Goal: Task Accomplishment & Management: Use online tool/utility

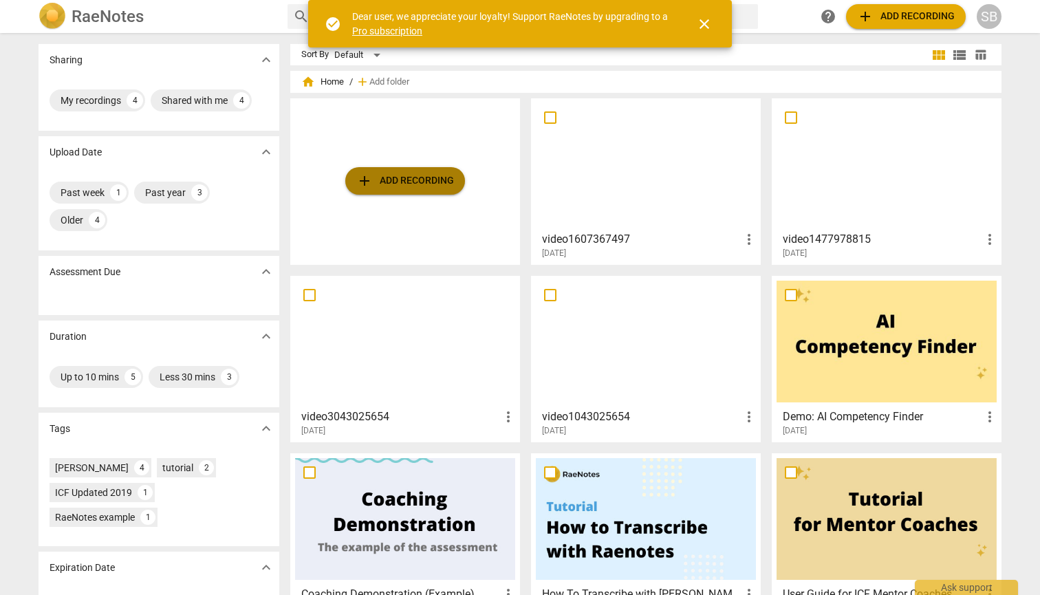
click at [441, 184] on span "add Add recording" at bounding box center [405, 181] width 98 height 17
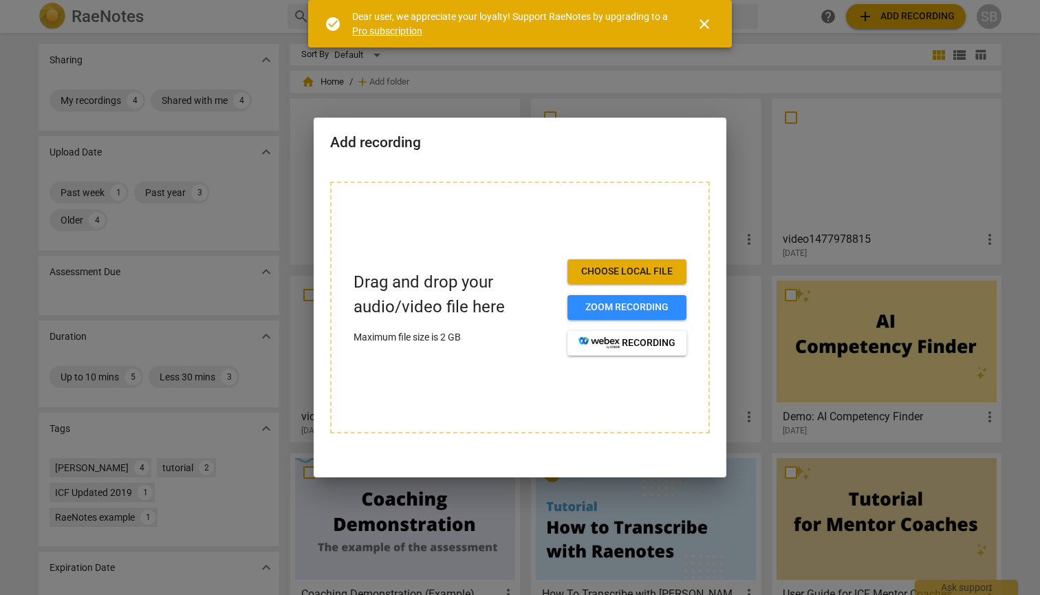
click at [663, 270] on span "Choose local file" at bounding box center [626, 272] width 97 height 14
click at [643, 271] on span "Choose local file" at bounding box center [626, 272] width 97 height 14
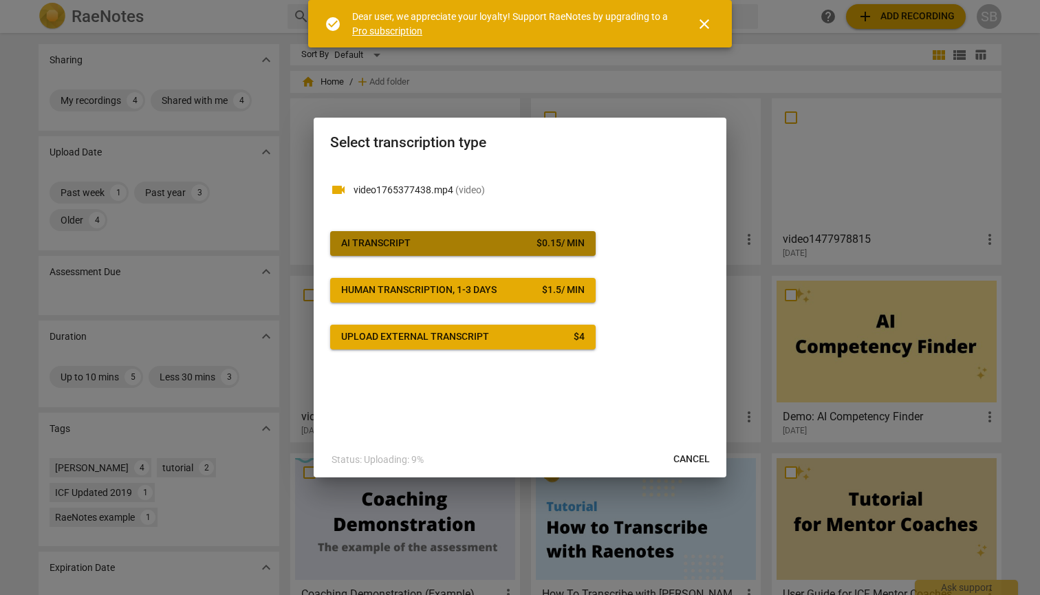
click at [531, 243] on span "AI Transcript $ 0.15 / min" at bounding box center [462, 244] width 243 height 14
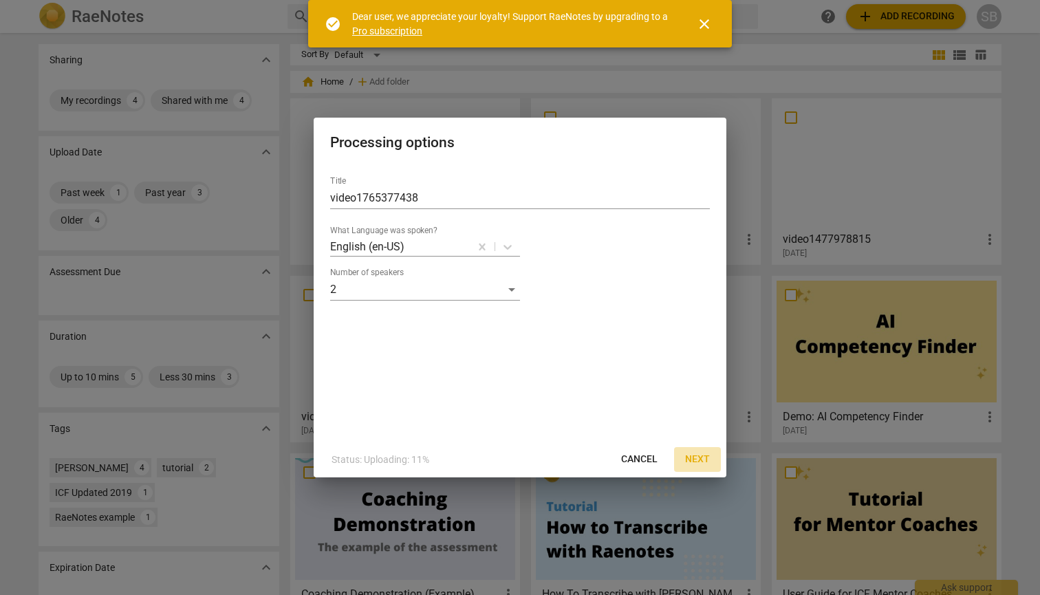
click at [694, 459] on span "Next" at bounding box center [697, 459] width 25 height 14
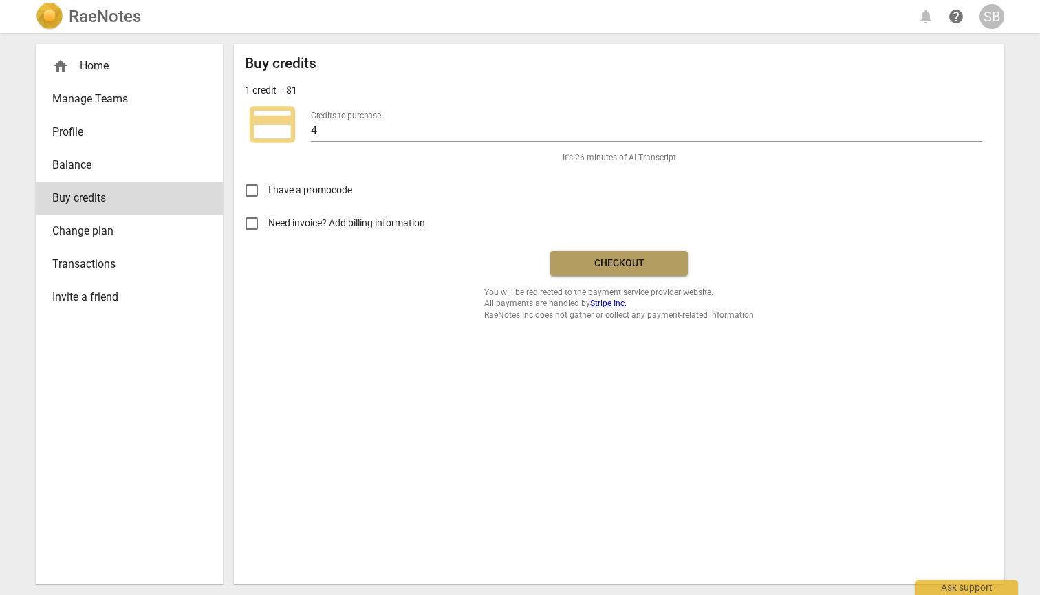
click at [600, 263] on span "Checkout" at bounding box center [619, 263] width 116 height 14
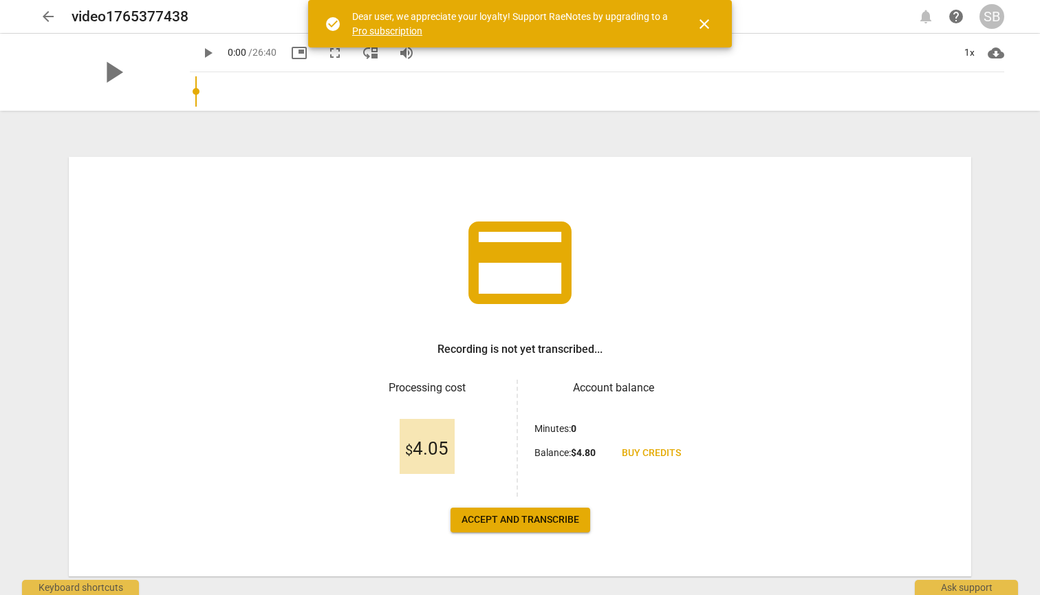
click at [533, 523] on span "Accept and transcribe" at bounding box center [520, 520] width 118 height 14
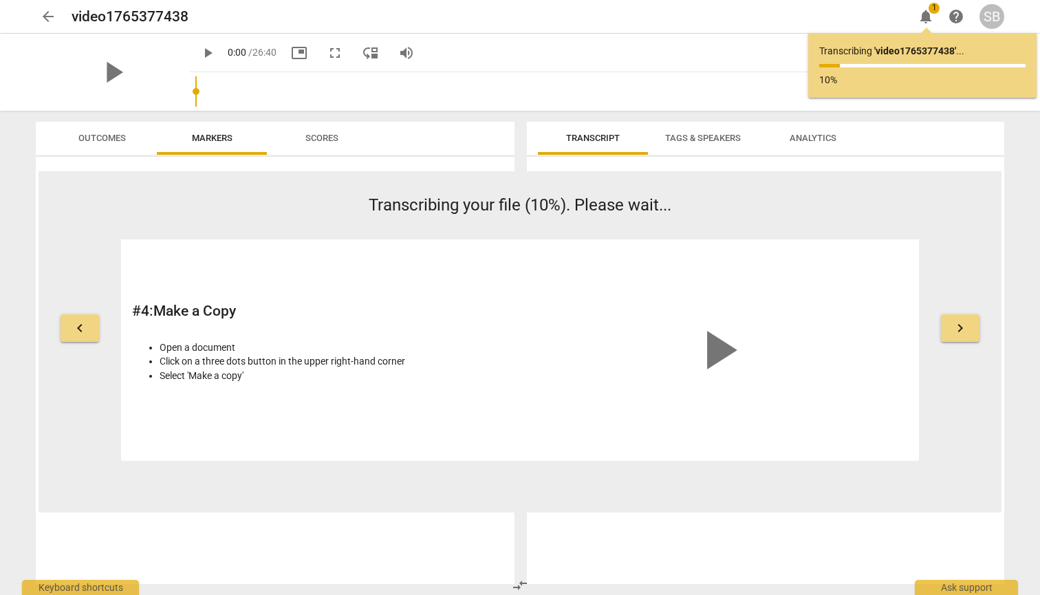
click at [956, 327] on span "keyboard_arrow_right" at bounding box center [960, 328] width 17 height 17
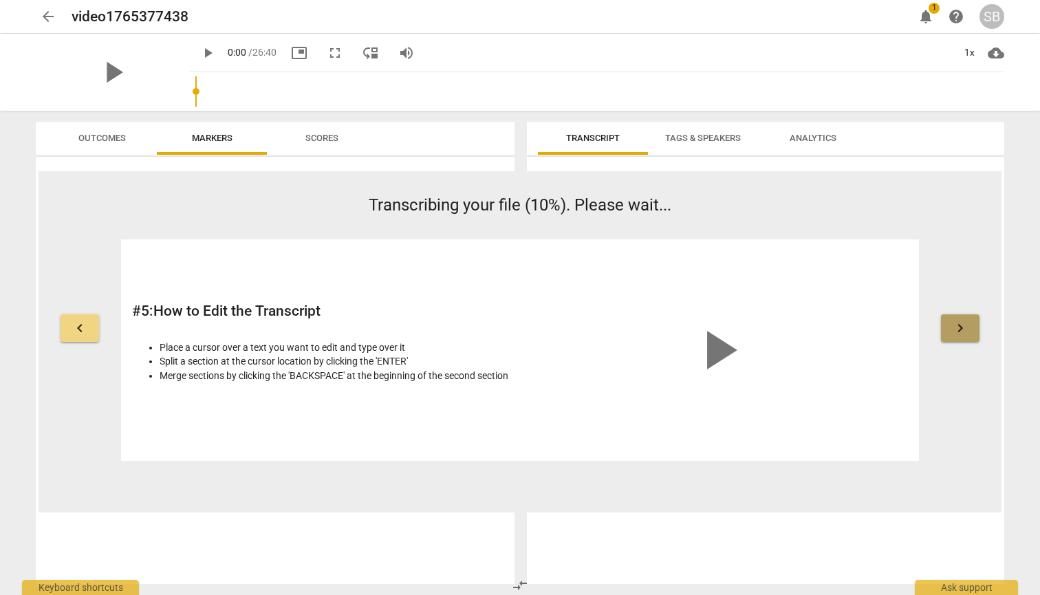
click at [965, 329] on span "keyboard_arrow_right" at bounding box center [960, 328] width 17 height 17
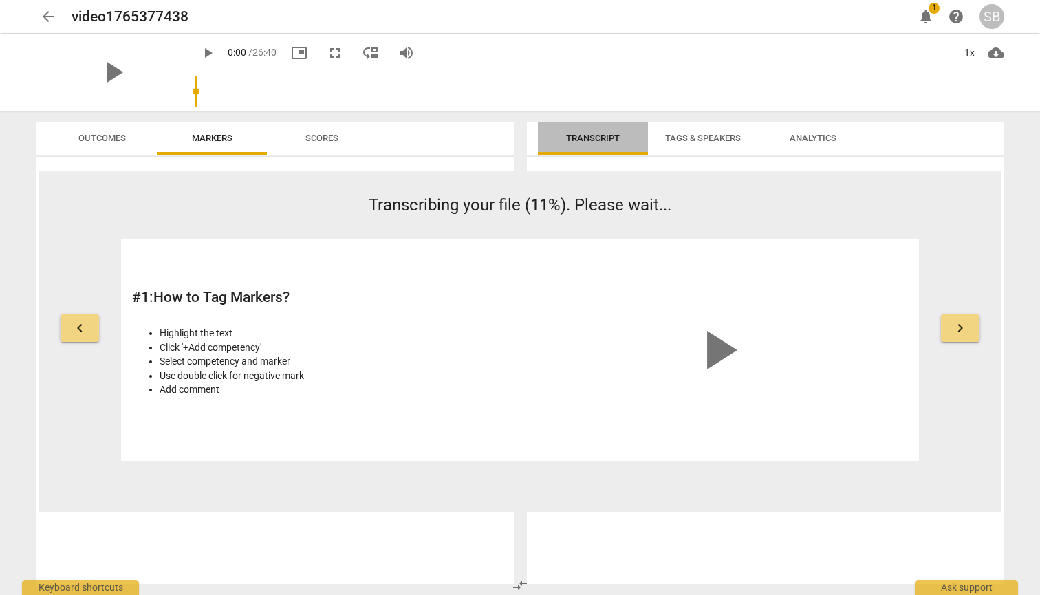
click at [591, 138] on span "Transcript" at bounding box center [593, 138] width 54 height 10
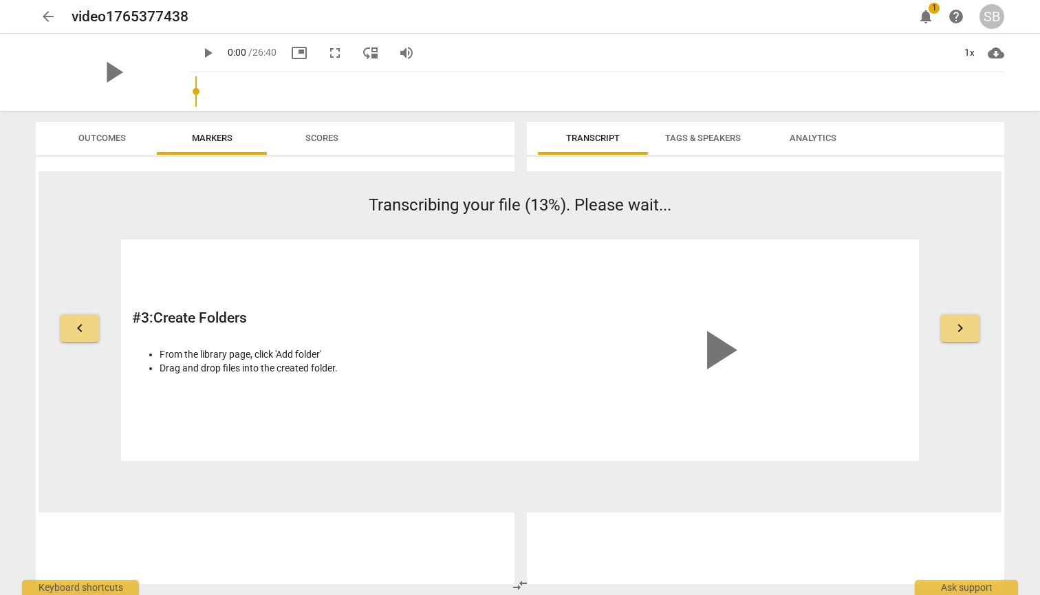
click at [960, 327] on span "keyboard_arrow_right" at bounding box center [960, 328] width 17 height 17
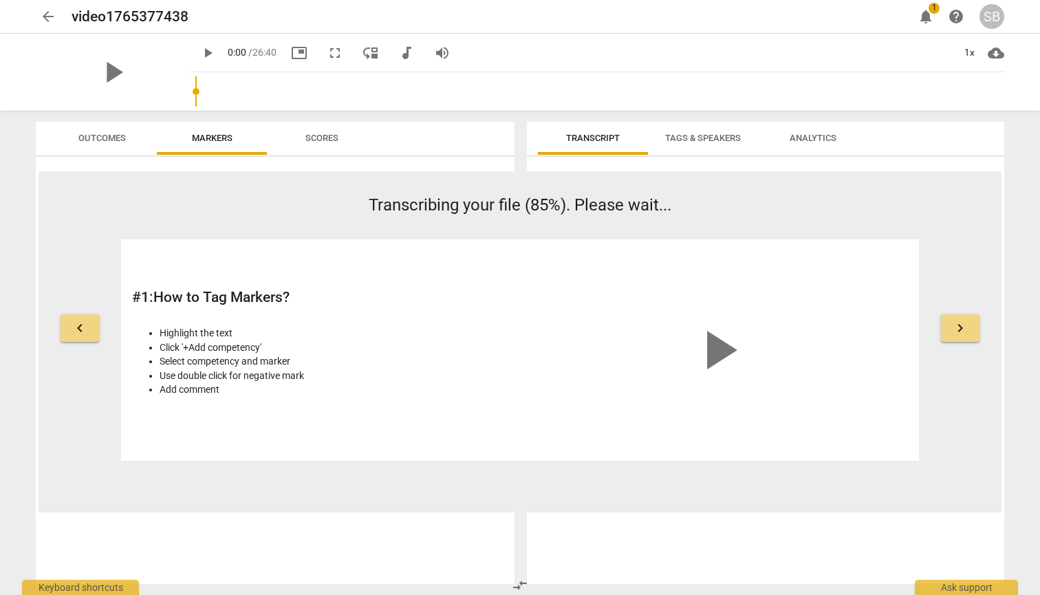
click at [964, 325] on span "keyboard_arrow_right" at bounding box center [960, 328] width 17 height 17
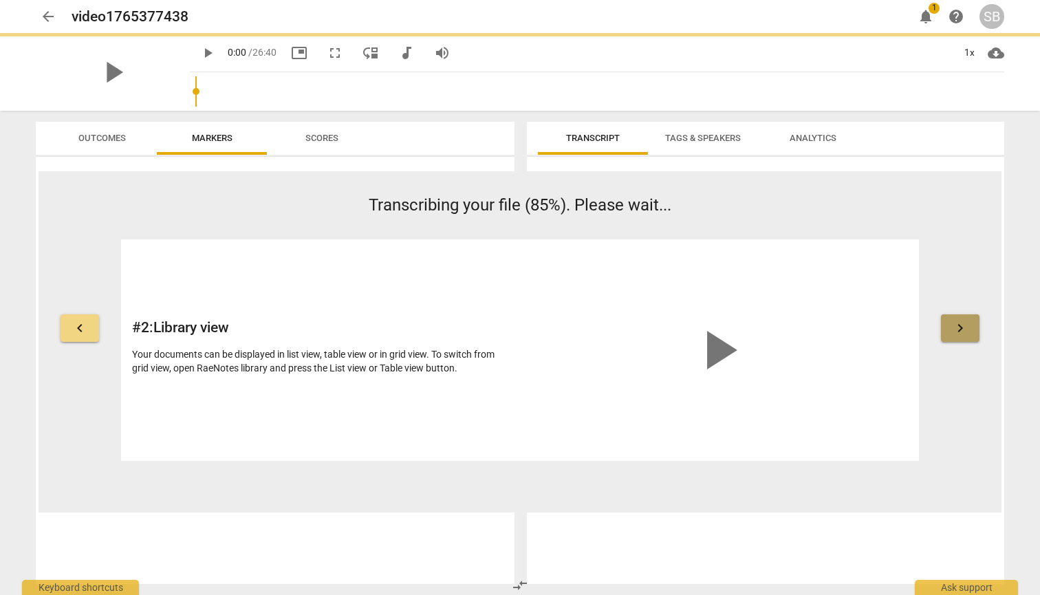
click at [964, 325] on span "keyboard_arrow_right" at bounding box center [960, 328] width 17 height 17
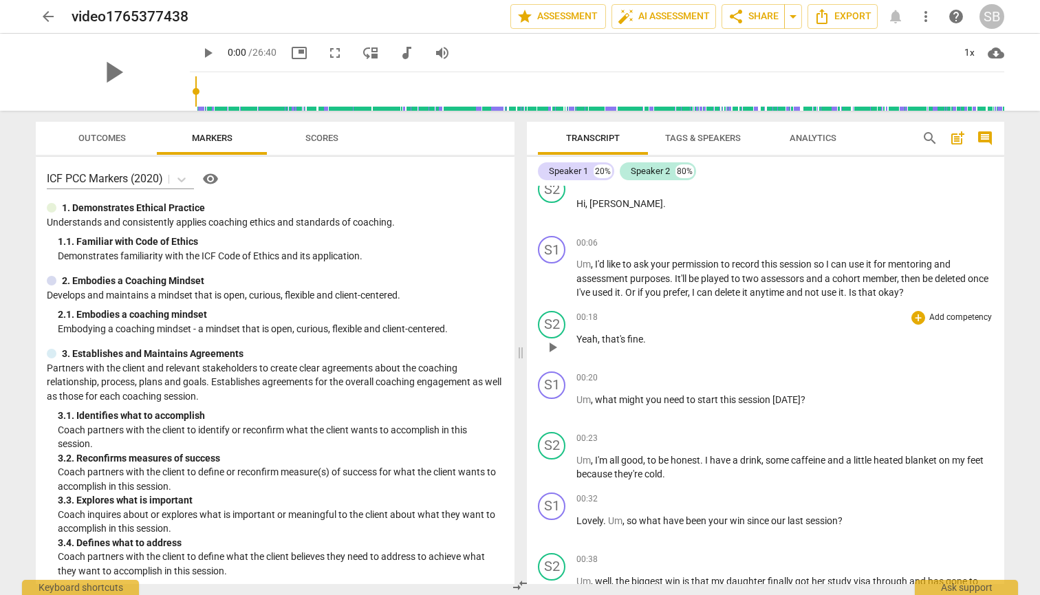
scroll to position [78, 0]
click at [918, 237] on div "+" at bounding box center [918, 241] width 14 height 14
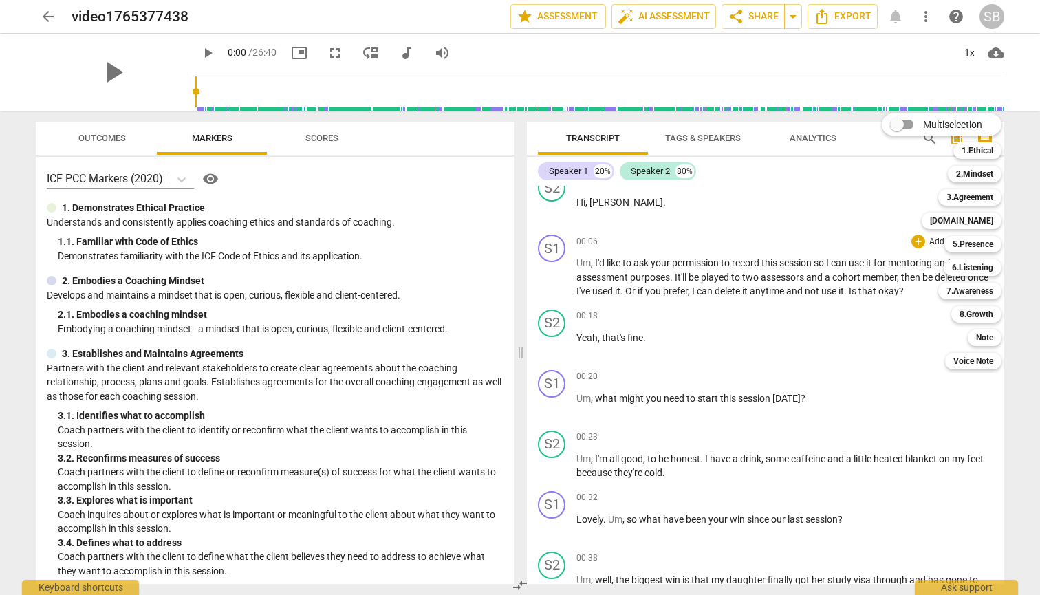
click at [811, 384] on div at bounding box center [520, 297] width 1040 height 595
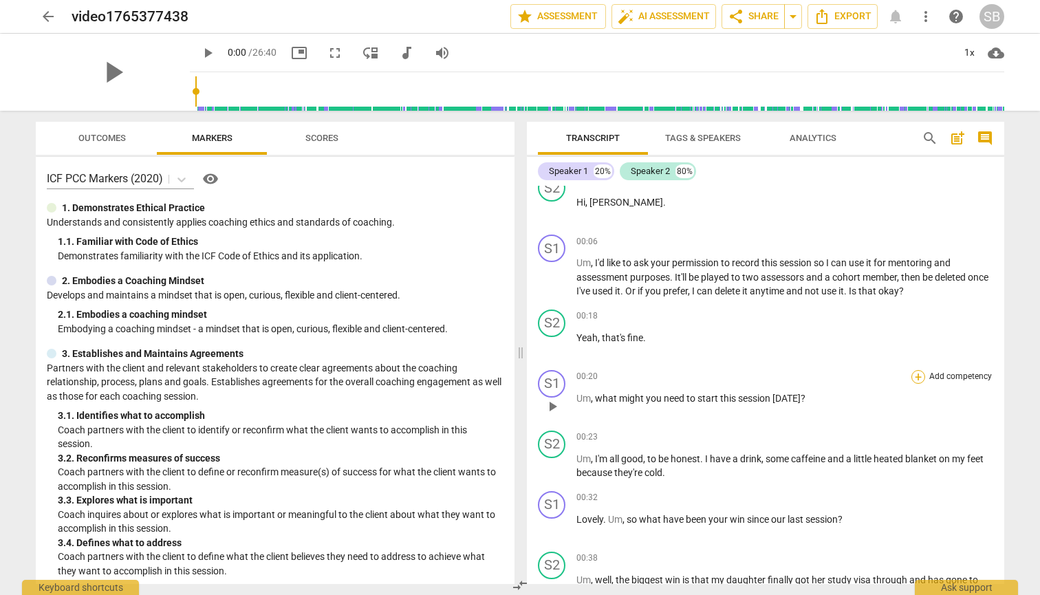
click at [913, 373] on div "+" at bounding box center [918, 377] width 14 height 14
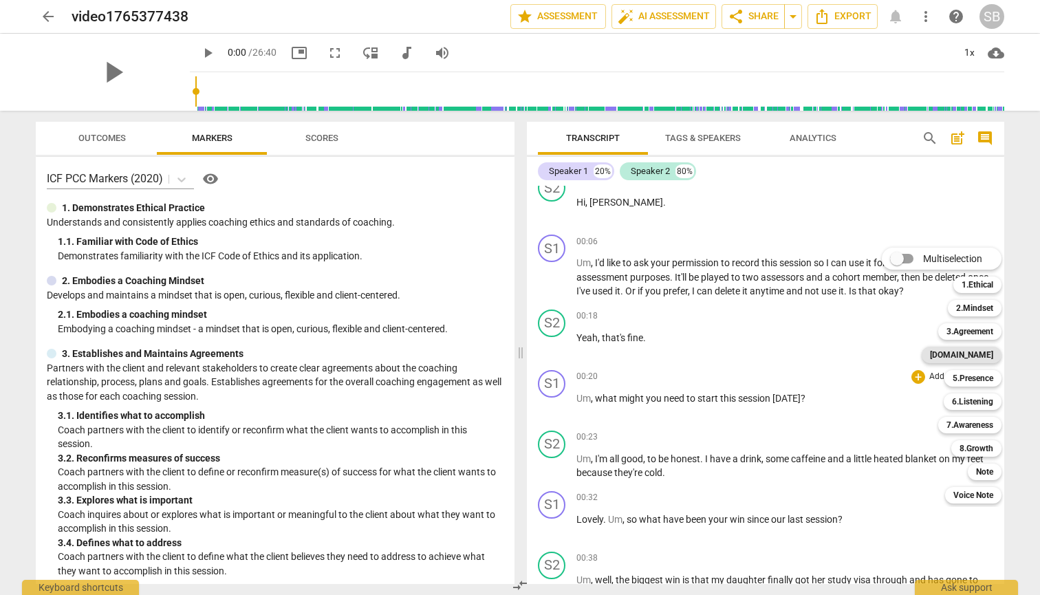
click at [974, 352] on b "[DOMAIN_NAME]" at bounding box center [961, 355] width 63 height 17
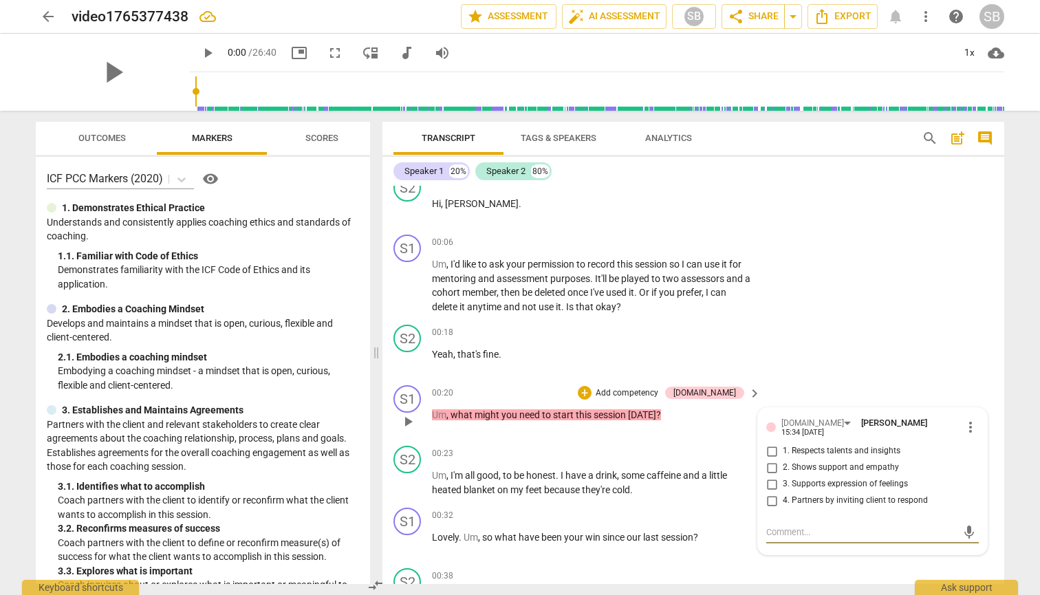
click at [771, 460] on input "2. Shows support and empathy" at bounding box center [771, 467] width 22 height 17
checkbox input "true"
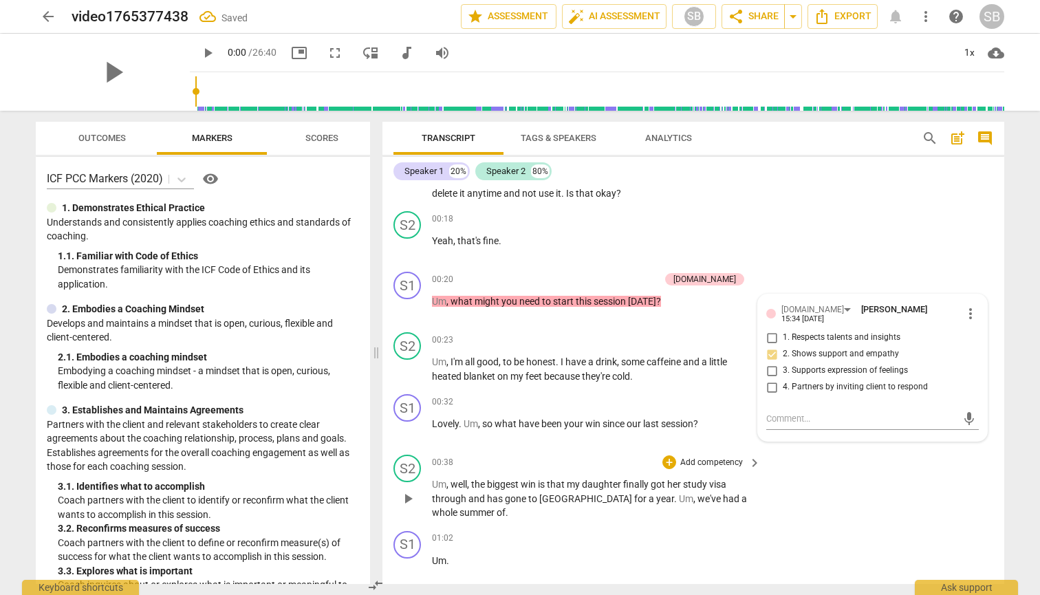
scroll to position [196, 0]
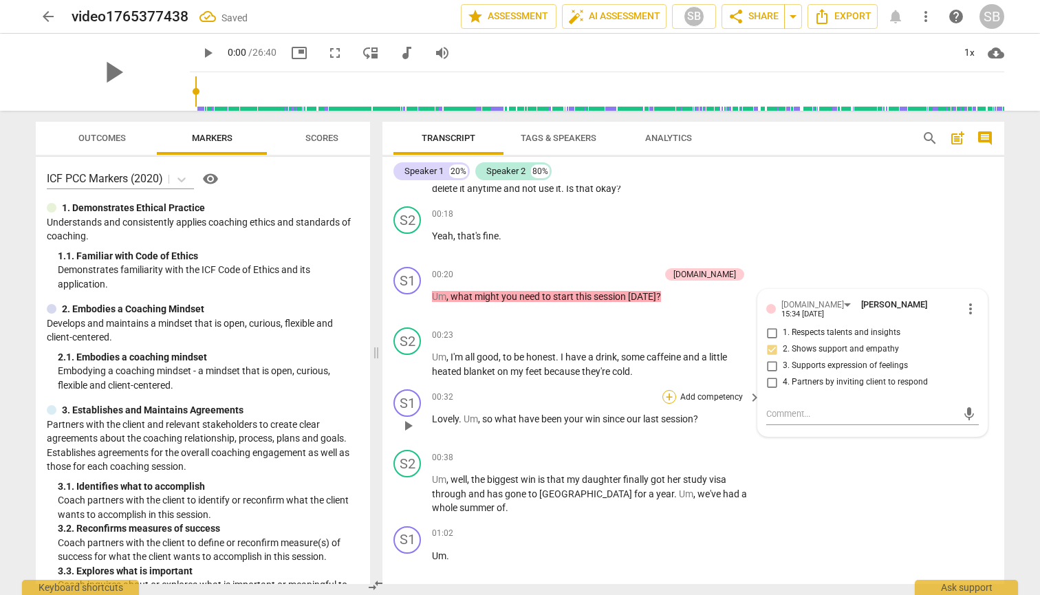
click at [668, 392] on div "+" at bounding box center [669, 397] width 14 height 14
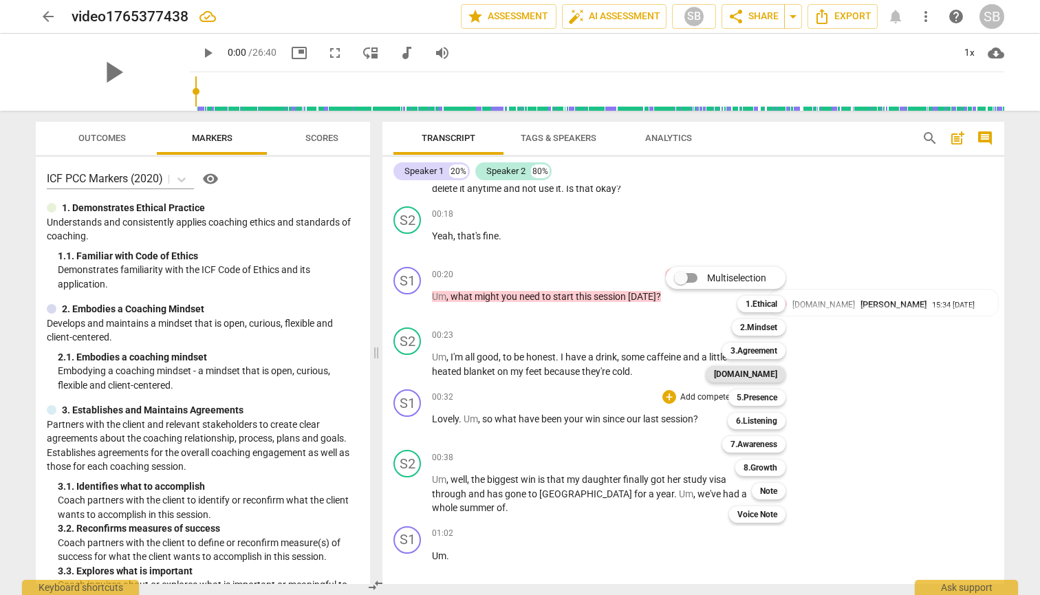
click at [761, 372] on b "[DOMAIN_NAME]" at bounding box center [745, 374] width 63 height 17
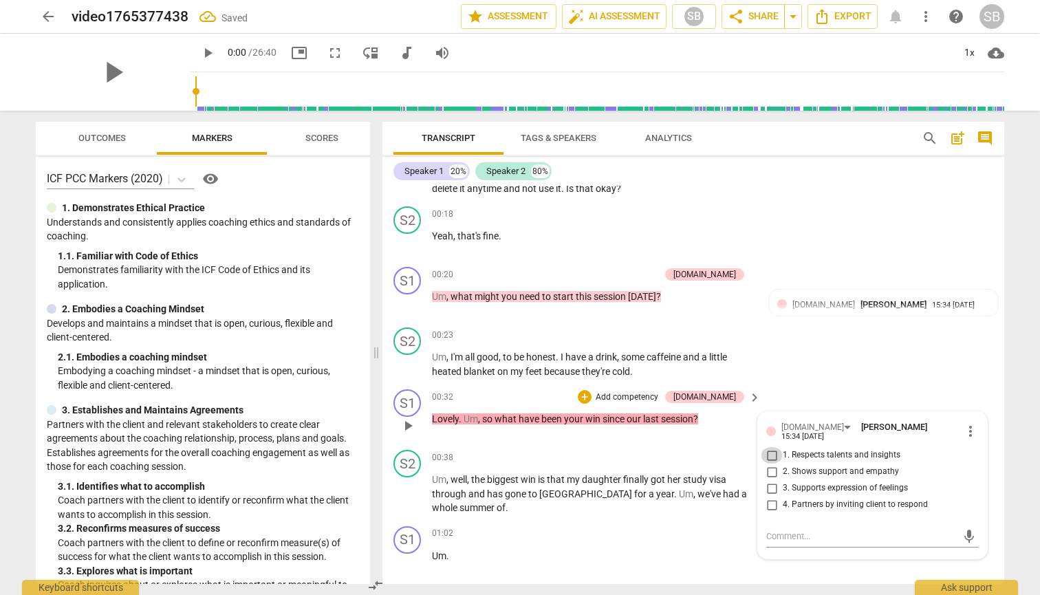
click at [770, 450] on input "1. Respects talents and insights" at bounding box center [771, 455] width 22 height 17
checkbox input "true"
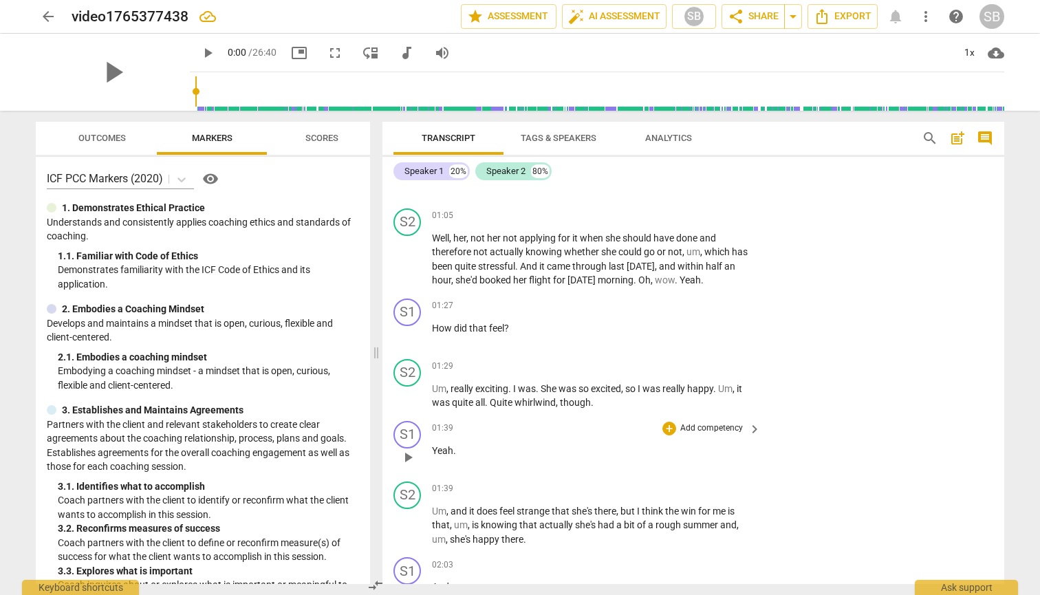
scroll to position [541, 0]
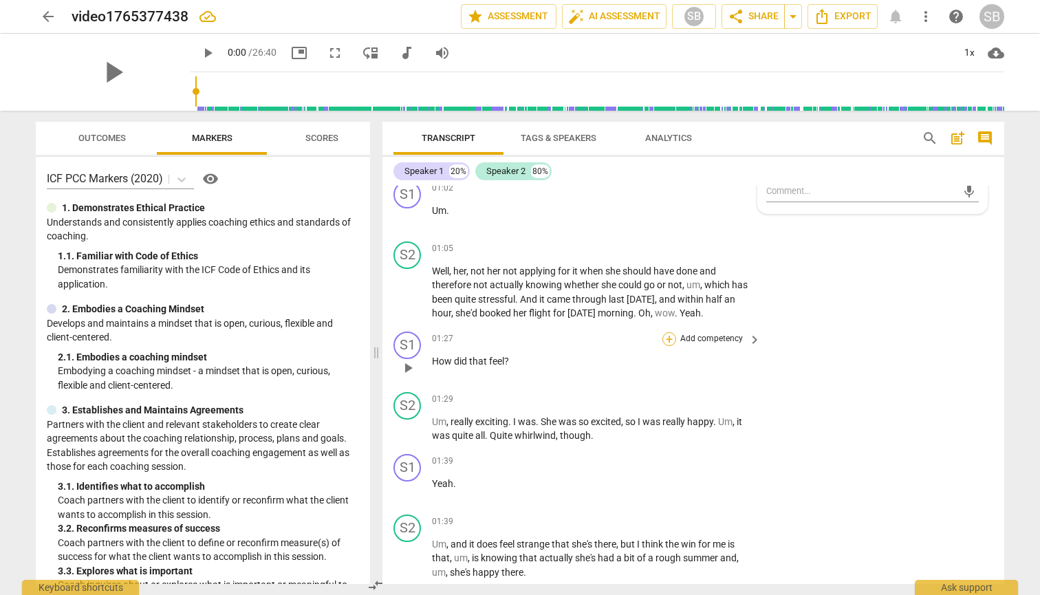
click at [666, 336] on div "+" at bounding box center [669, 339] width 14 height 14
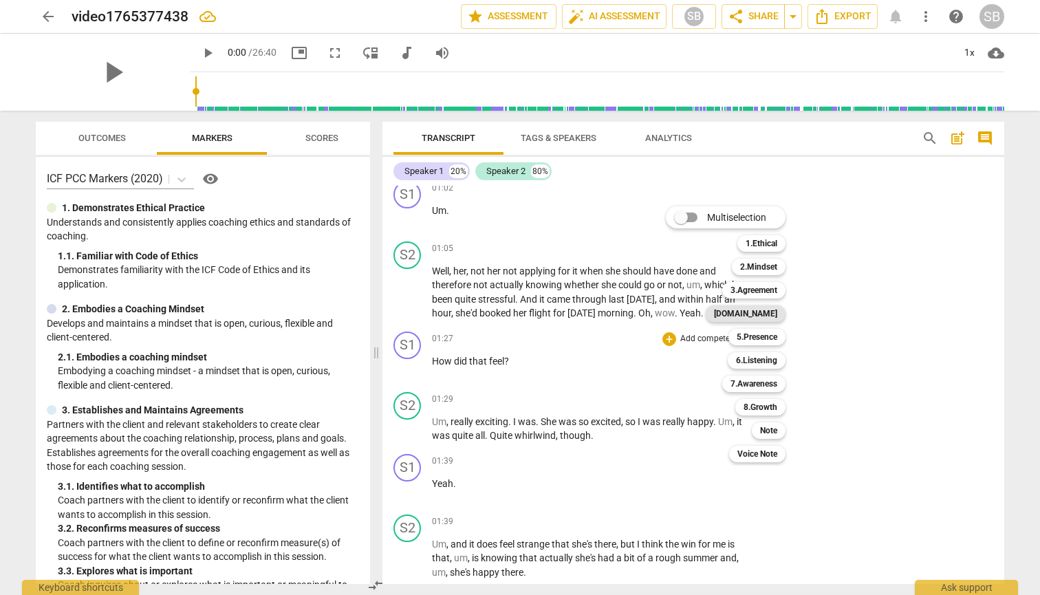
click at [765, 313] on b "[DOMAIN_NAME]" at bounding box center [745, 313] width 63 height 17
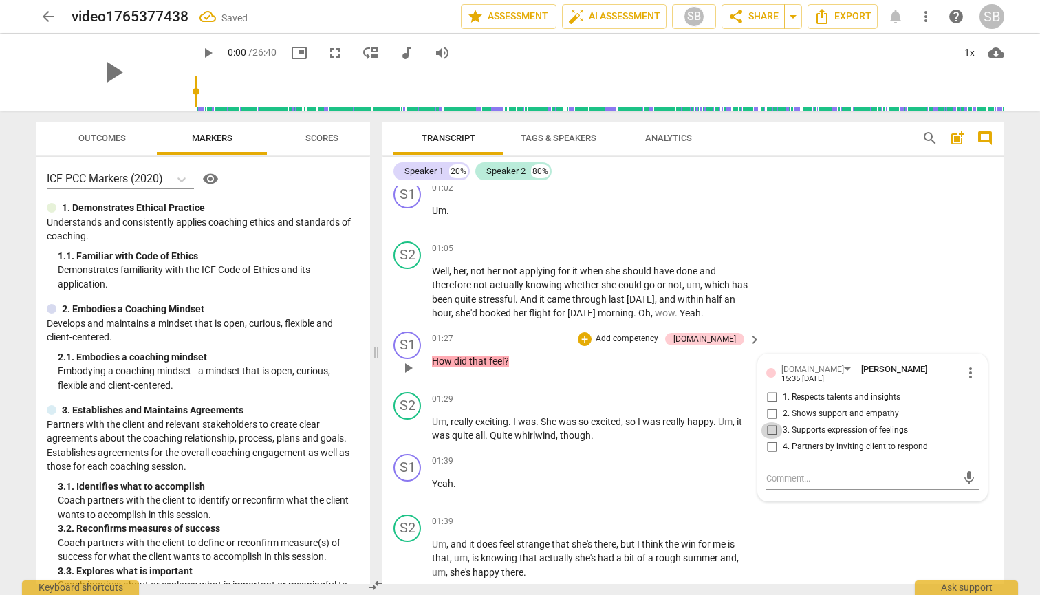
click at [769, 422] on input "3. Supports expression of feelings" at bounding box center [771, 430] width 22 height 17
checkbox input "true"
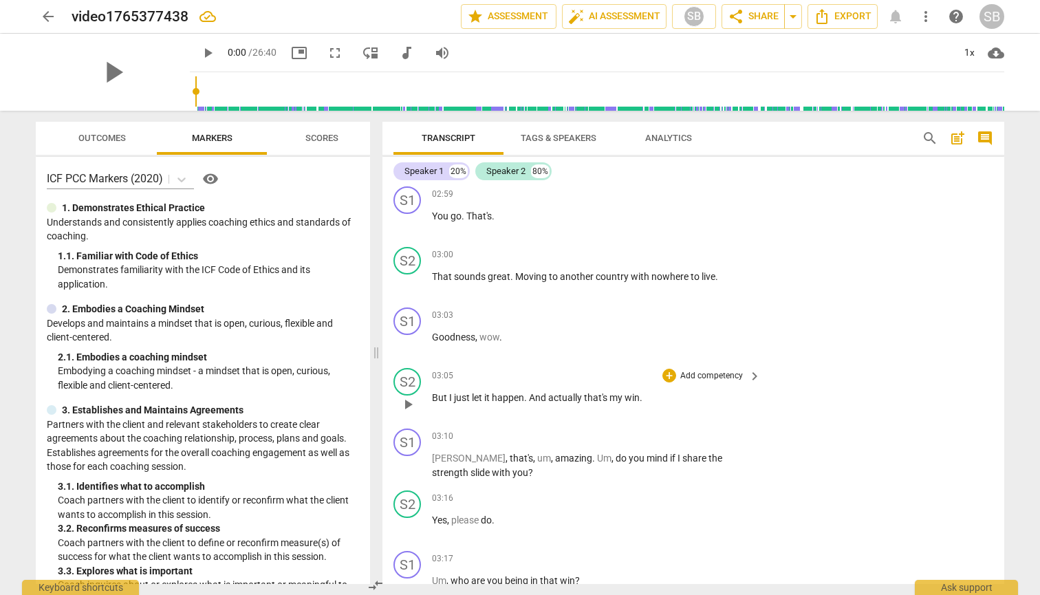
scroll to position [1292, 0]
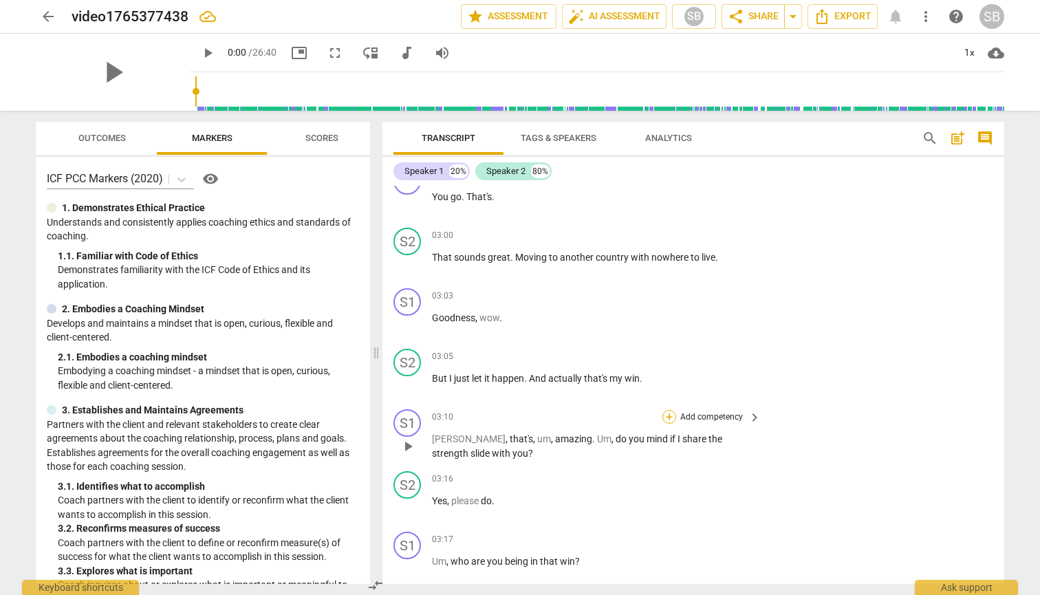
click at [670, 410] on div "+" at bounding box center [669, 417] width 14 height 14
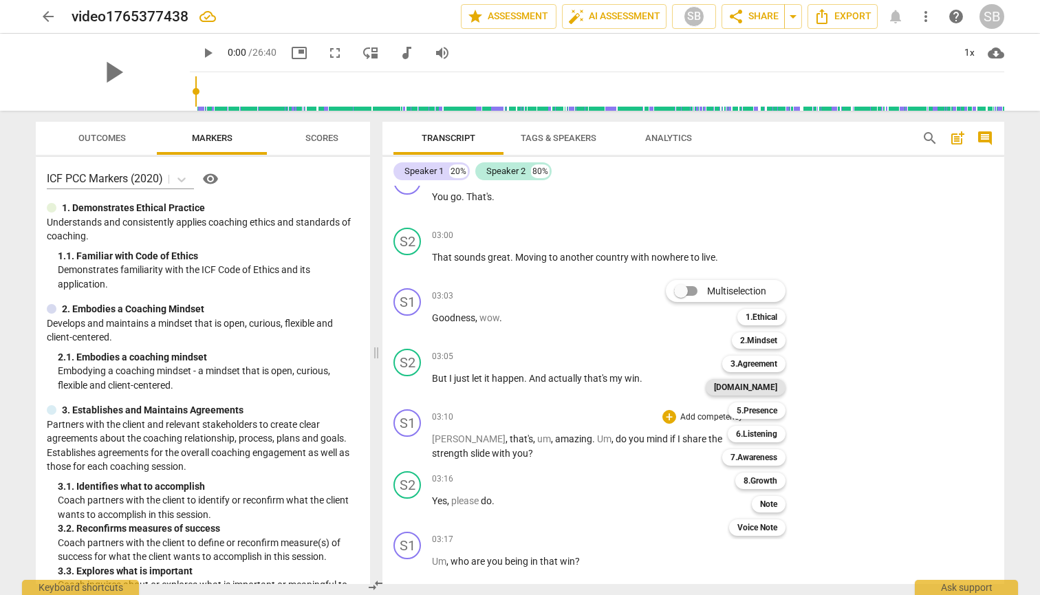
click at [758, 385] on b "[DOMAIN_NAME]" at bounding box center [745, 387] width 63 height 17
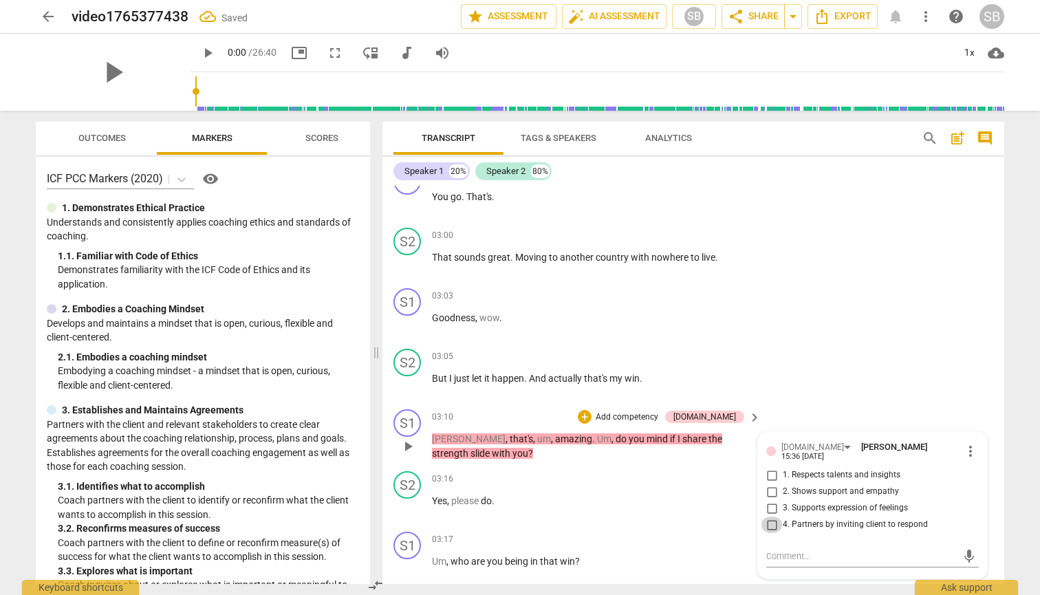
click at [768, 516] on input "4. Partners by inviting client to respond" at bounding box center [771, 524] width 22 height 17
checkbox input "true"
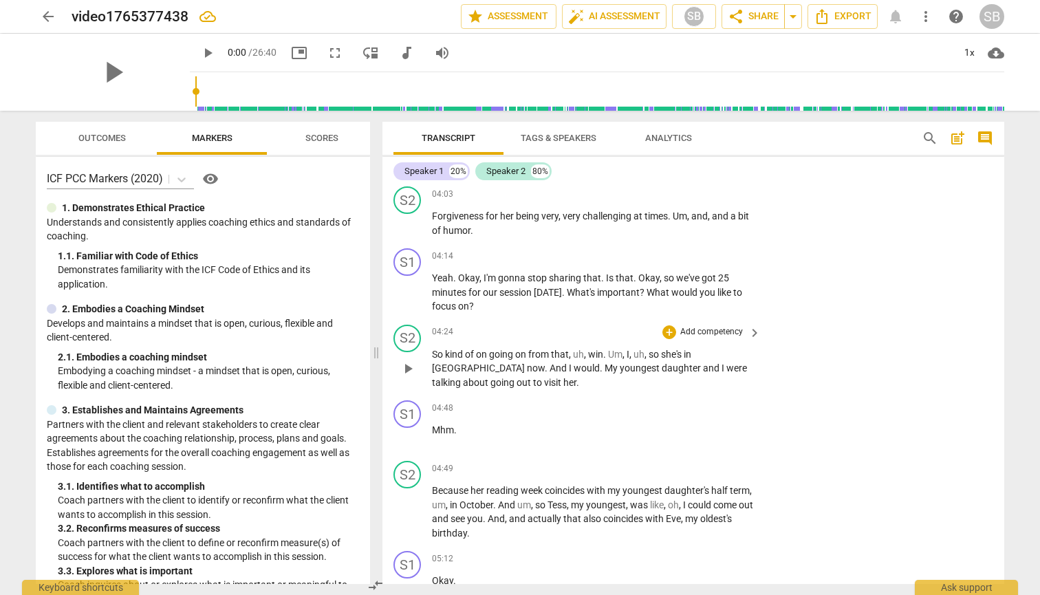
scroll to position [2091, 0]
click at [670, 248] on div "+" at bounding box center [669, 255] width 14 height 14
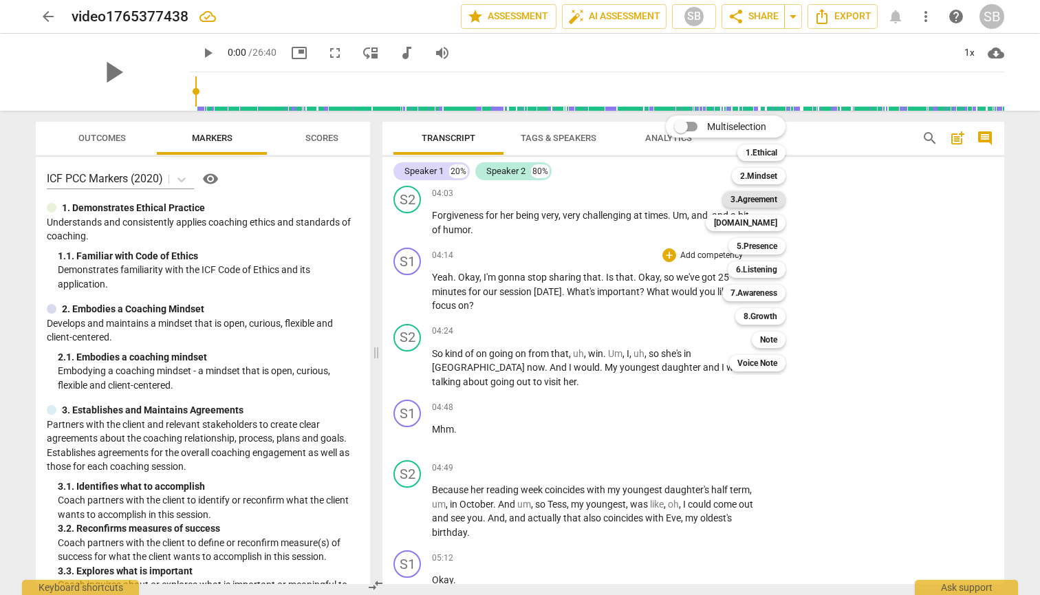
click at [773, 197] on b "3.Agreement" at bounding box center [753, 199] width 47 height 17
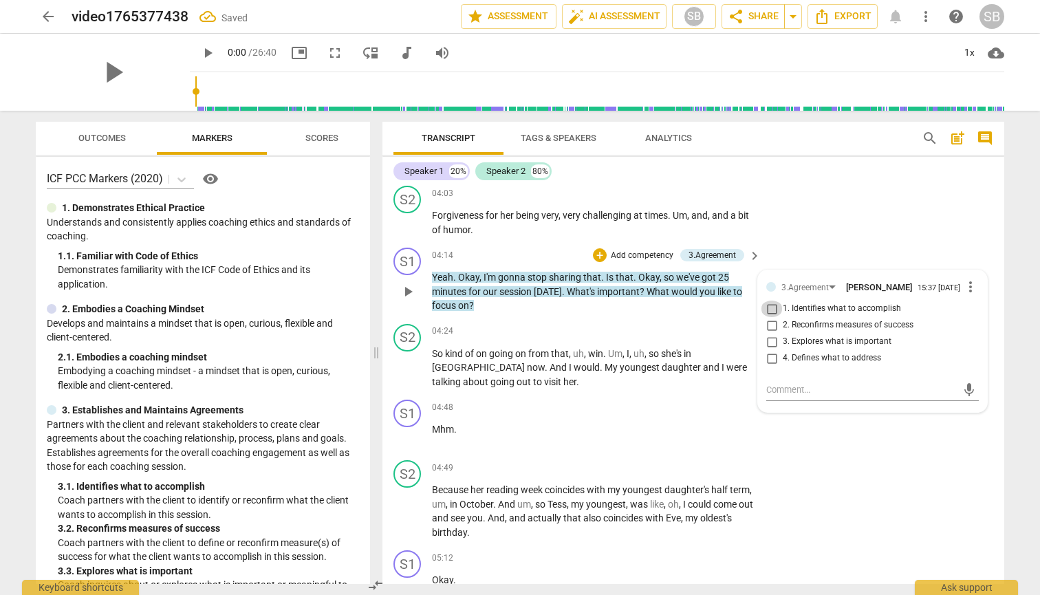
click at [770, 301] on input "1. Identifies what to accomplish" at bounding box center [771, 308] width 22 height 17
checkbox input "true"
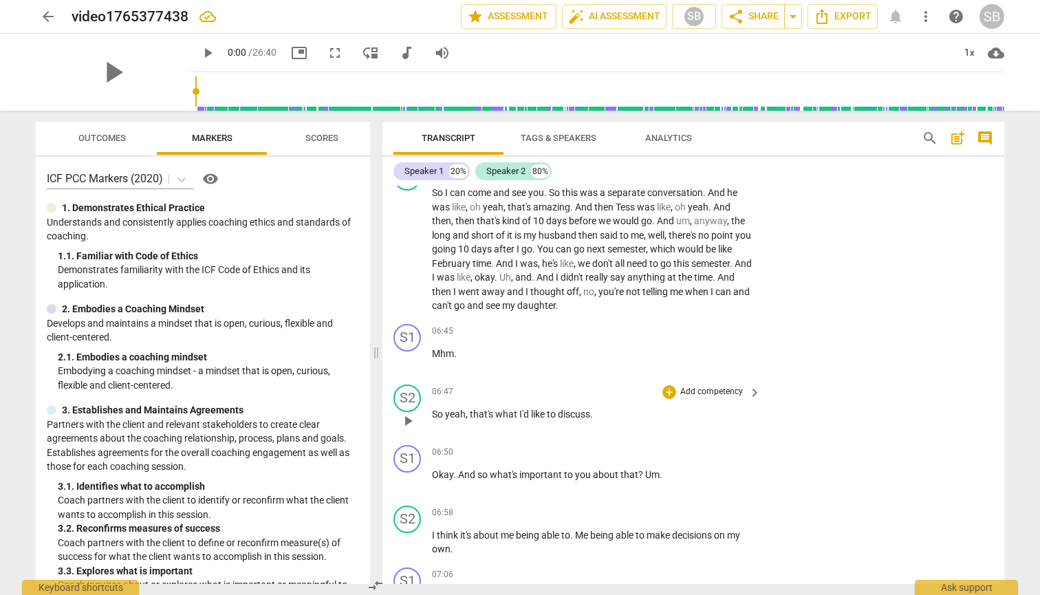
scroll to position [2752, 0]
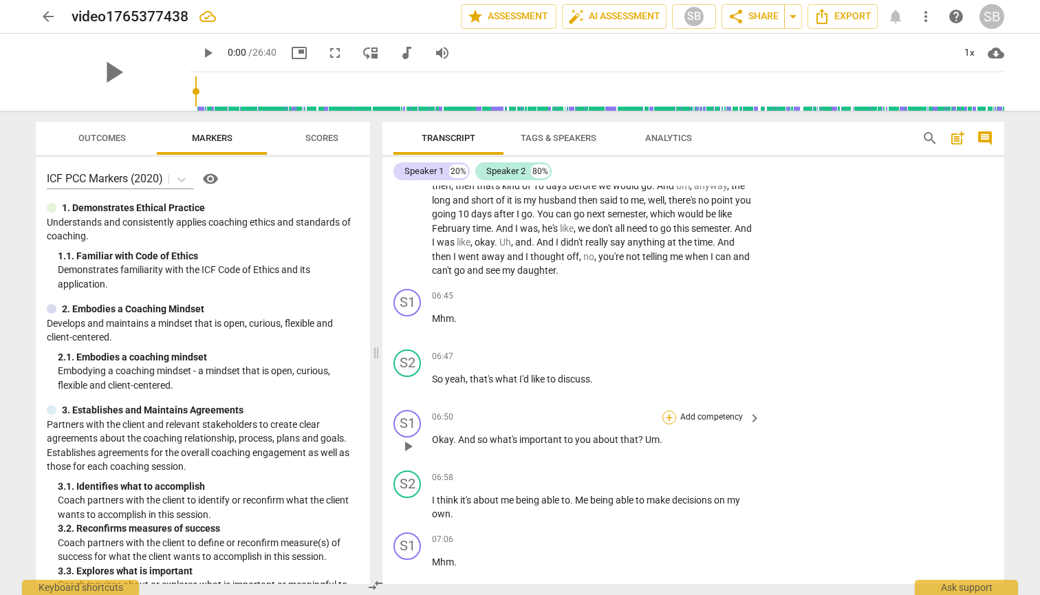
click at [666, 410] on div "+" at bounding box center [669, 417] width 14 height 14
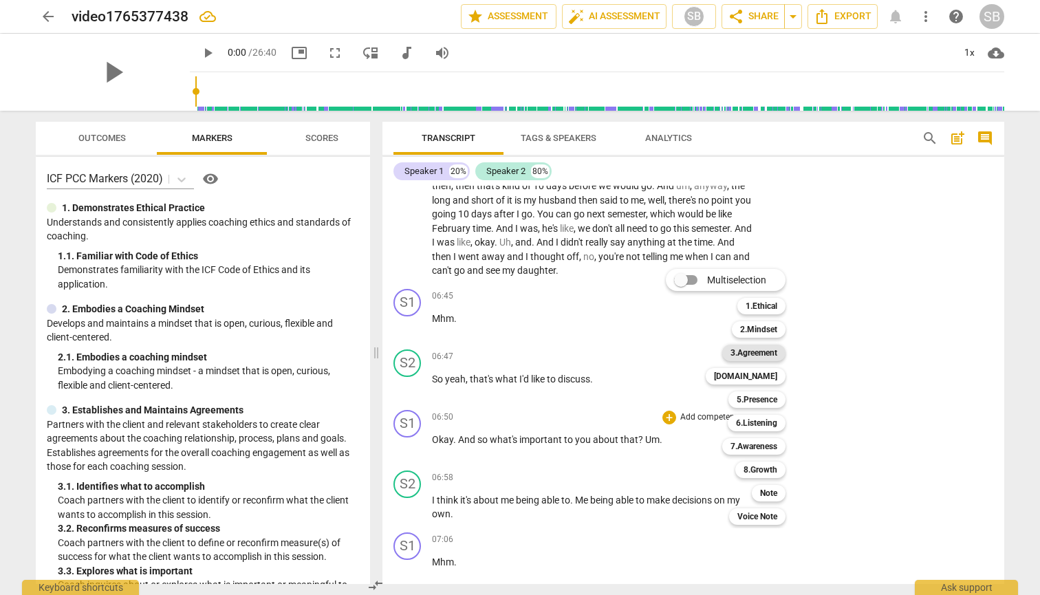
click at [765, 351] on b "3.Agreement" at bounding box center [753, 352] width 47 height 17
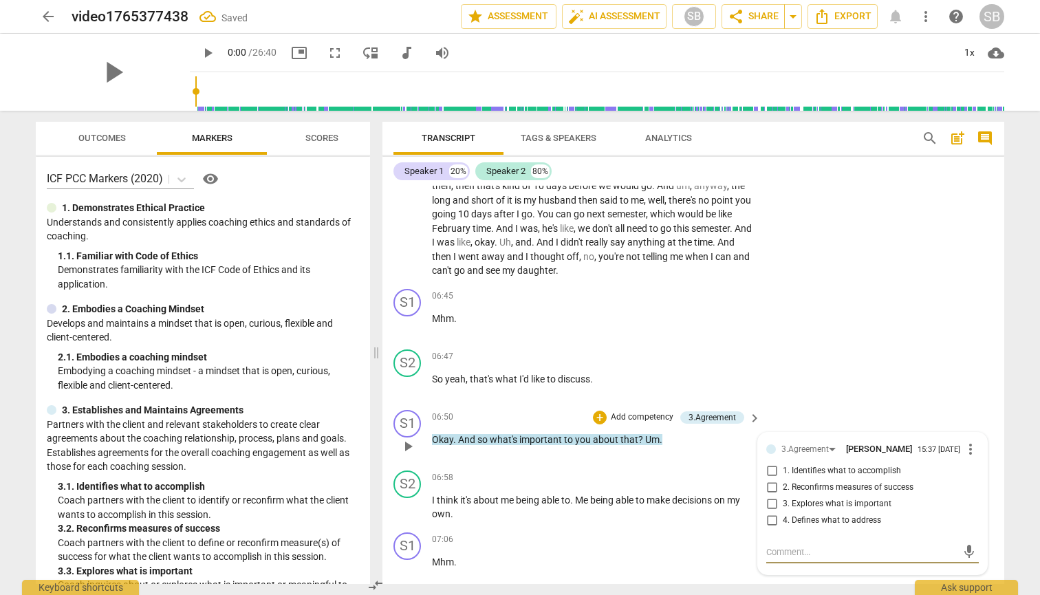
click at [768, 496] on input "3. Explores what is important" at bounding box center [771, 504] width 22 height 17
checkbox input "true"
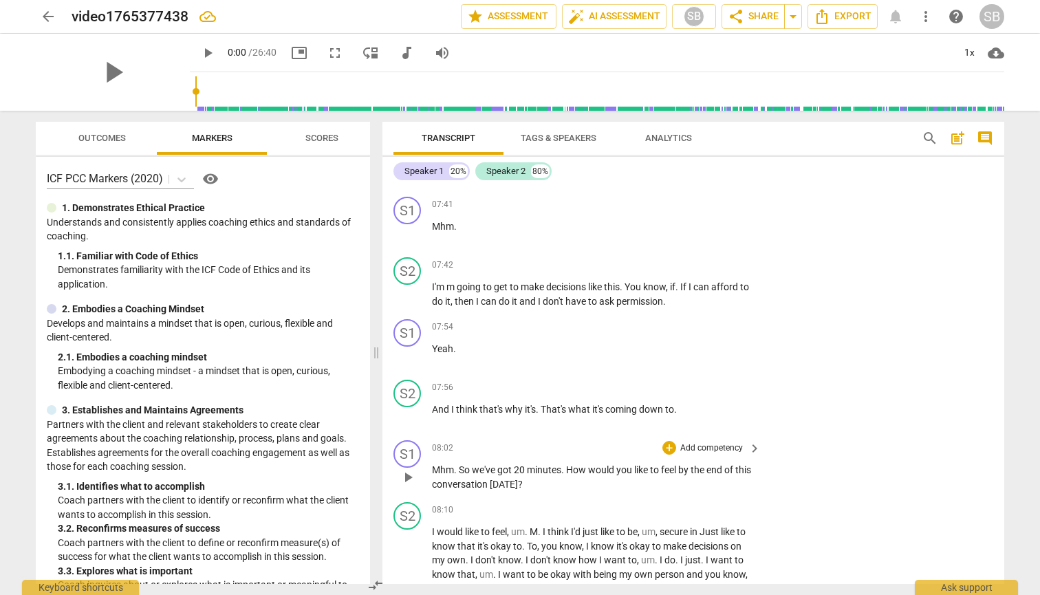
scroll to position [3474, 0]
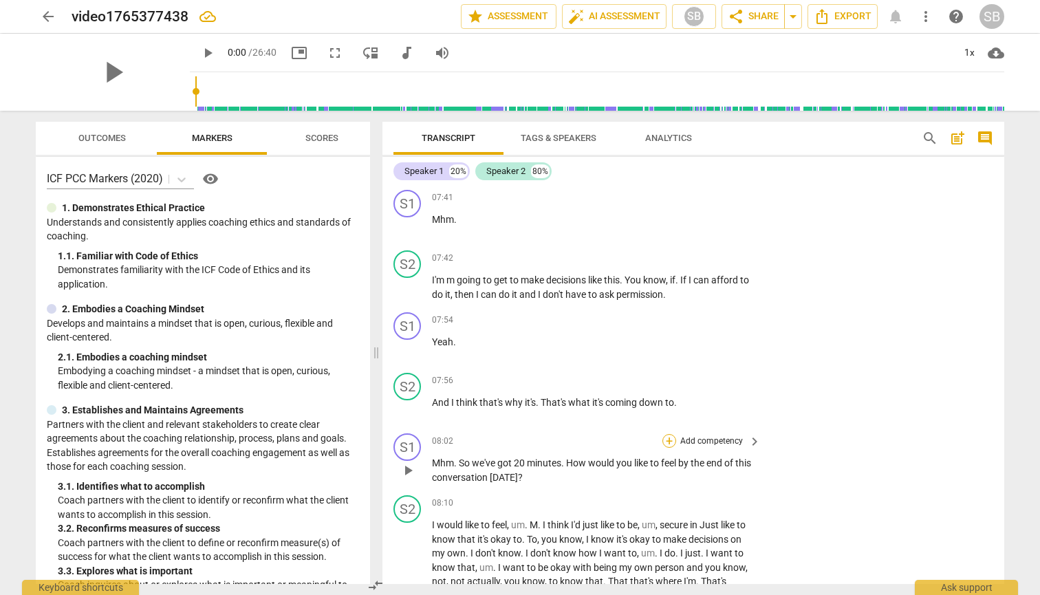
click at [666, 434] on div "+" at bounding box center [669, 441] width 14 height 14
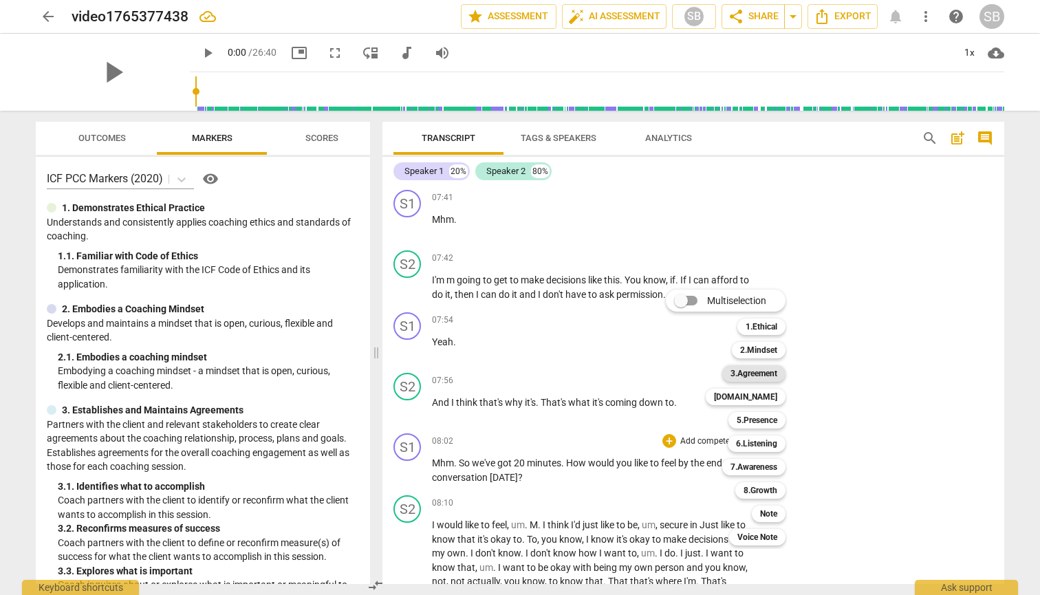
click at [758, 372] on b "3.Agreement" at bounding box center [753, 373] width 47 height 17
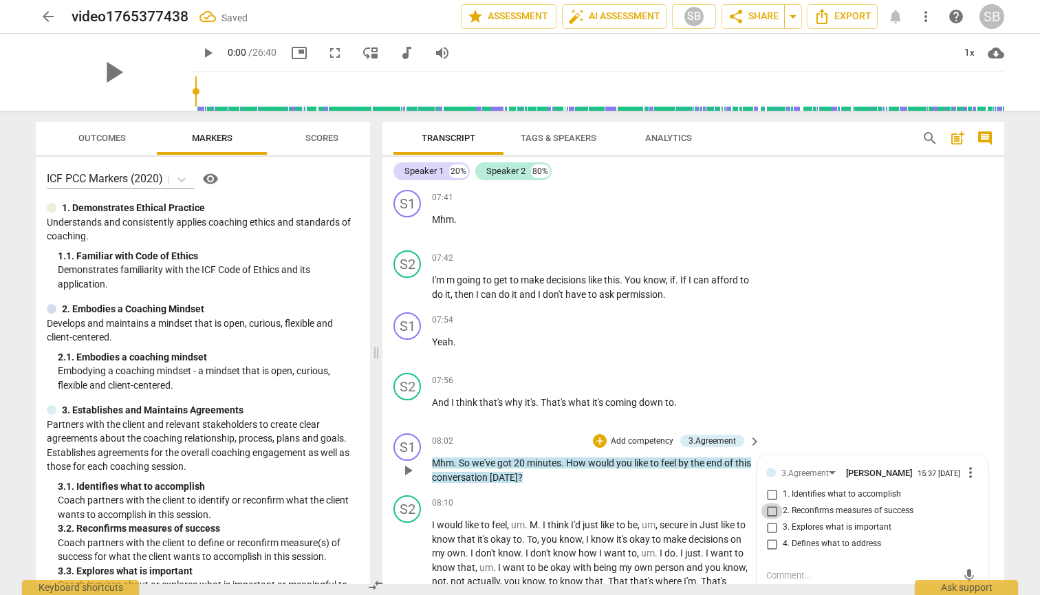
click at [771, 503] on input "2. Reconfirms measures of success" at bounding box center [771, 511] width 22 height 17
checkbox input "true"
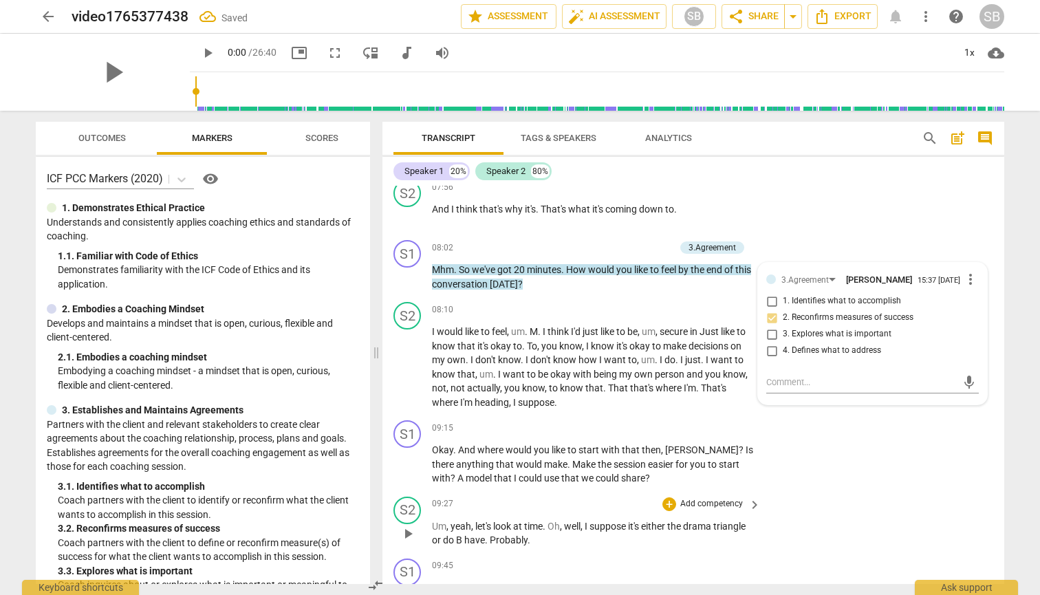
scroll to position [3681, 0]
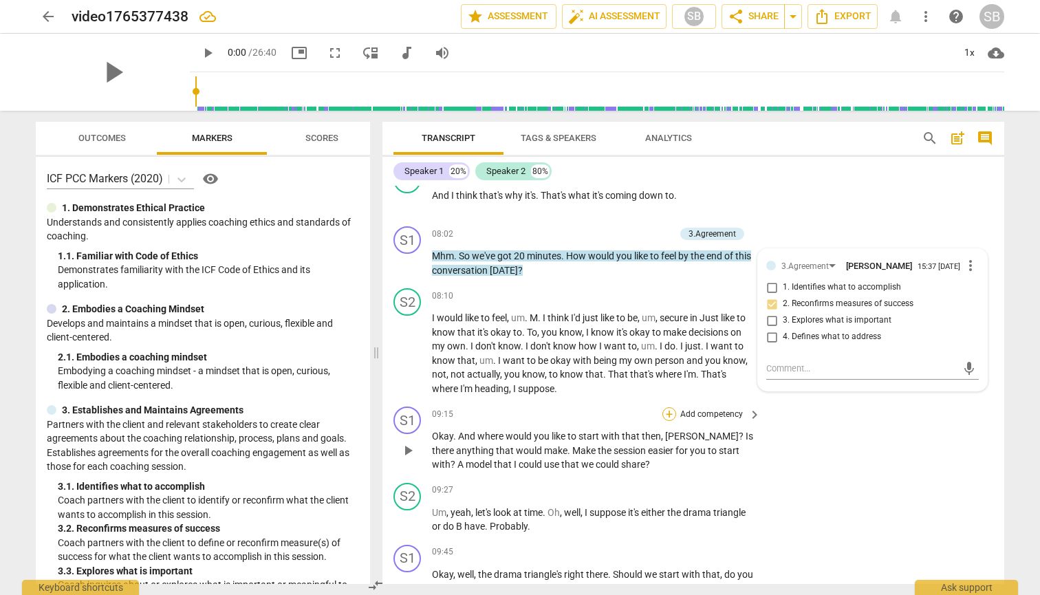
click at [665, 407] on div "+" at bounding box center [669, 414] width 14 height 14
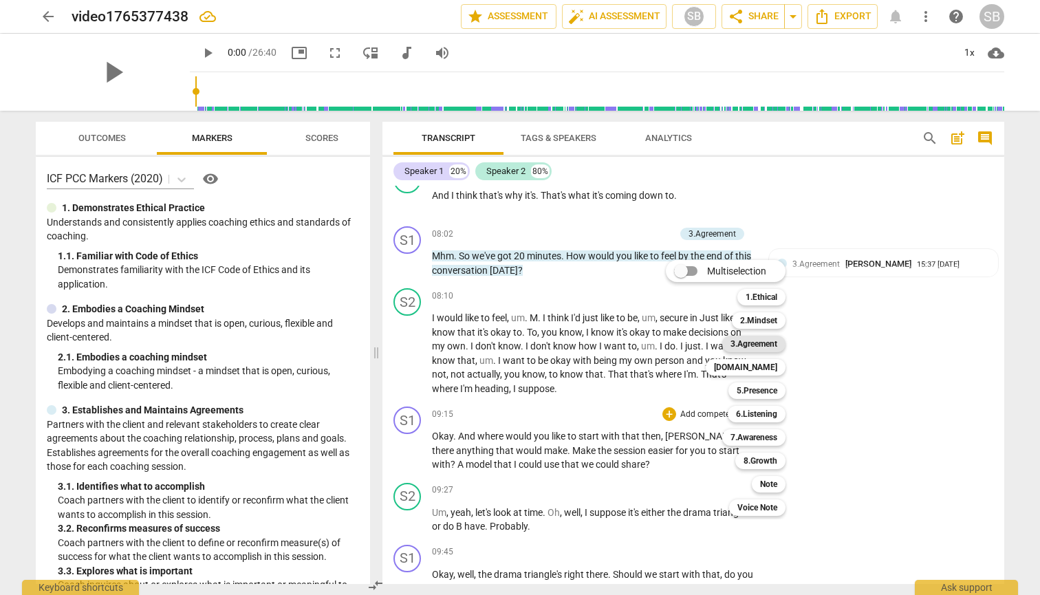
click at [749, 343] on b "3.Agreement" at bounding box center [753, 344] width 47 height 17
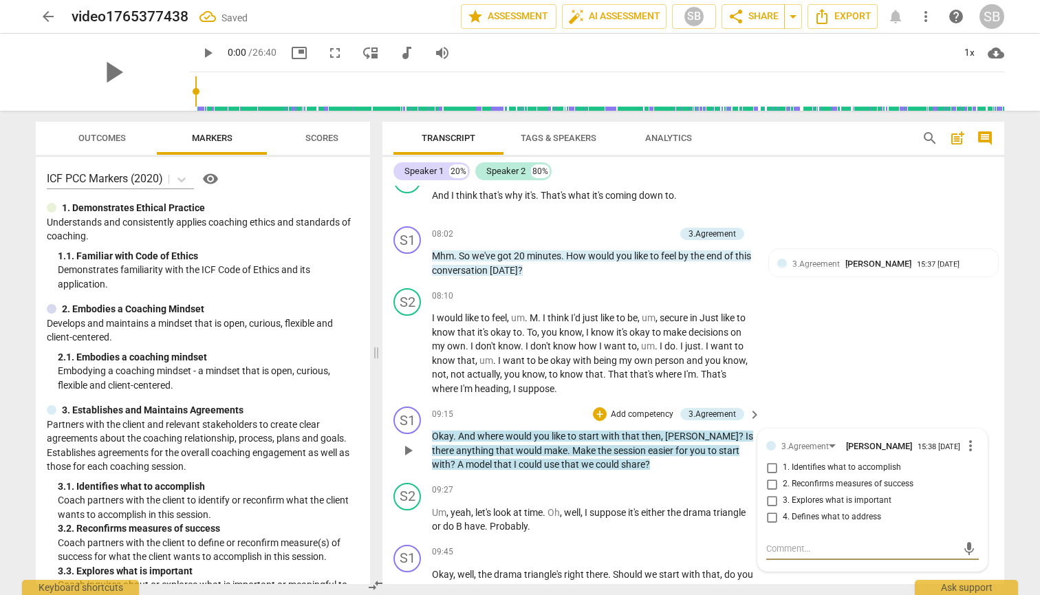
click at [769, 509] on input "4. Defines what to address" at bounding box center [771, 517] width 22 height 17
checkbox input "true"
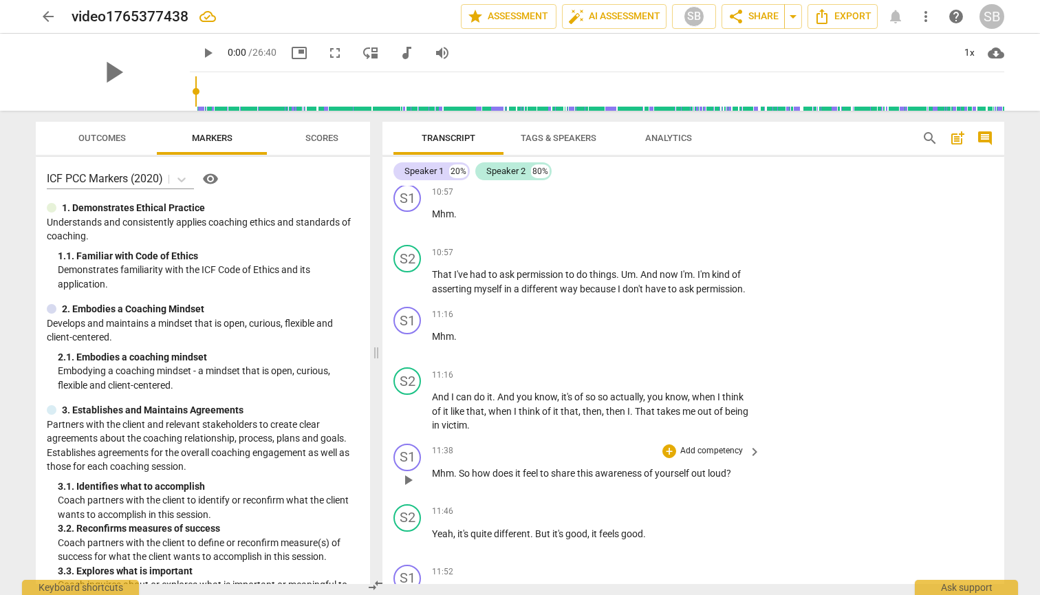
scroll to position [4812, 0]
click at [667, 443] on div "+" at bounding box center [669, 450] width 14 height 14
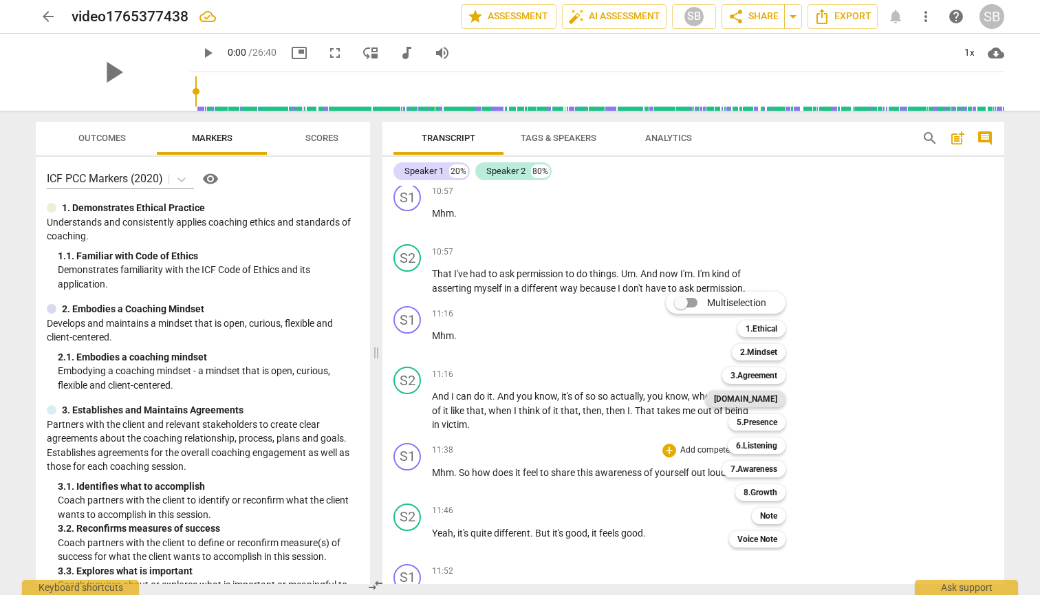
click at [763, 398] on b "[DOMAIN_NAME]" at bounding box center [745, 399] width 63 height 17
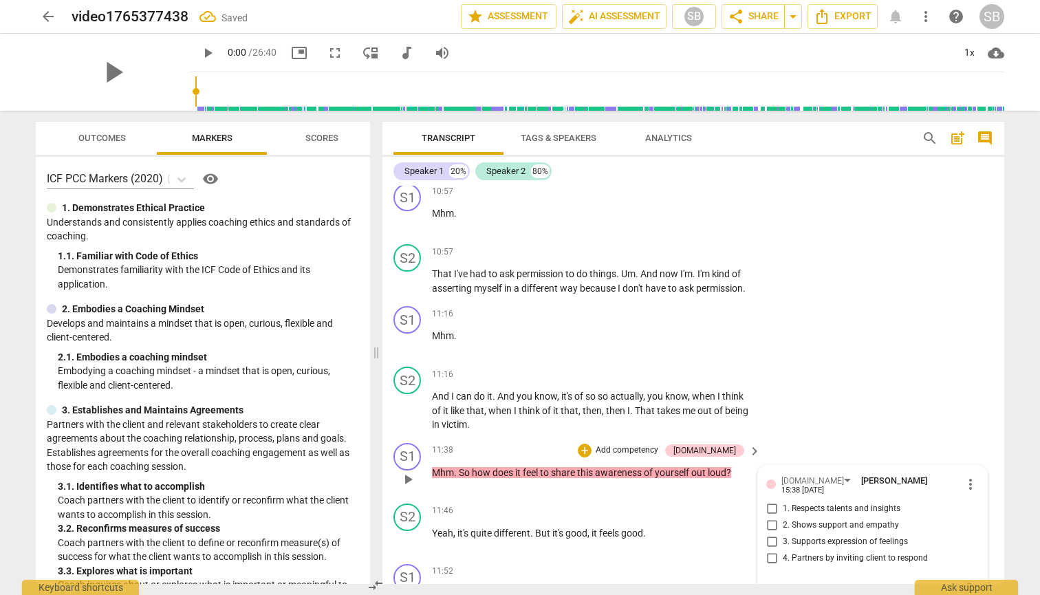
click at [770, 501] on input "1. Respects talents and insights" at bounding box center [771, 509] width 22 height 17
checkbox input "true"
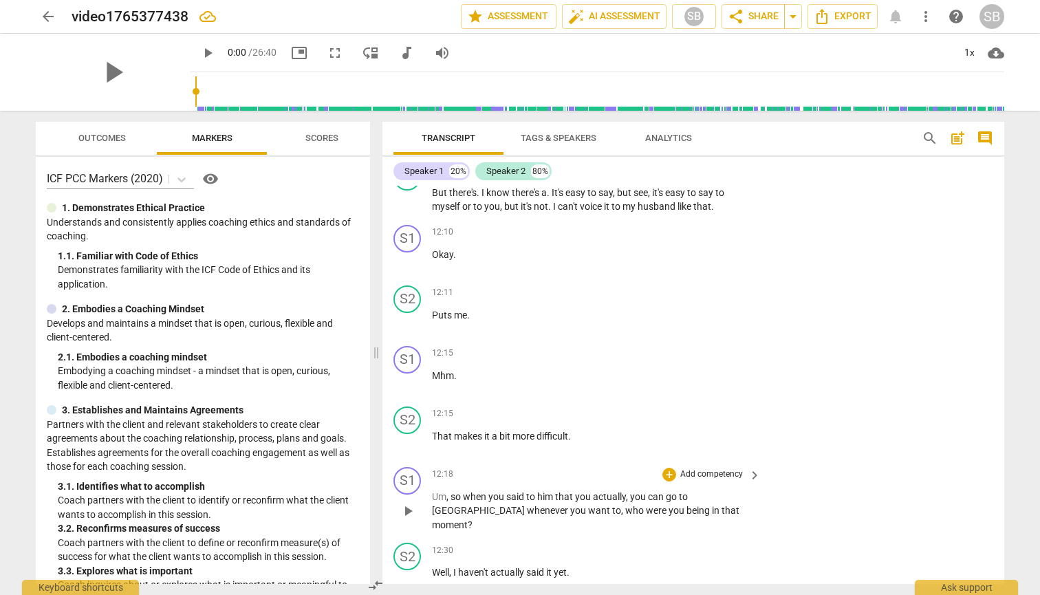
scroll to position [5275, 0]
click at [666, 465] on div "+" at bounding box center [669, 472] width 14 height 14
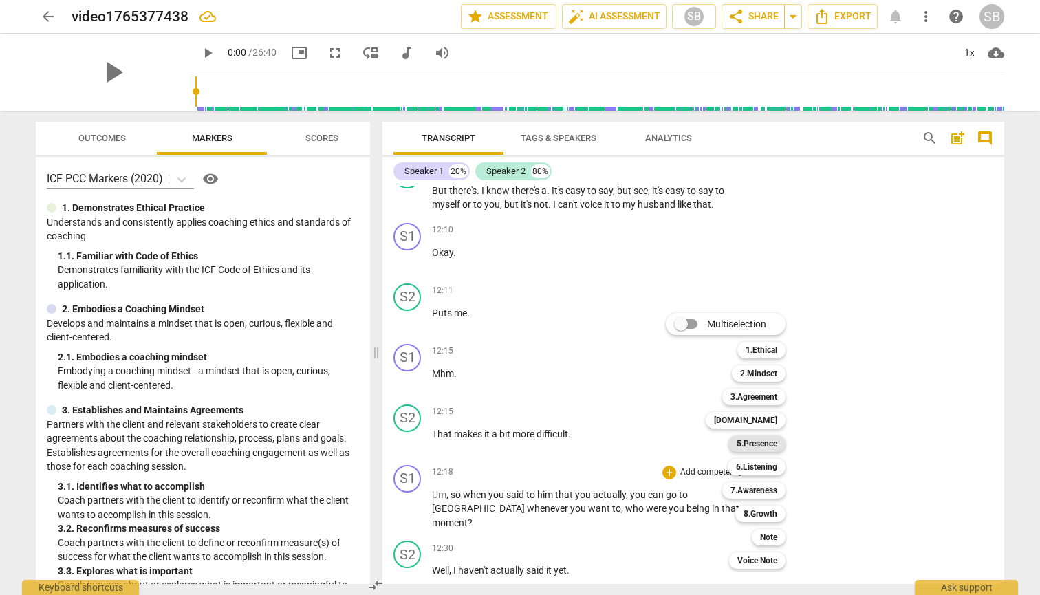
click at [752, 443] on b "5.Presence" at bounding box center [756, 443] width 41 height 17
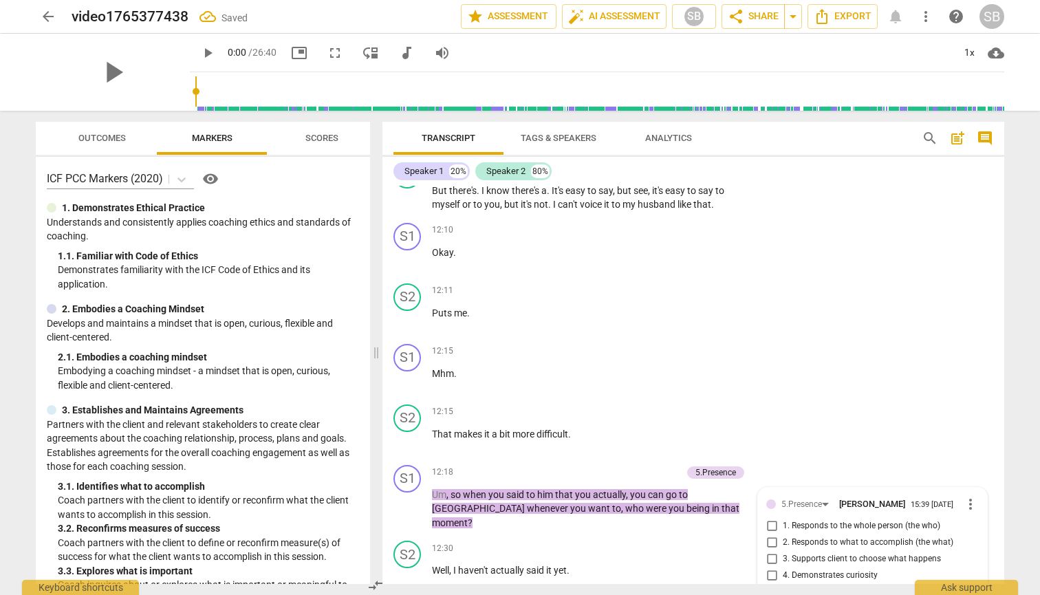
scroll to position [5482, 0]
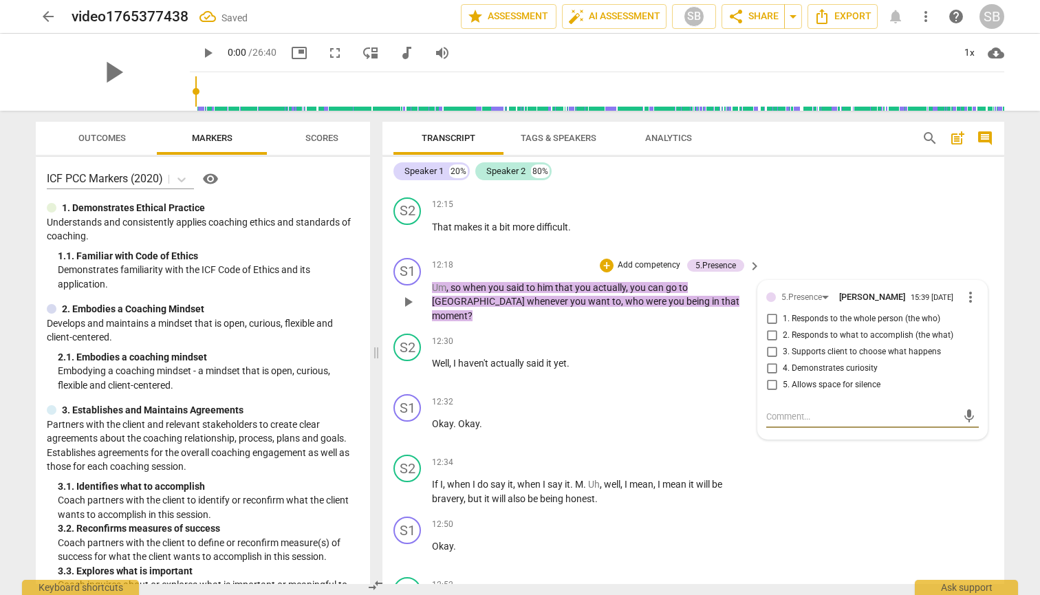
click at [770, 311] on input "1. Responds to the whole person (the who)" at bounding box center [771, 319] width 22 height 17
checkbox input "true"
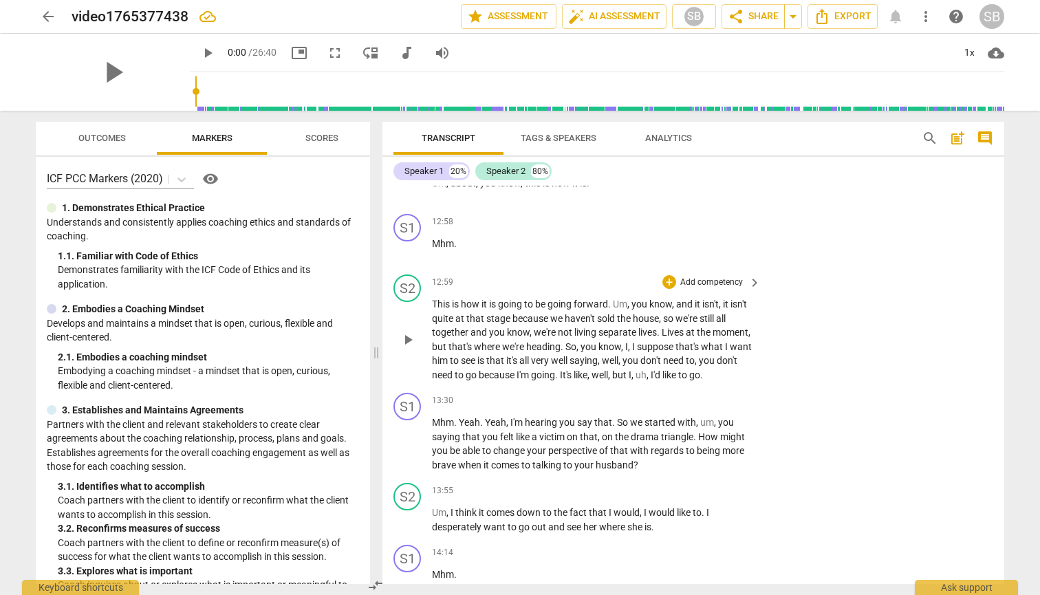
scroll to position [5909, 0]
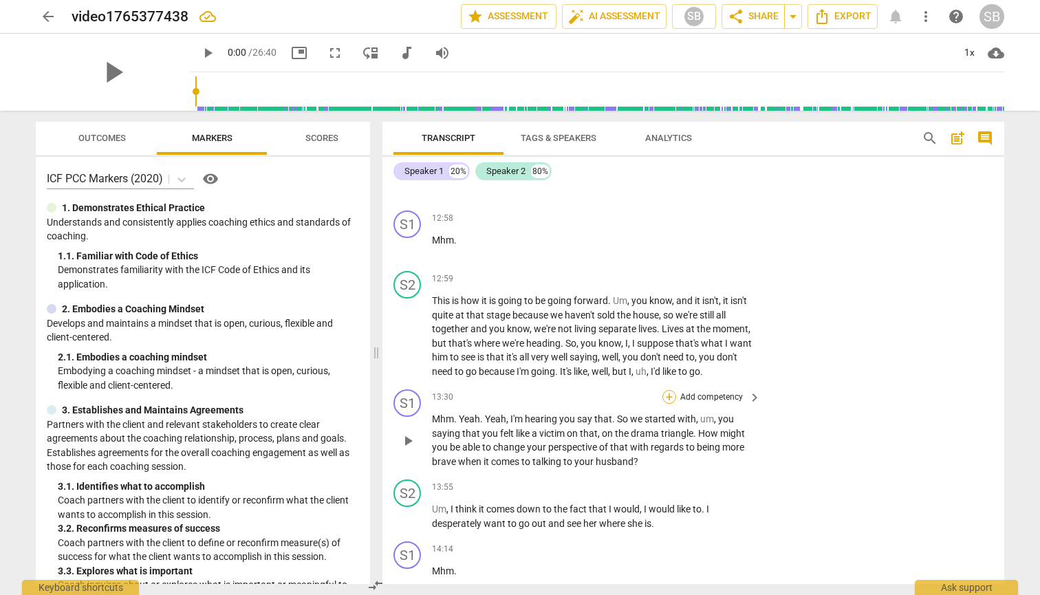
click at [669, 390] on div "+" at bounding box center [669, 397] width 14 height 14
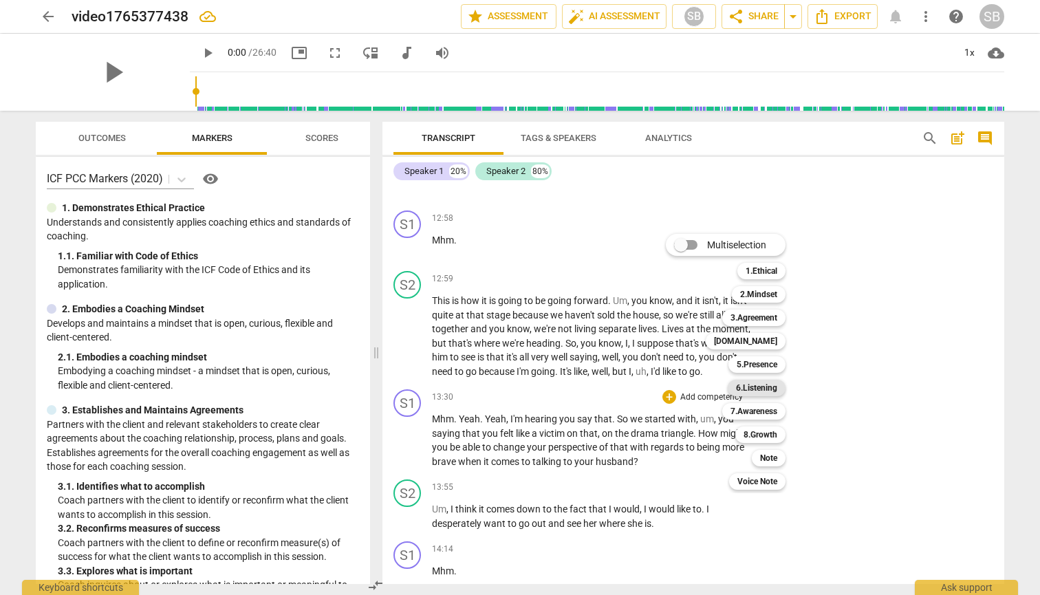
click at [747, 383] on b "6.Listening" at bounding box center [756, 388] width 41 height 17
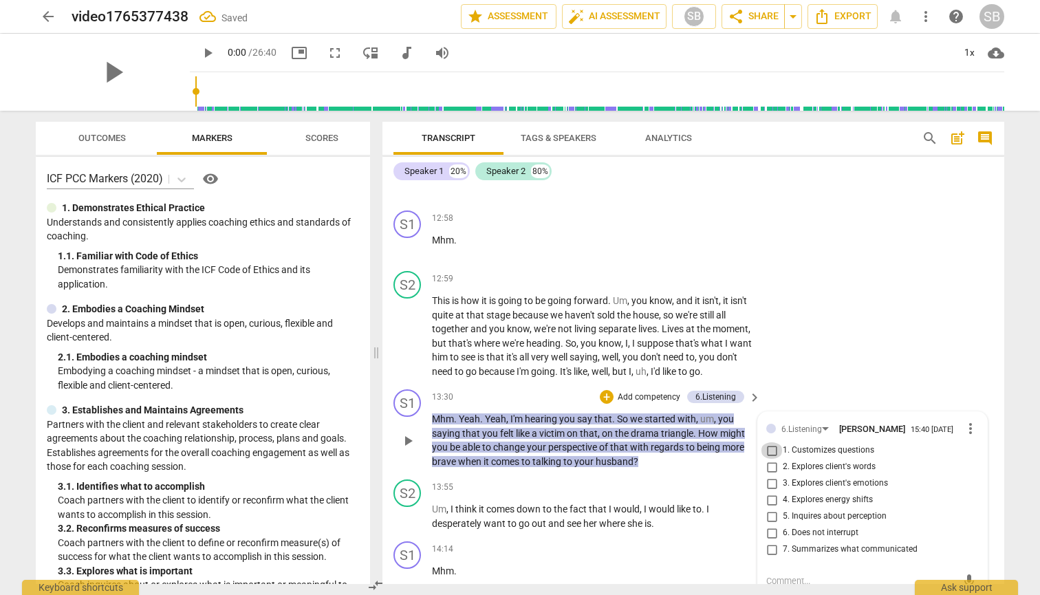
click at [768, 442] on input "1. Customizes questions" at bounding box center [771, 450] width 22 height 17
checkbox input "true"
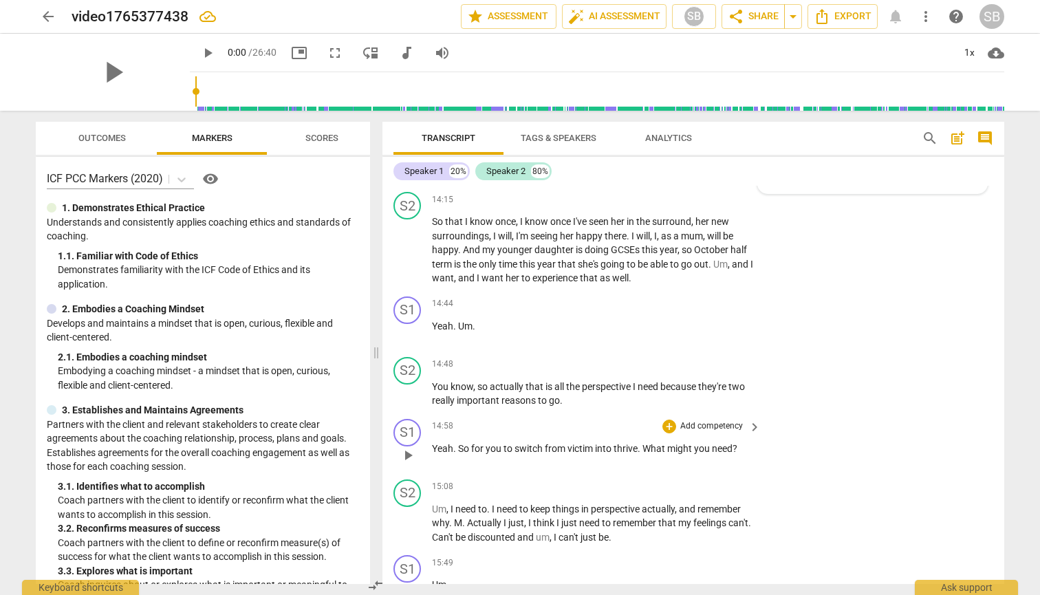
scroll to position [6328, 0]
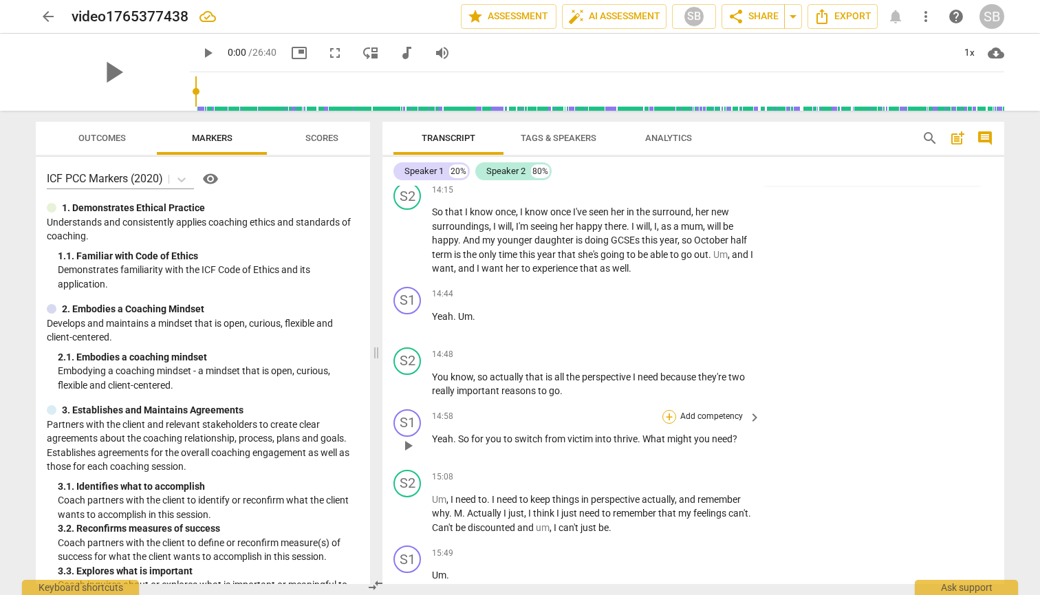
click at [668, 410] on div "+" at bounding box center [669, 417] width 14 height 14
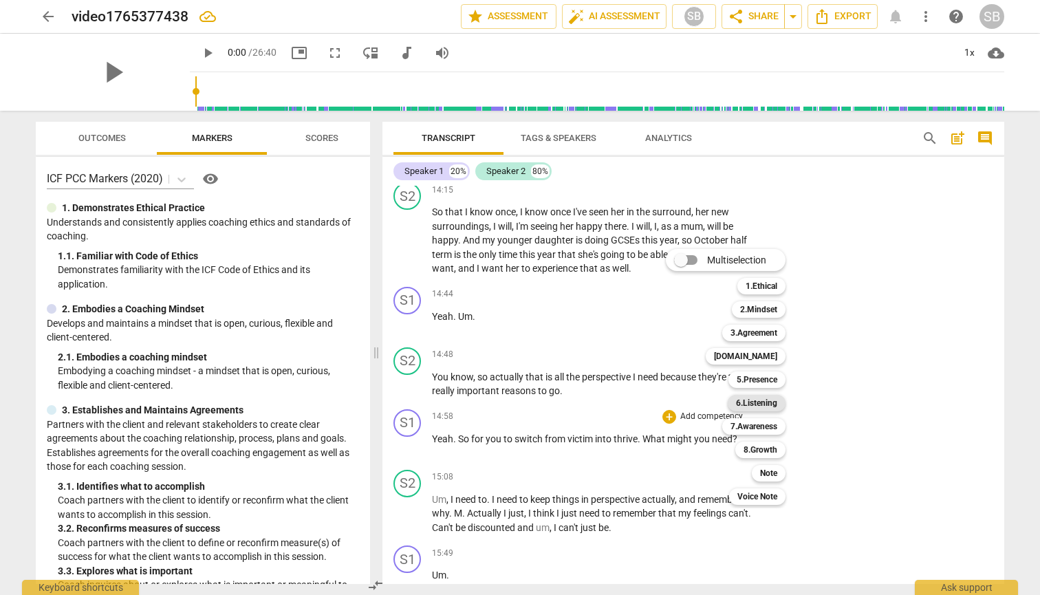
click at [772, 402] on b "6.Listening" at bounding box center [756, 403] width 41 height 17
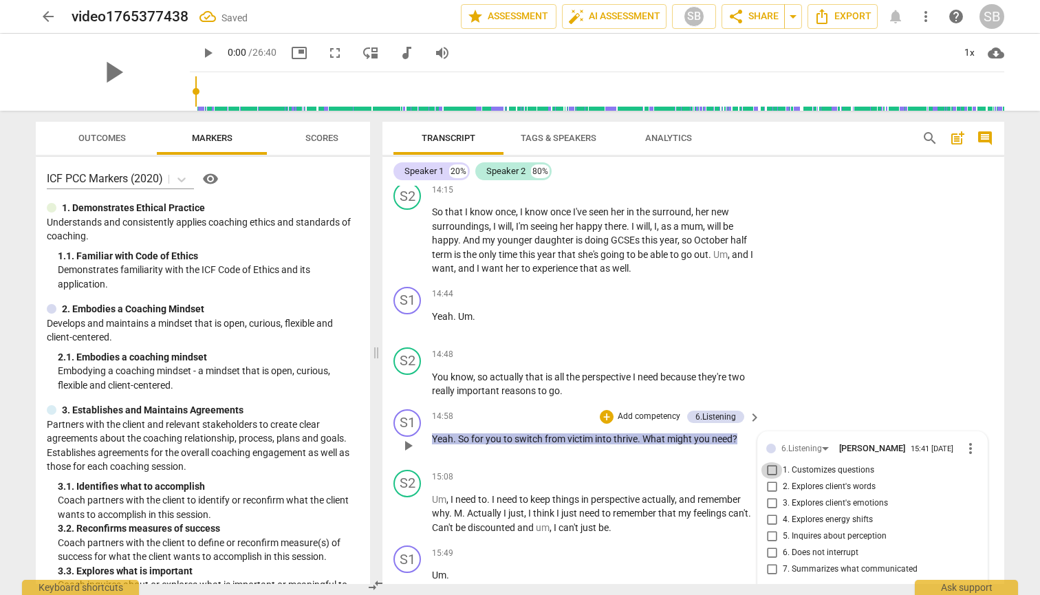
click at [769, 462] on input "1. Customizes questions" at bounding box center [771, 470] width 22 height 17
checkbox input "true"
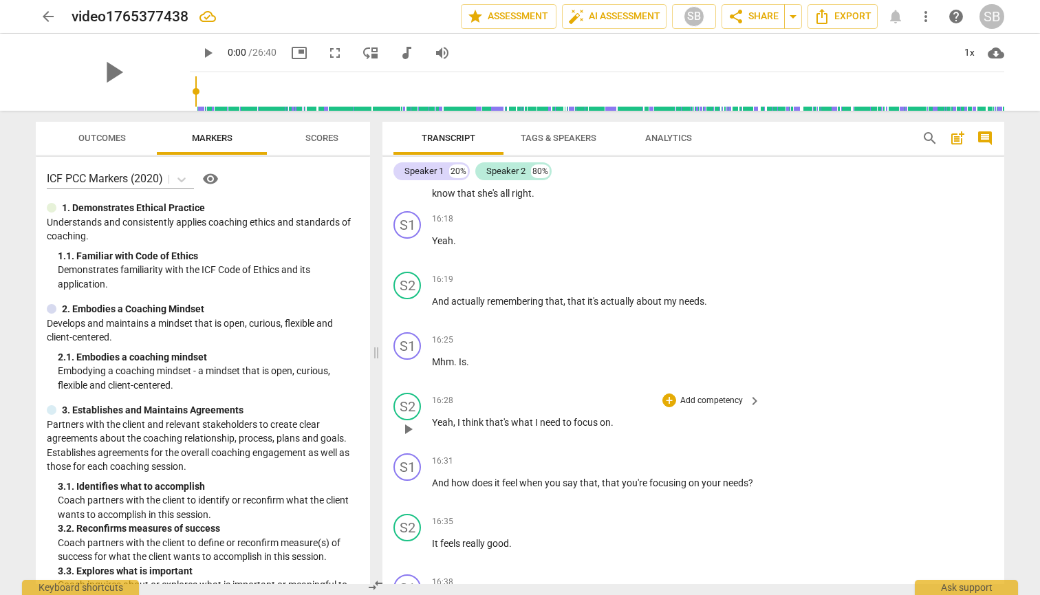
scroll to position [6937, 0]
click at [666, 452] on div "+" at bounding box center [669, 459] width 14 height 14
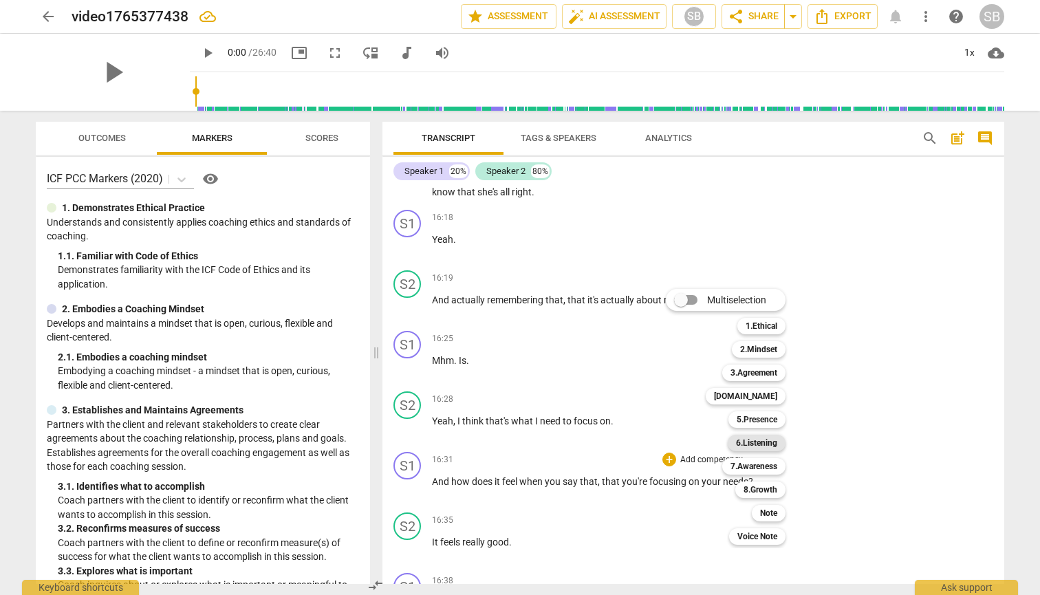
click at [746, 442] on b "6.Listening" at bounding box center [756, 443] width 41 height 17
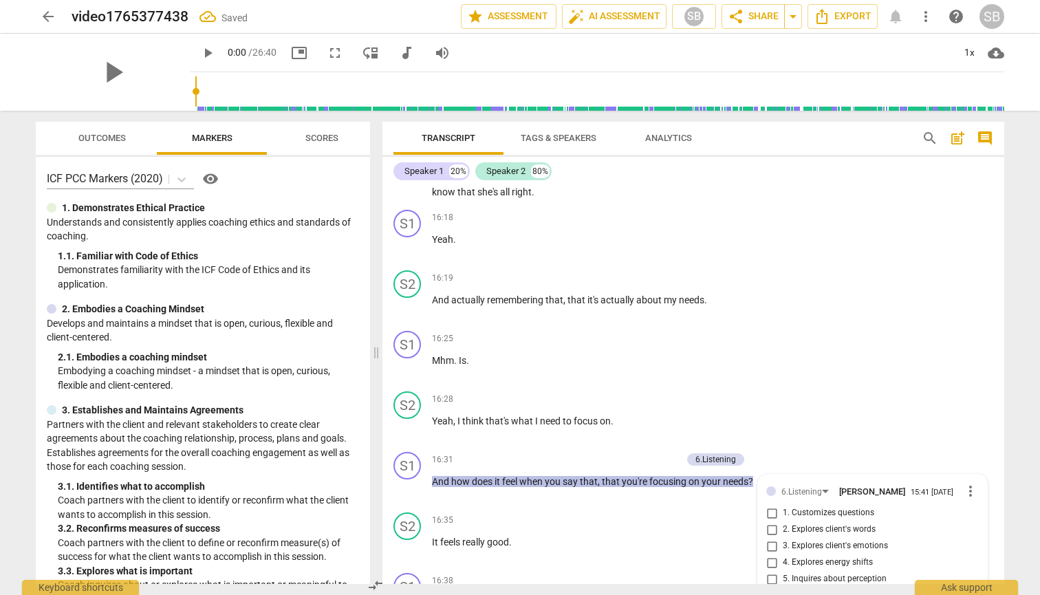
scroll to position [7153, 0]
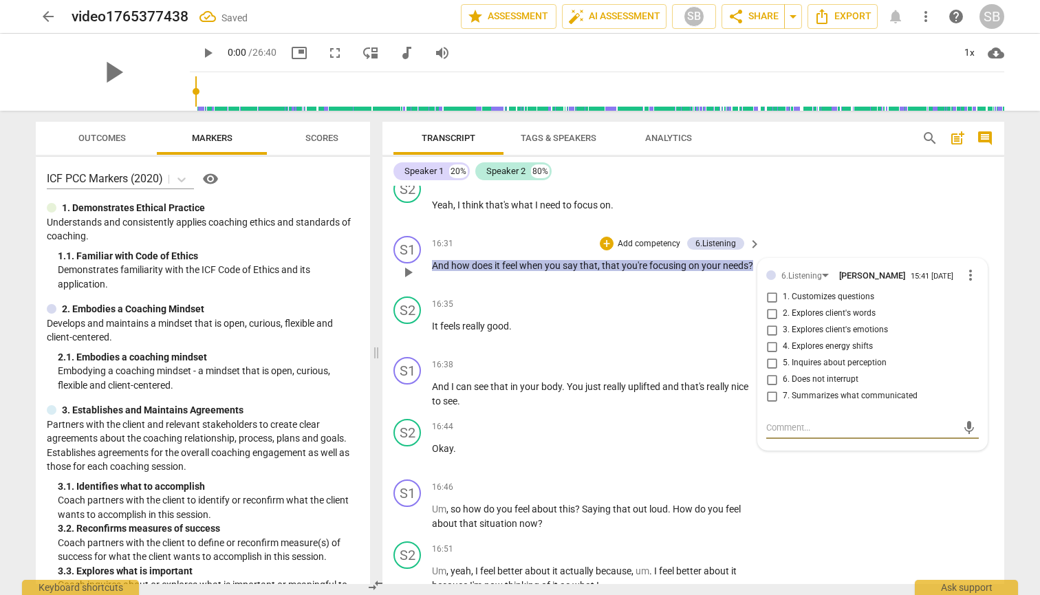
click at [770, 322] on input "3. Explores client's emotions" at bounding box center [771, 330] width 22 height 17
checkbox input "true"
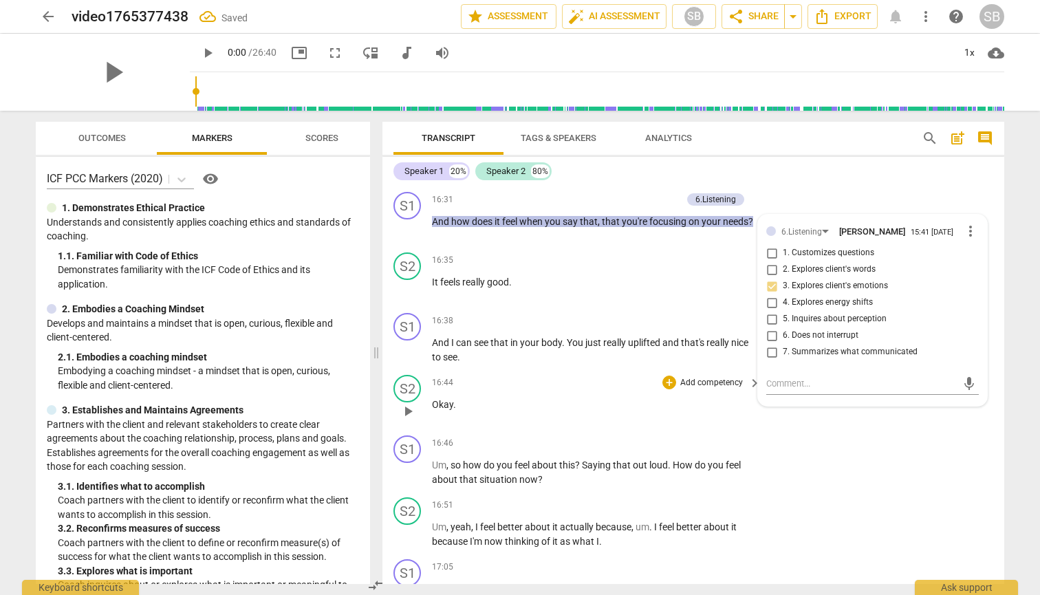
scroll to position [7199, 0]
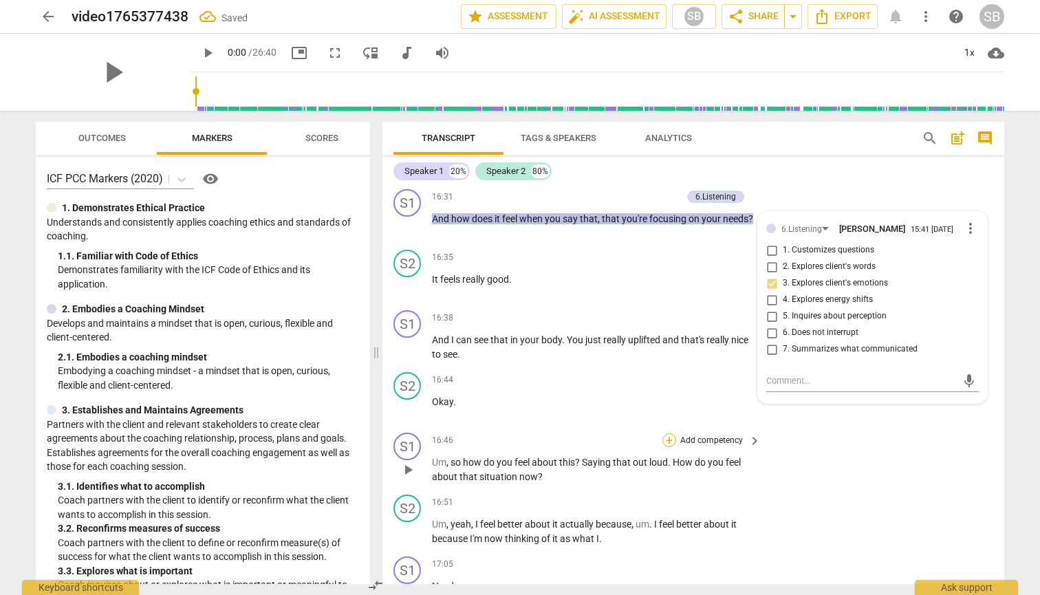
click at [666, 433] on div "+" at bounding box center [669, 440] width 14 height 14
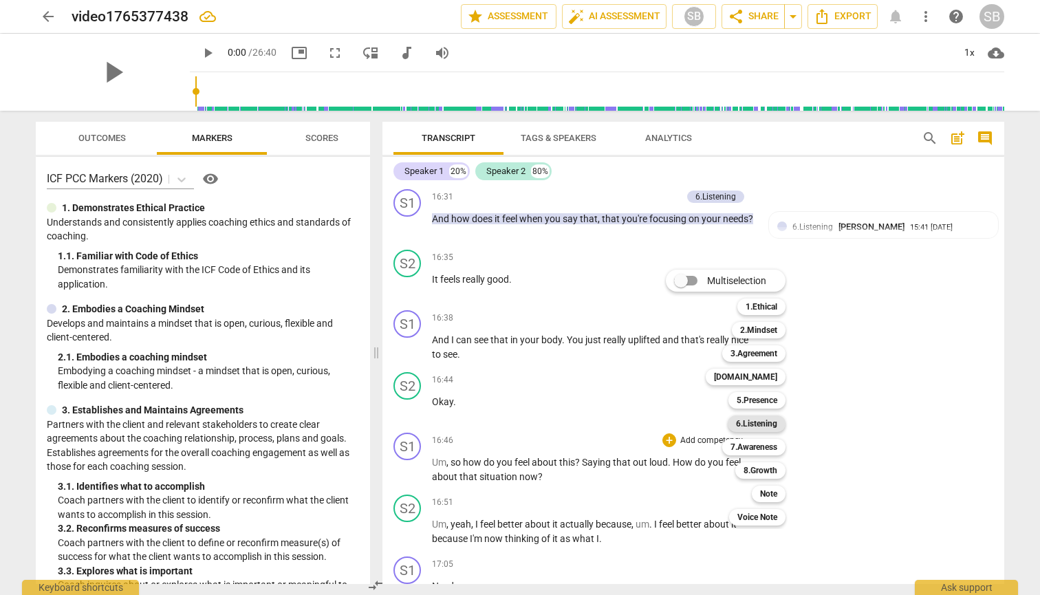
click at [752, 421] on b "6.Listening" at bounding box center [756, 423] width 41 height 17
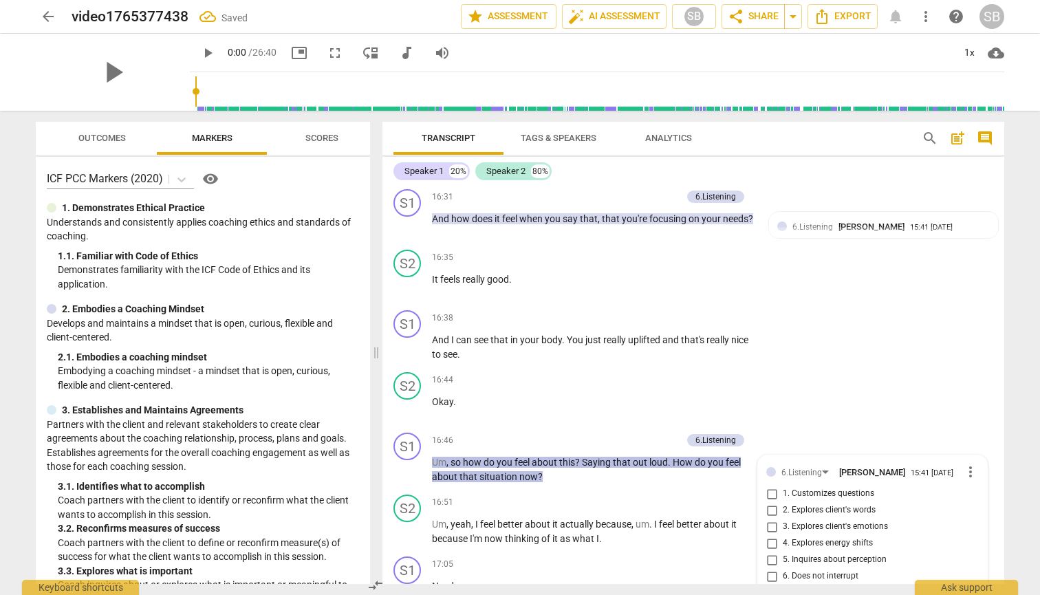
scroll to position [7202, 0]
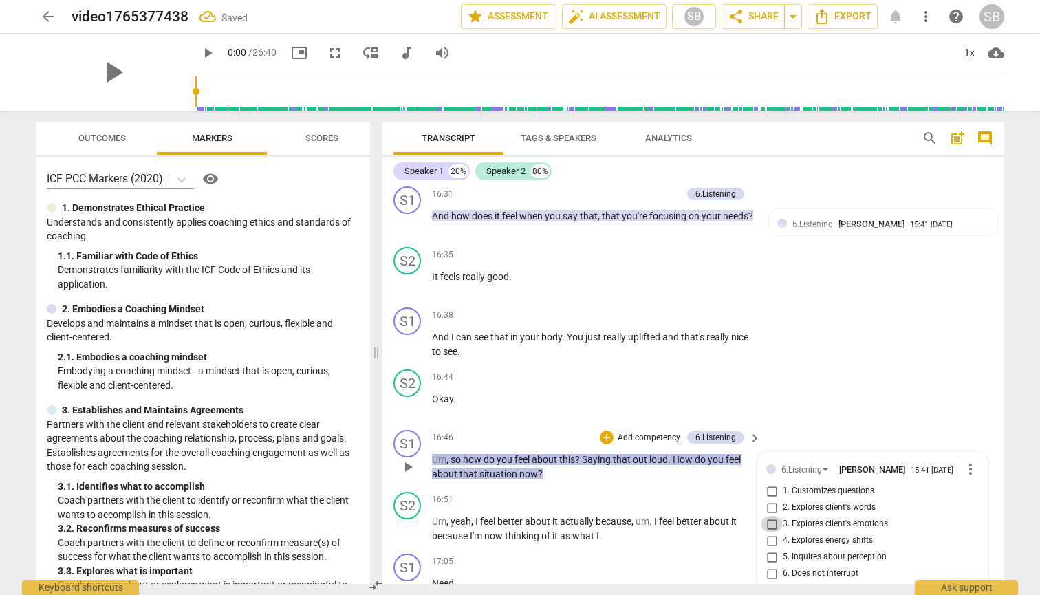
click at [771, 516] on input "3. Explores client's emotions" at bounding box center [771, 524] width 22 height 17
checkbox input "true"
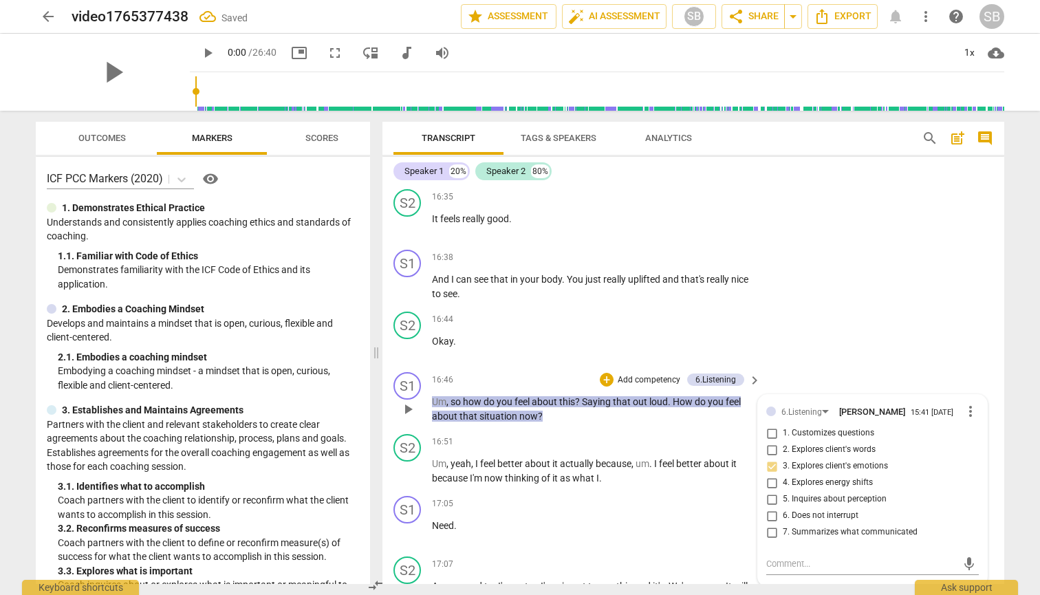
scroll to position [7276, 0]
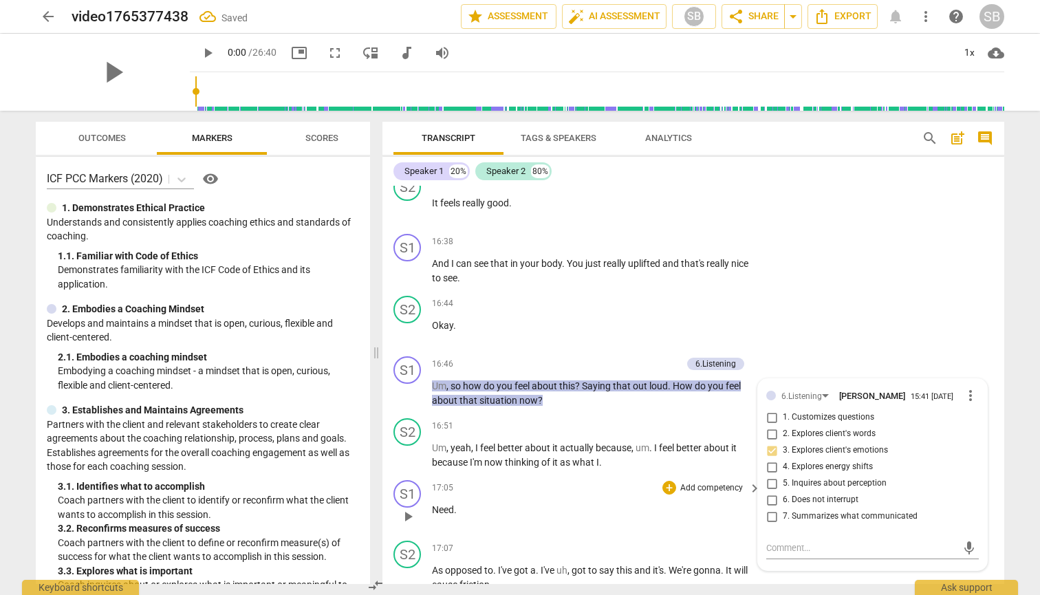
click at [719, 480] on div "17:05 + Add competency keyboard_arrow_right Need ." at bounding box center [597, 505] width 330 height 50
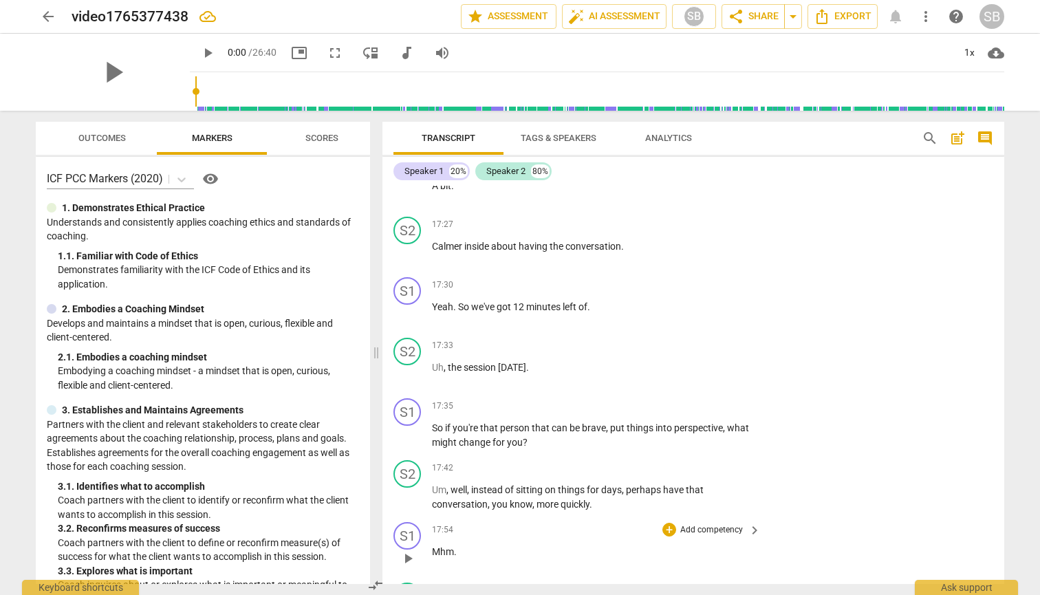
scroll to position [7874, 0]
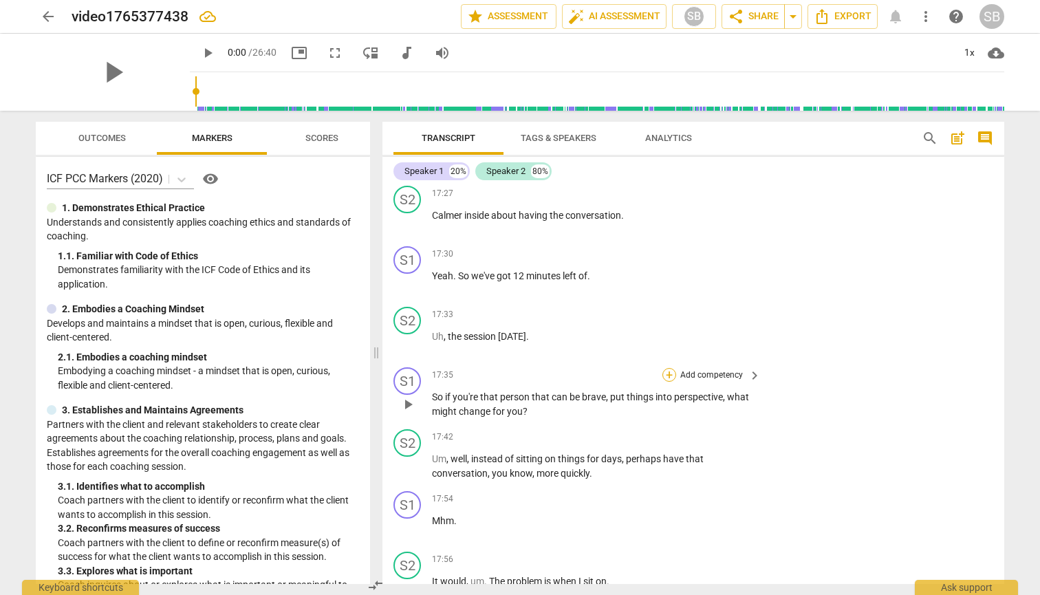
click at [667, 368] on div "+" at bounding box center [669, 375] width 14 height 14
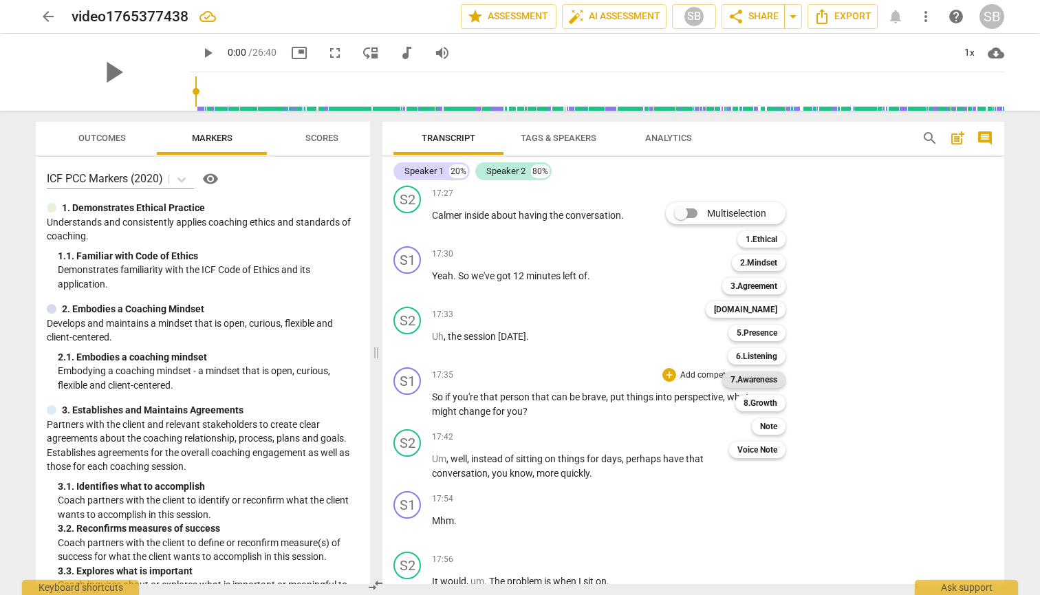
click at [754, 375] on b "7.Awareness" at bounding box center [753, 379] width 47 height 17
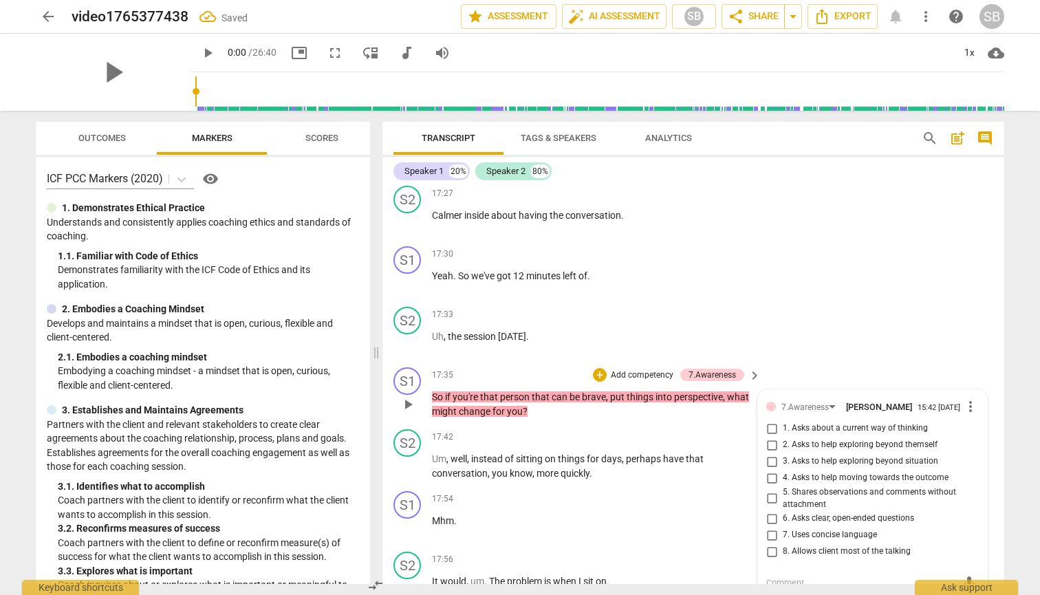
click at [772, 437] on input "2. Asks to help exploring beyond themself" at bounding box center [771, 445] width 22 height 17
checkbox input "true"
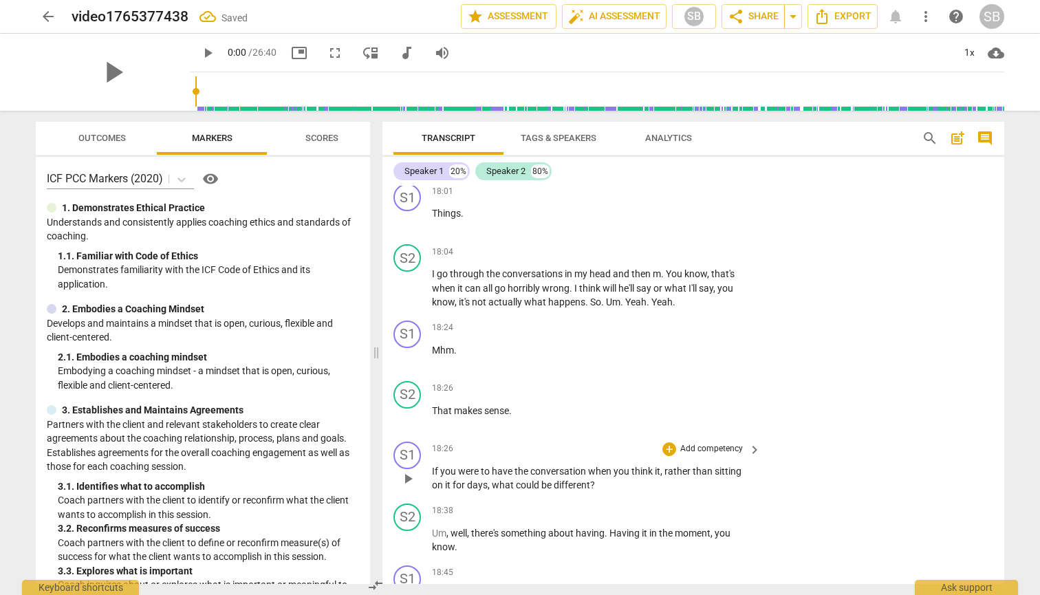
scroll to position [8304, 0]
click at [665, 441] on div "+" at bounding box center [669, 448] width 14 height 14
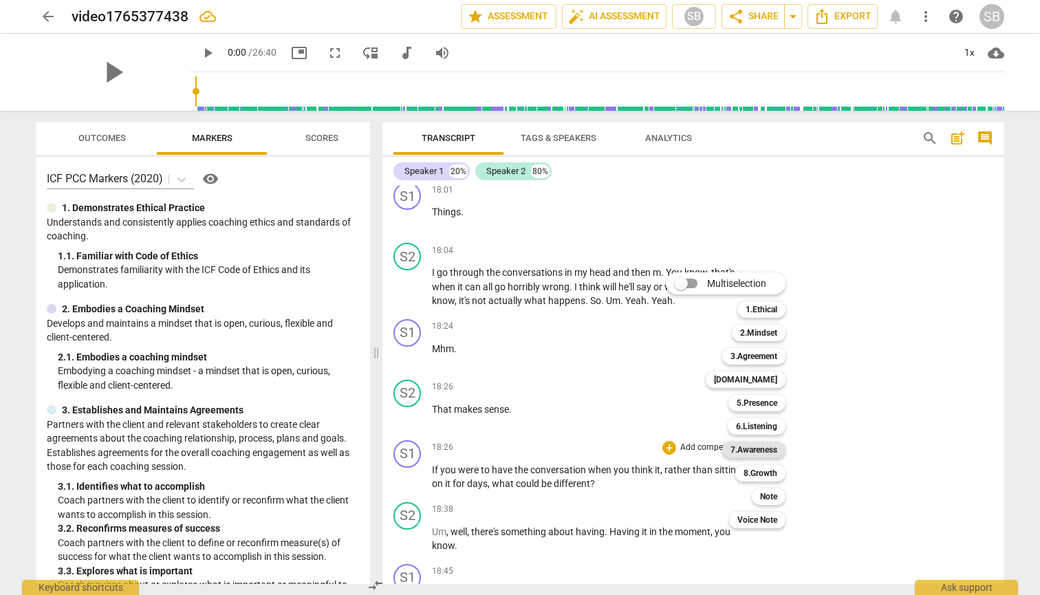
click at [749, 450] on b "7.Awareness" at bounding box center [753, 449] width 47 height 17
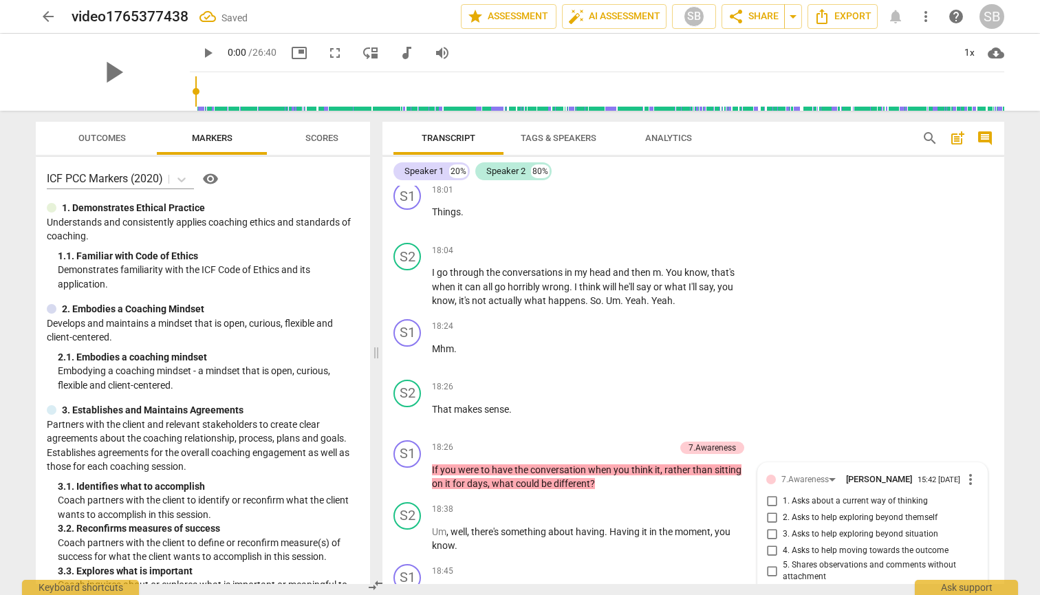
scroll to position [8531, 0]
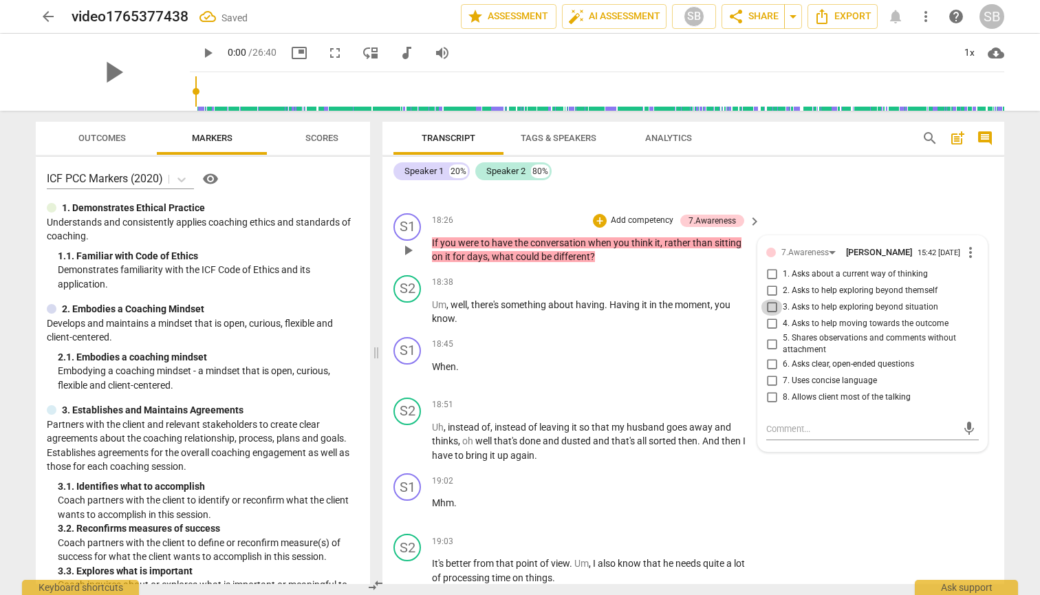
click at [771, 299] on input "3. Asks to help exploring beyond situation" at bounding box center [771, 307] width 22 height 17
checkbox input "true"
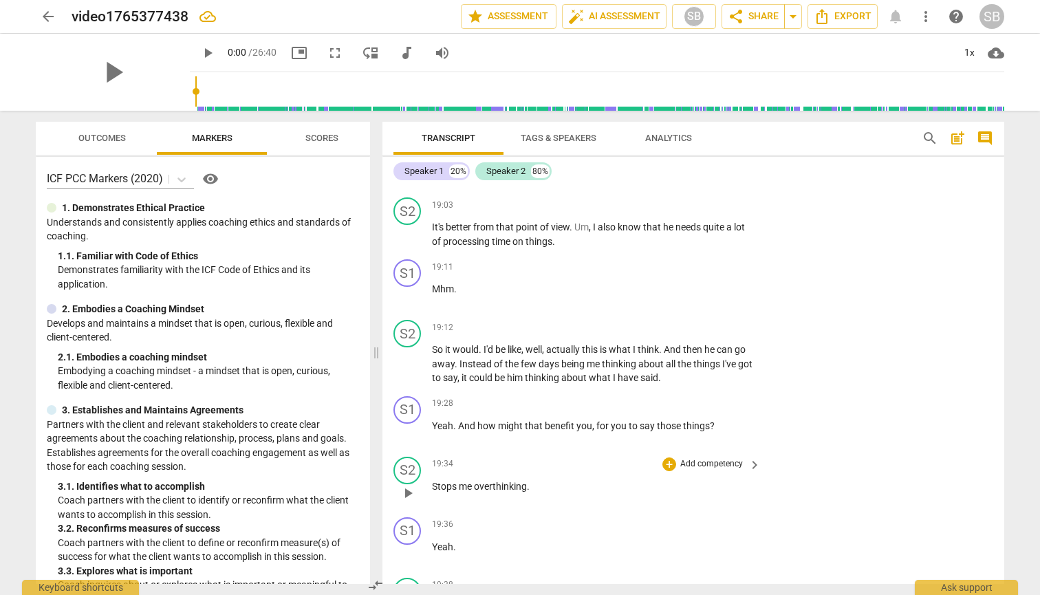
scroll to position [8874, 0]
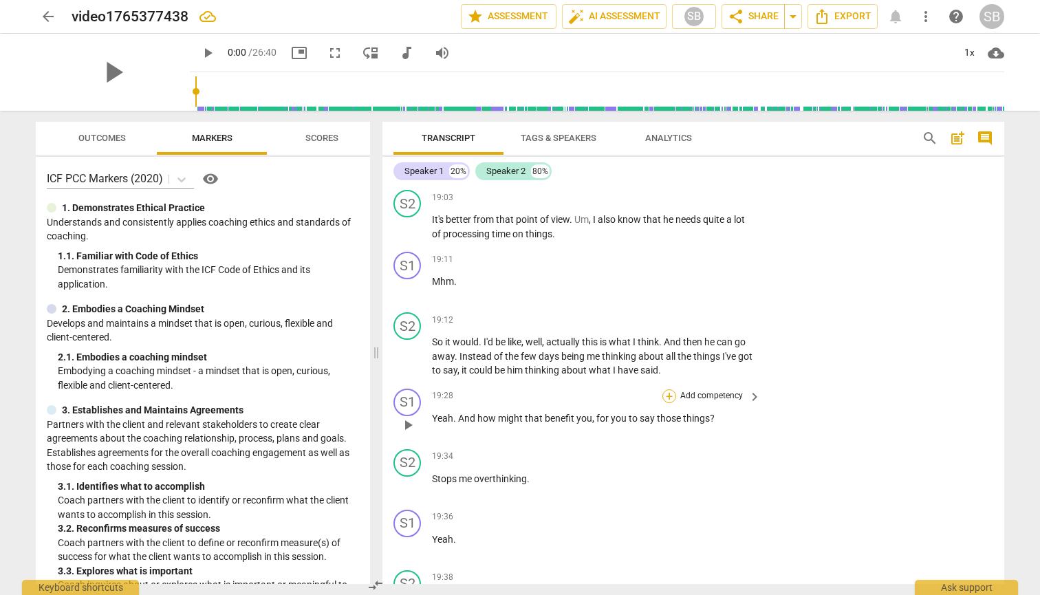
click at [666, 389] on div "+" at bounding box center [669, 396] width 14 height 14
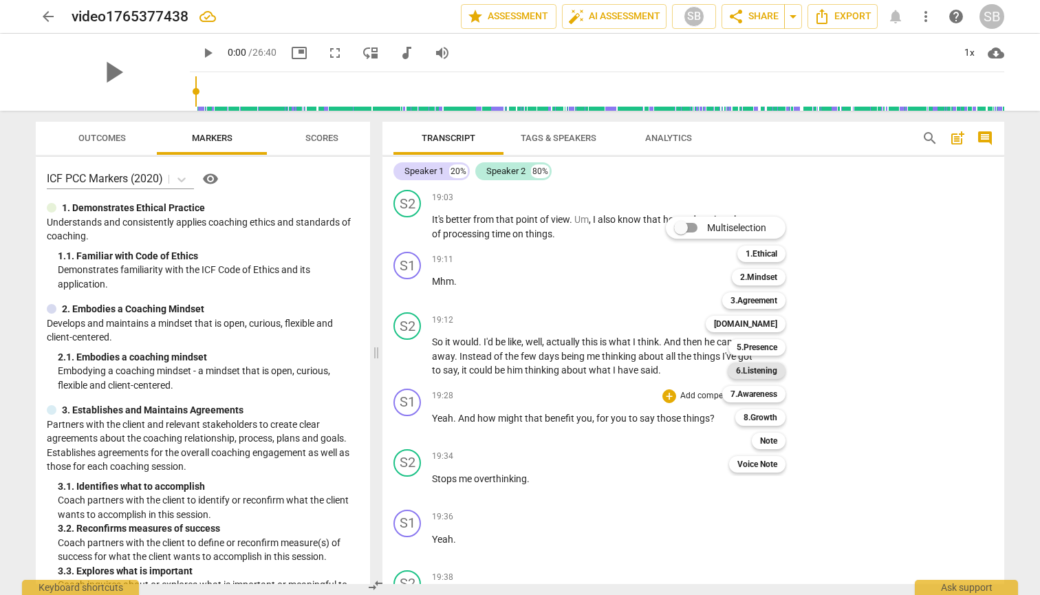
click at [741, 373] on b "6.Listening" at bounding box center [756, 370] width 41 height 17
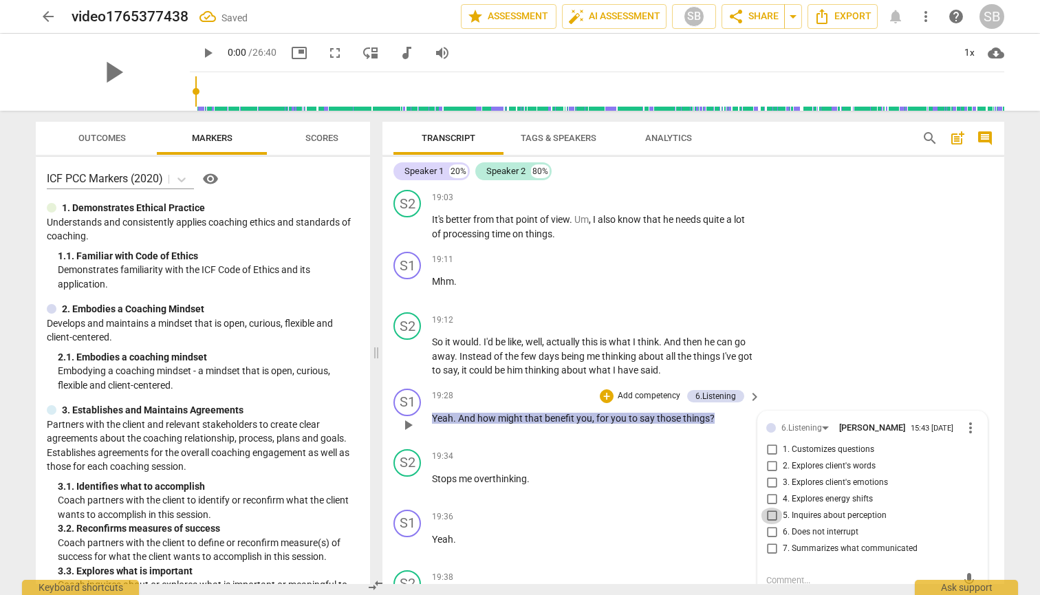
click at [774, 507] on input "5. Inquires about perception" at bounding box center [771, 515] width 22 height 17
checkbox input "true"
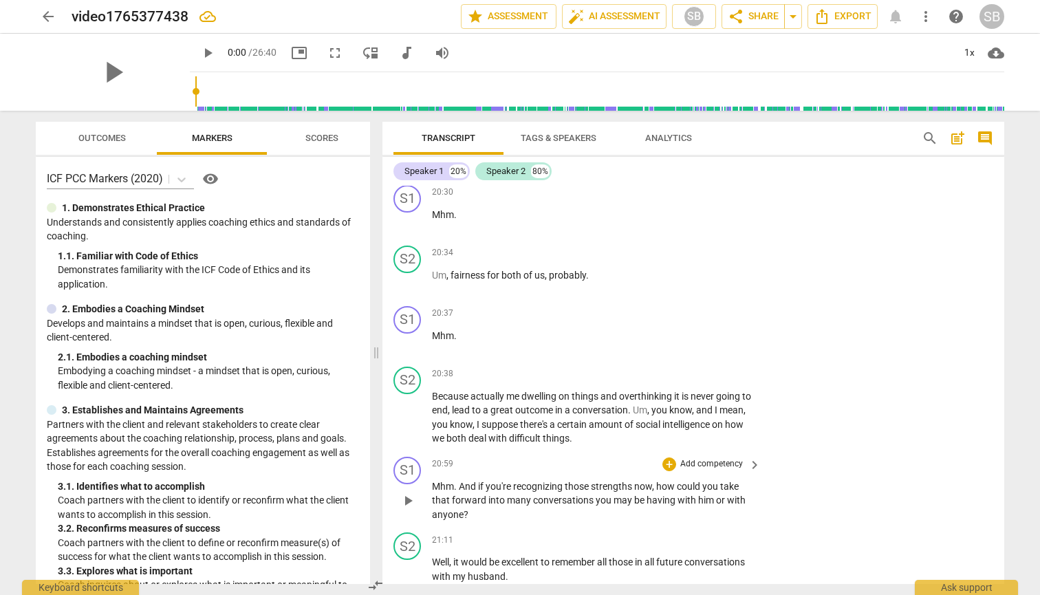
scroll to position [9581, 0]
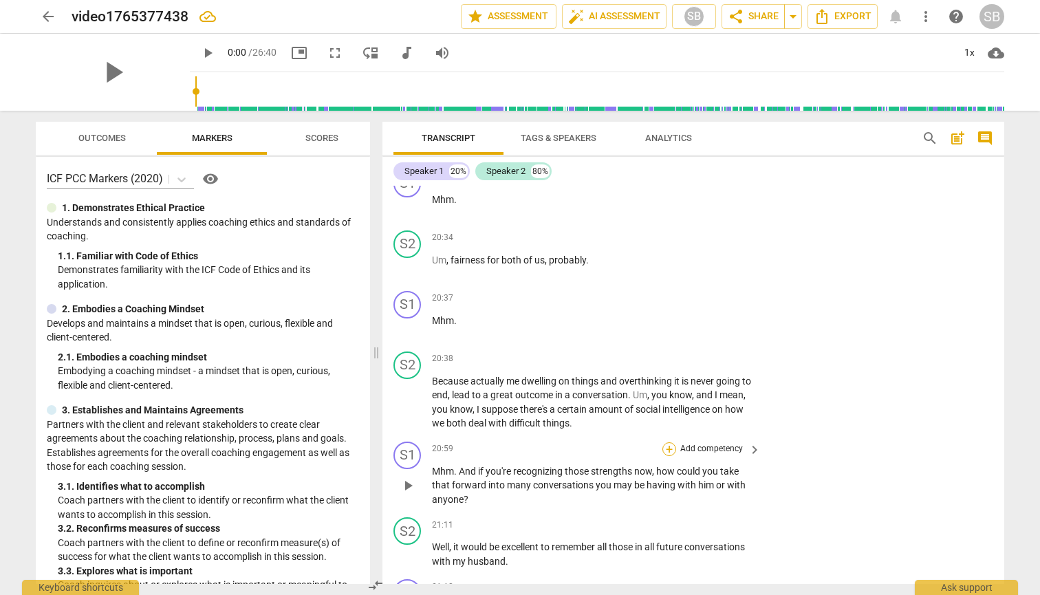
click at [665, 442] on div "+" at bounding box center [669, 449] width 14 height 14
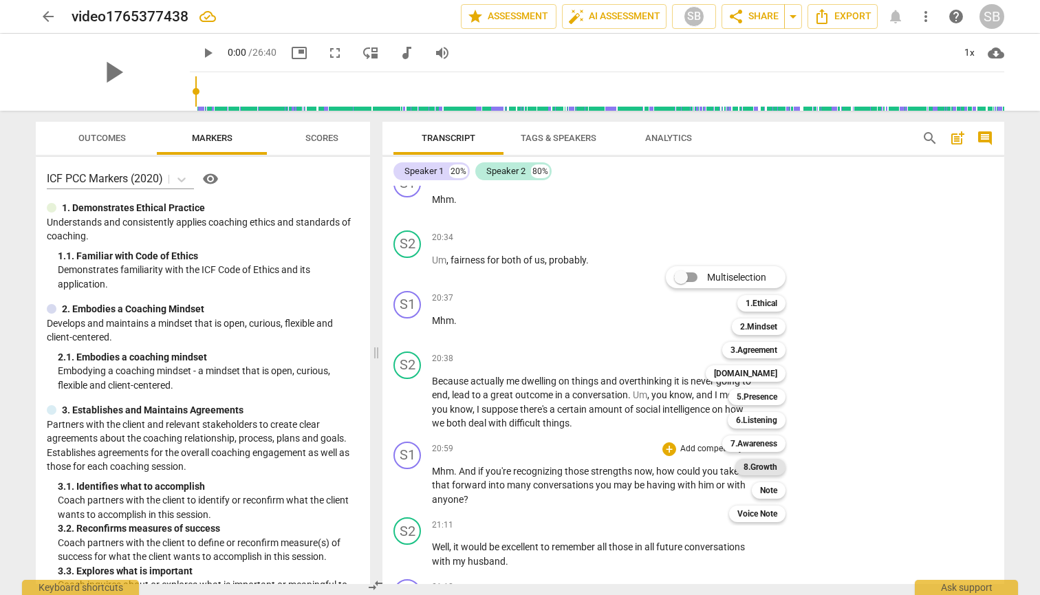
click at [743, 470] on div "8.Growth" at bounding box center [760, 467] width 50 height 17
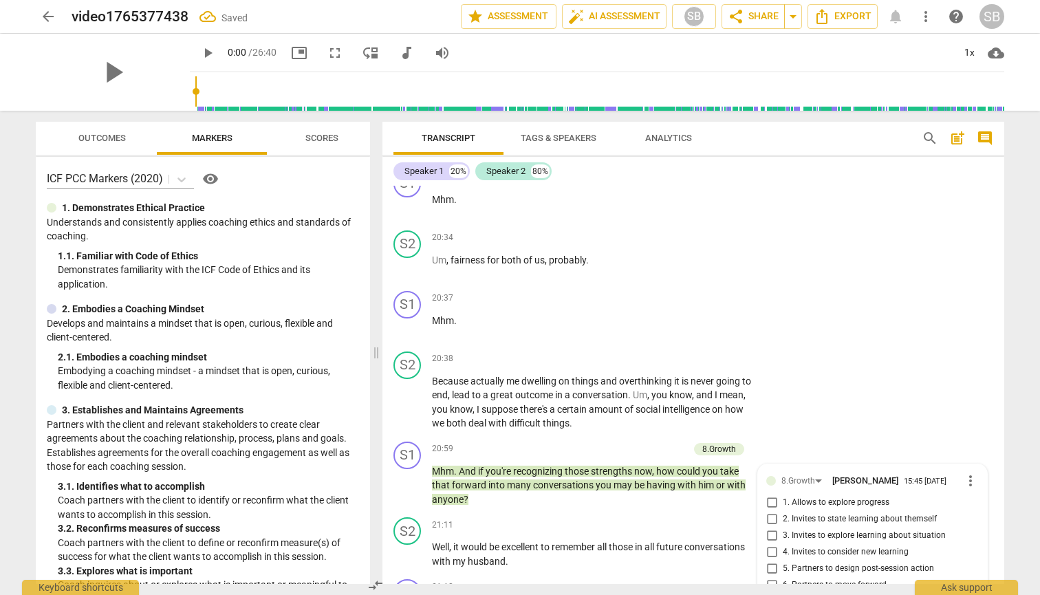
scroll to position [9807, 0]
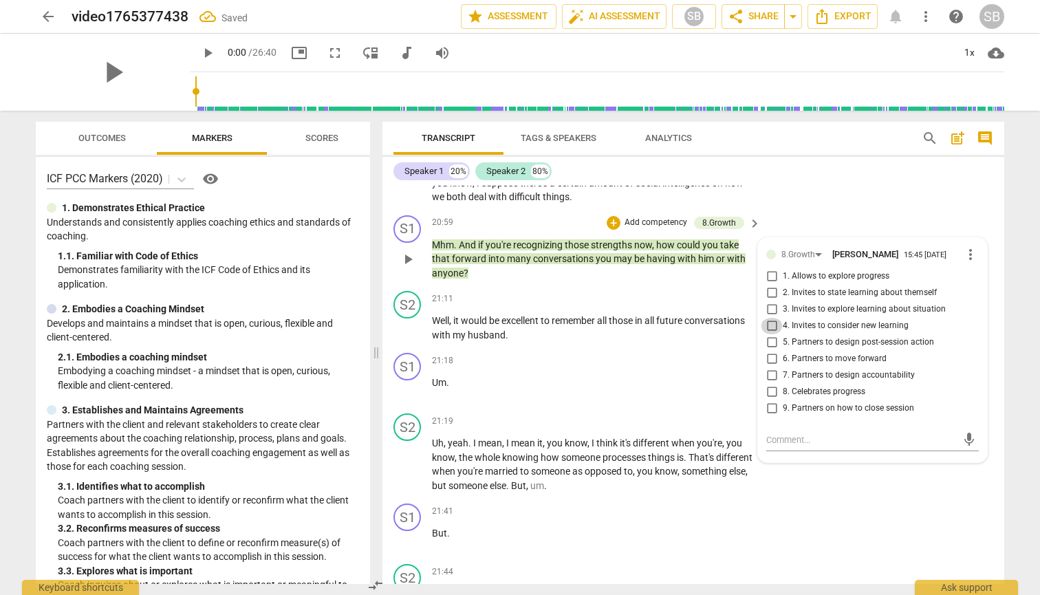
click at [770, 318] on input "4. Invites to consider new learning" at bounding box center [771, 326] width 22 height 17
checkbox input "true"
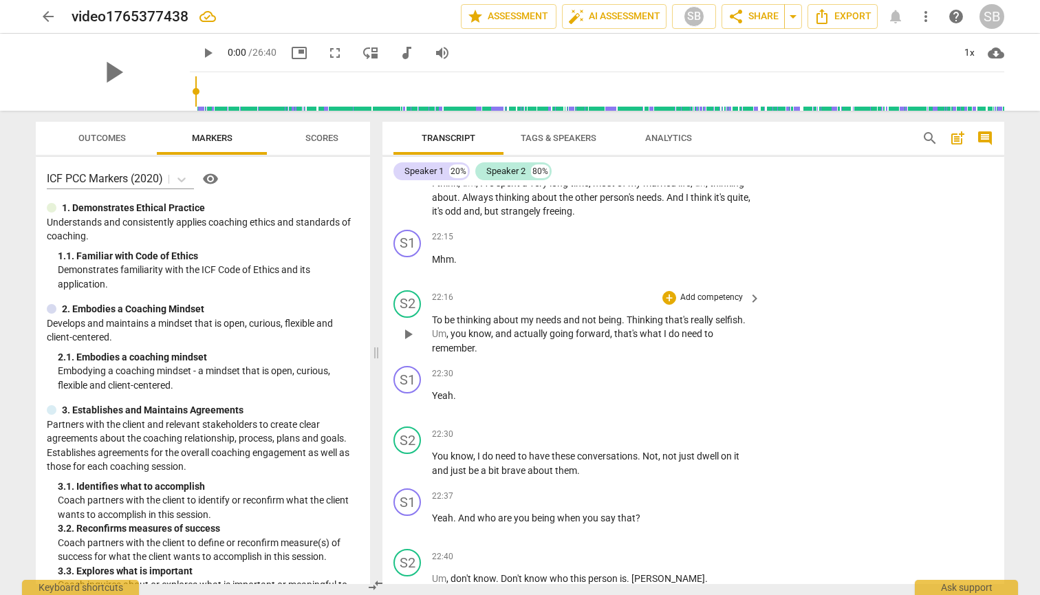
scroll to position [10229, 0]
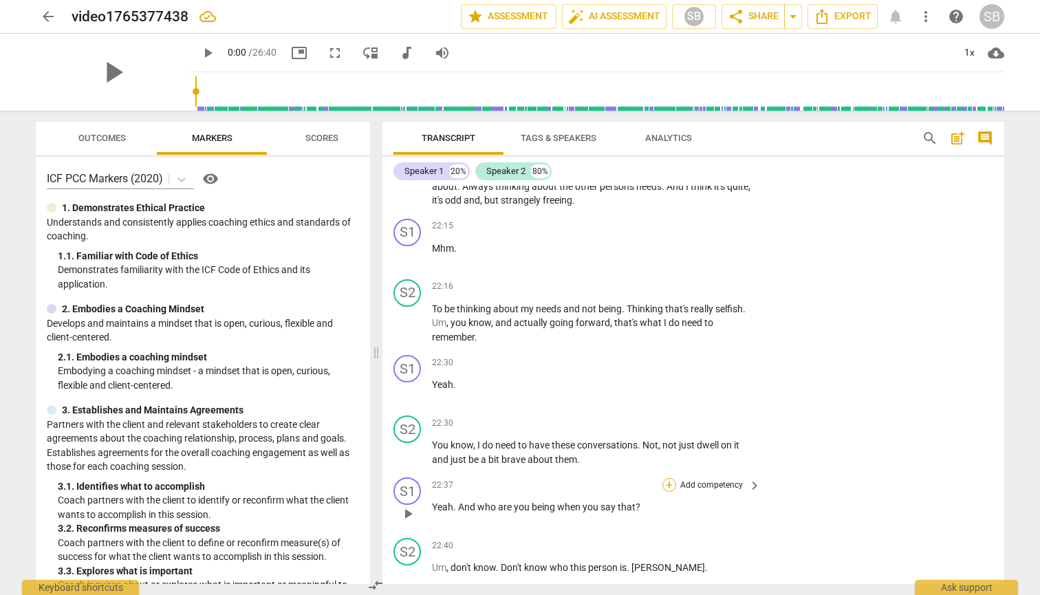
click at [670, 478] on div "+" at bounding box center [669, 485] width 14 height 14
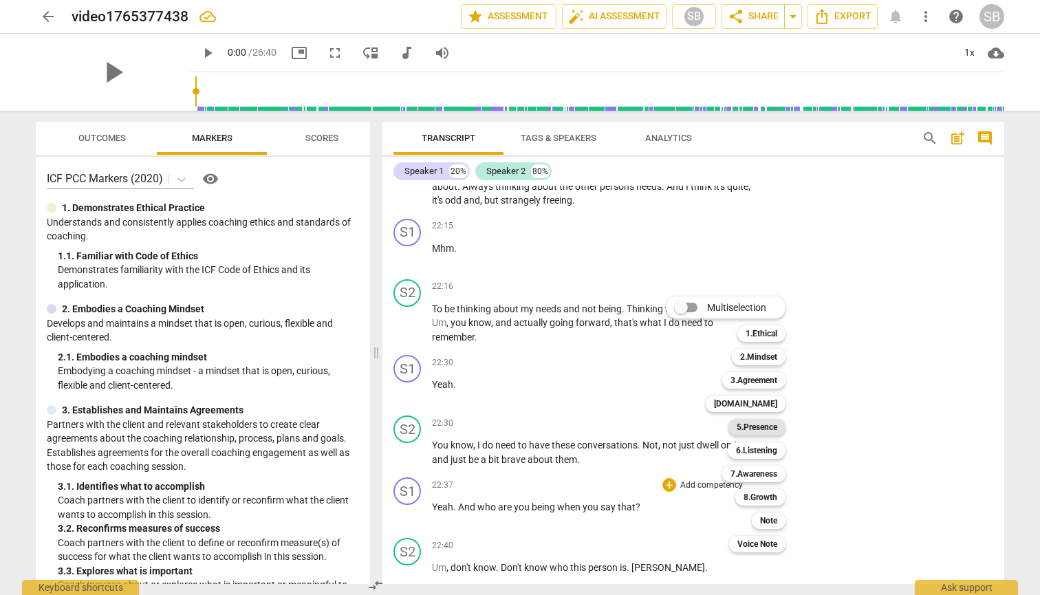
click at [763, 425] on b "5.Presence" at bounding box center [756, 427] width 41 height 17
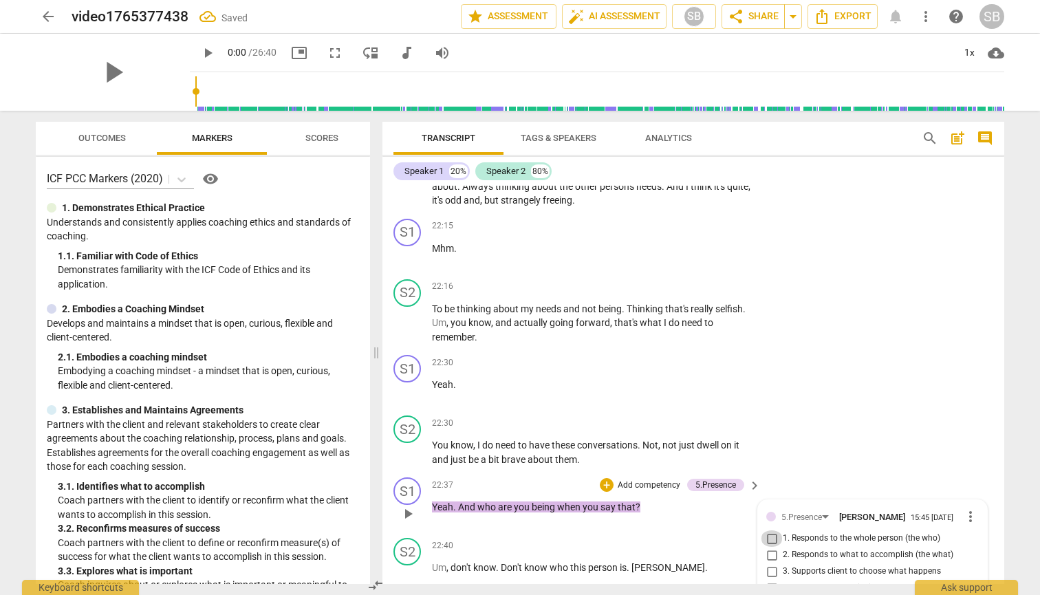
click at [770, 530] on input "1. Responds to the whole person (the who)" at bounding box center [771, 538] width 22 height 17
checkbox input "true"
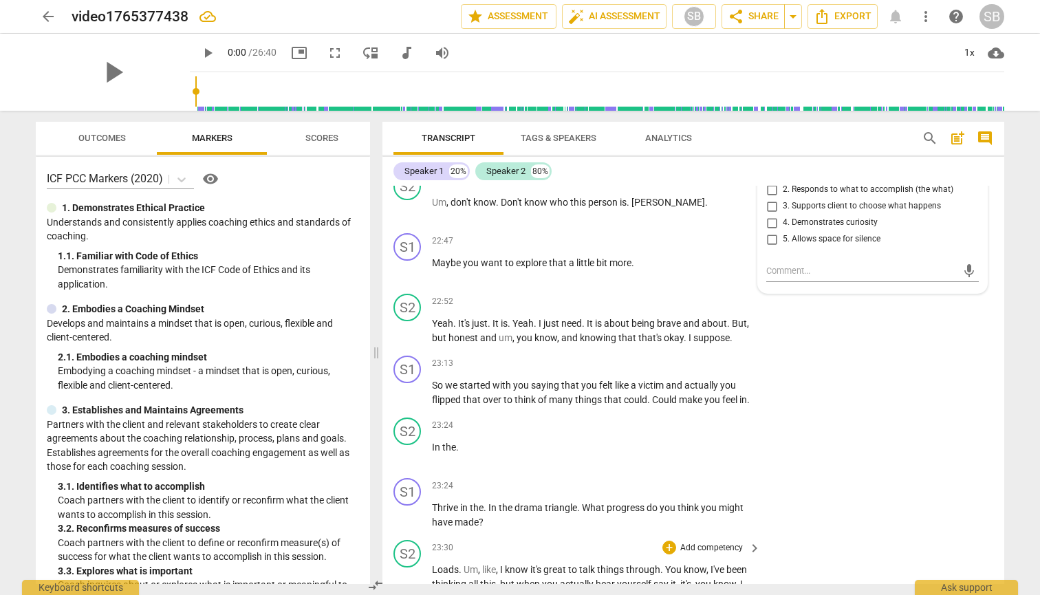
scroll to position [10589, 0]
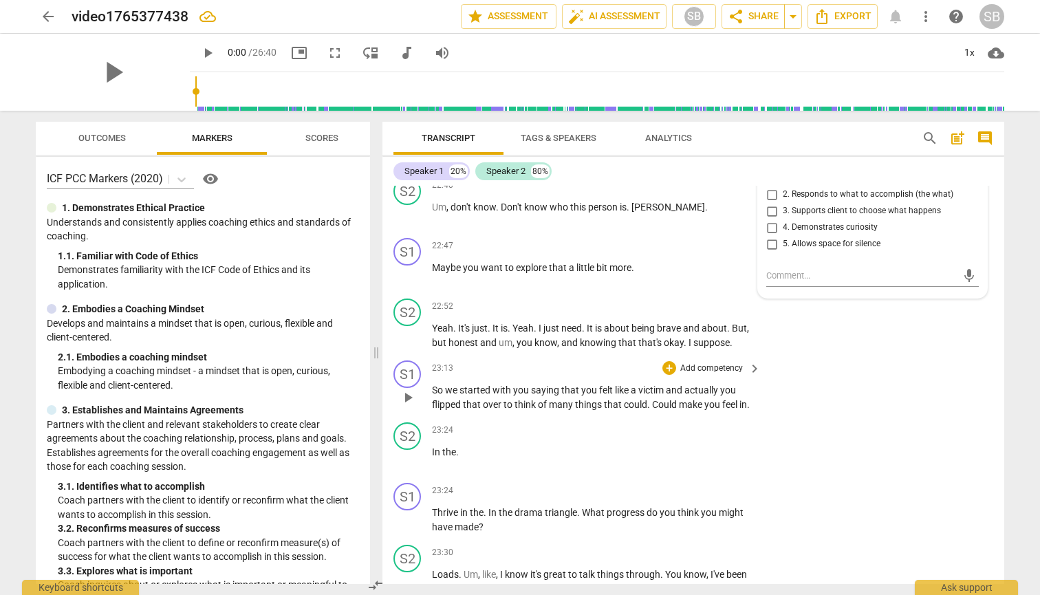
click at [666, 355] on div "S1 play_arrow pause 23:13 + Add competency keyboard_arrow_right So we started w…" at bounding box center [693, 386] width 622 height 62
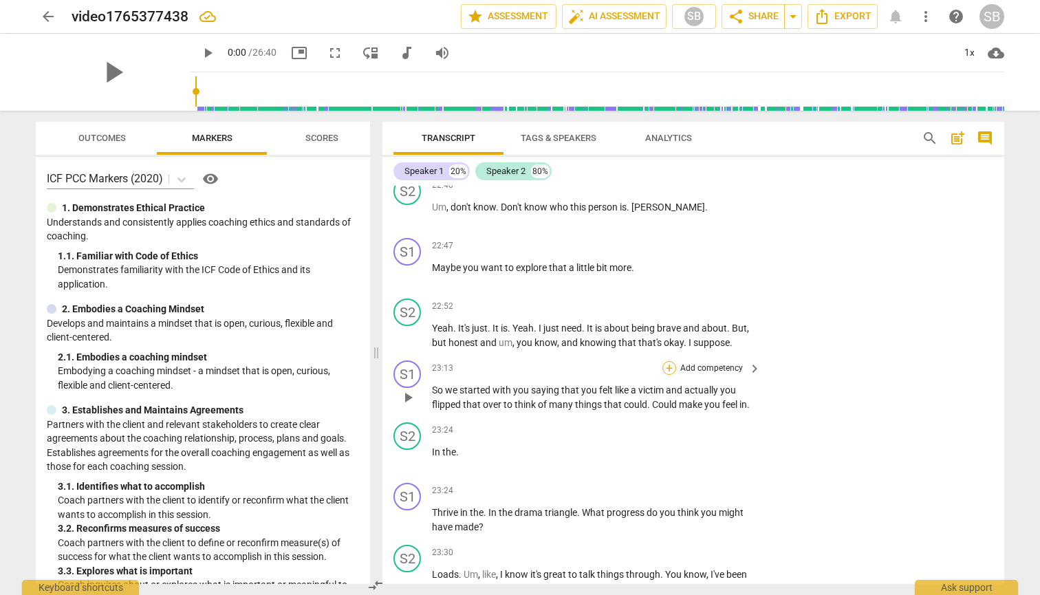
click at [670, 361] on div "+" at bounding box center [669, 368] width 14 height 14
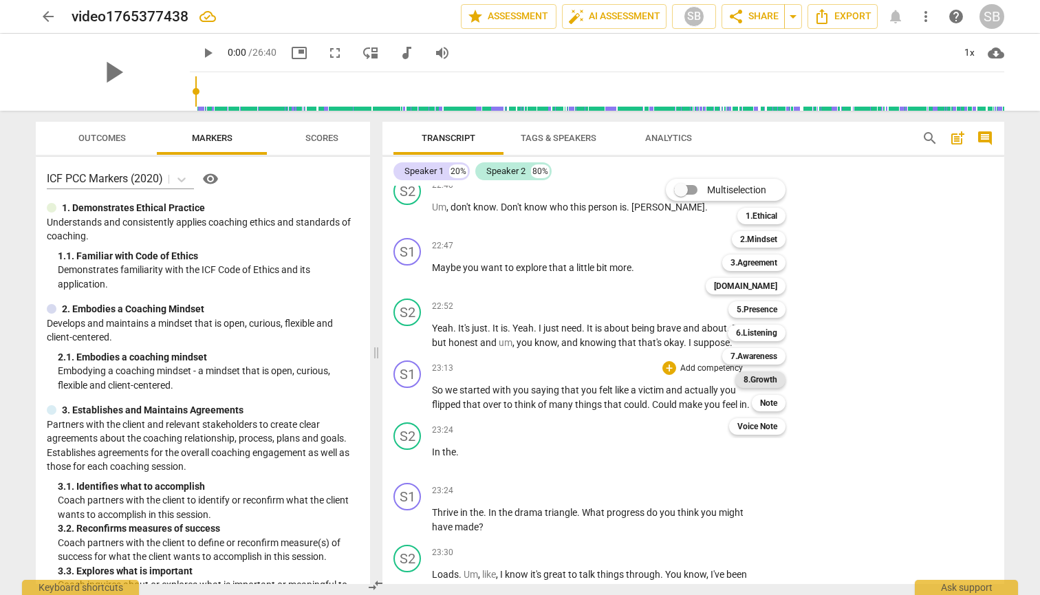
click at [750, 376] on b "8.Growth" at bounding box center [760, 379] width 34 height 17
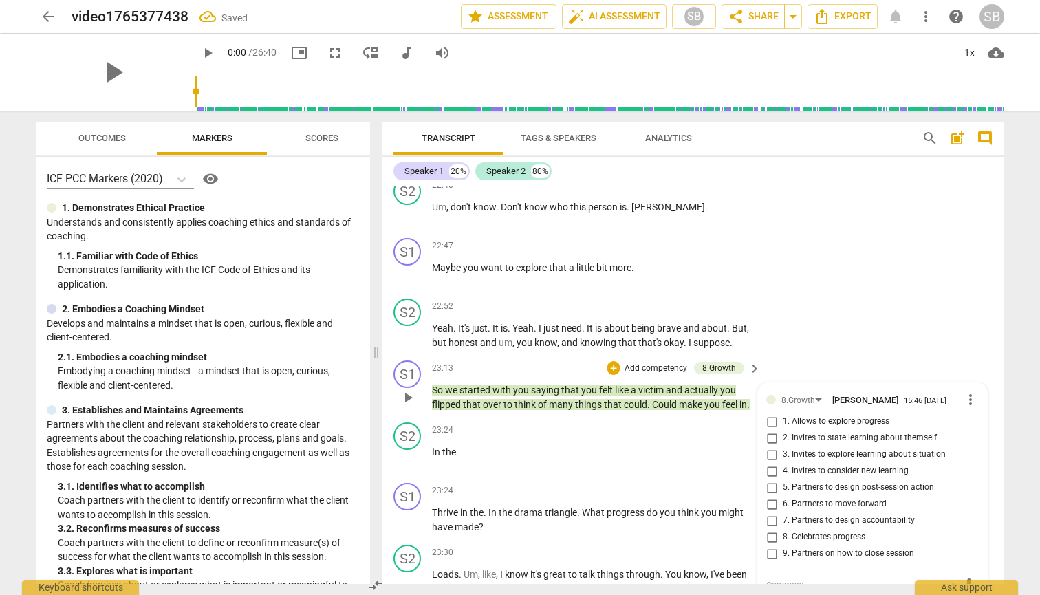
click at [771, 413] on input "1. Allows to explore progress" at bounding box center [771, 421] width 22 height 17
checkbox input "true"
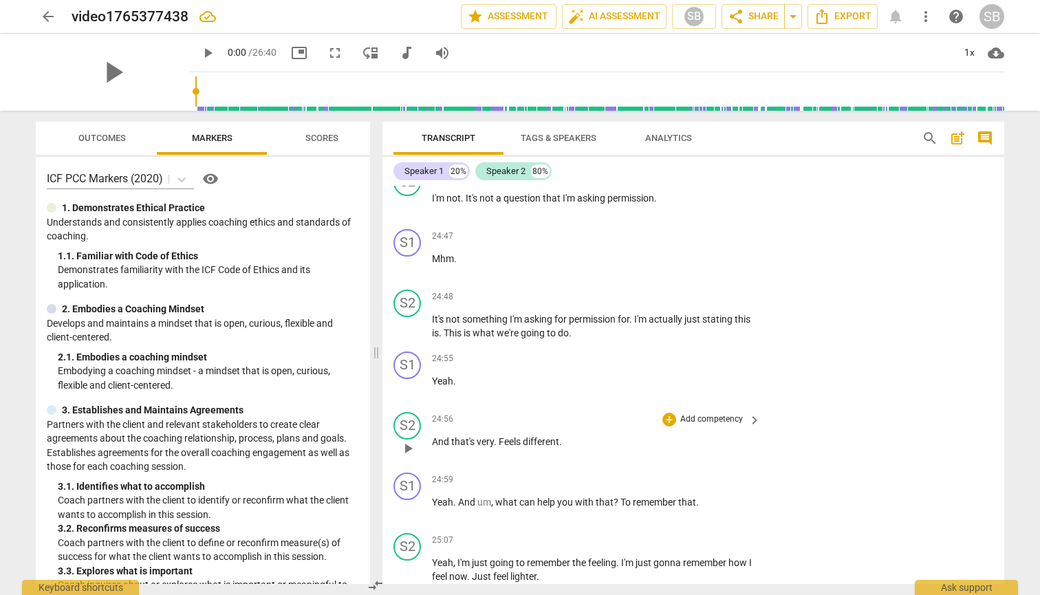
scroll to position [11393, 0]
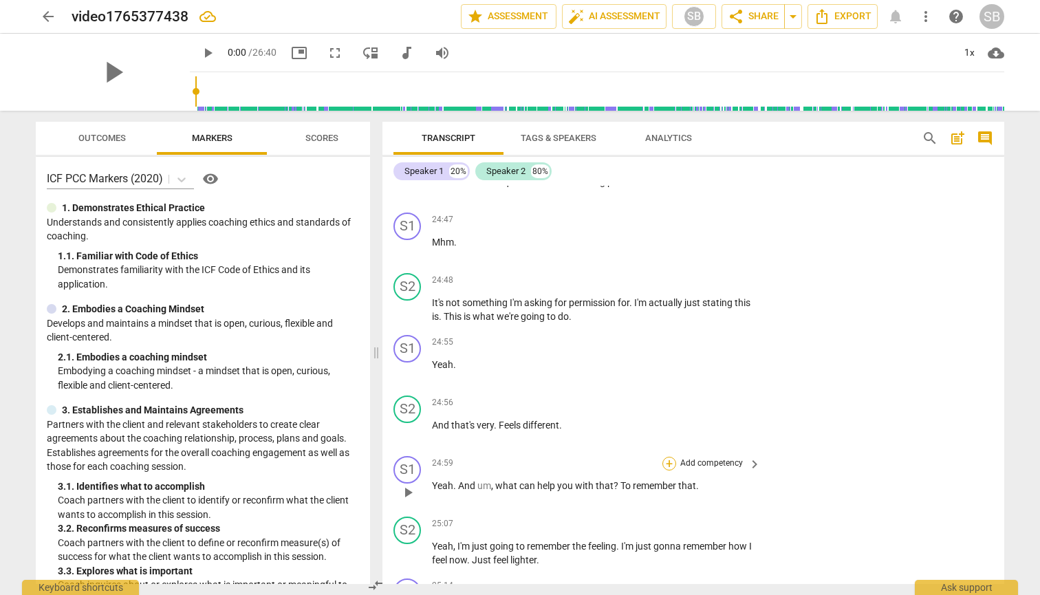
click at [670, 457] on div "+" at bounding box center [669, 464] width 14 height 14
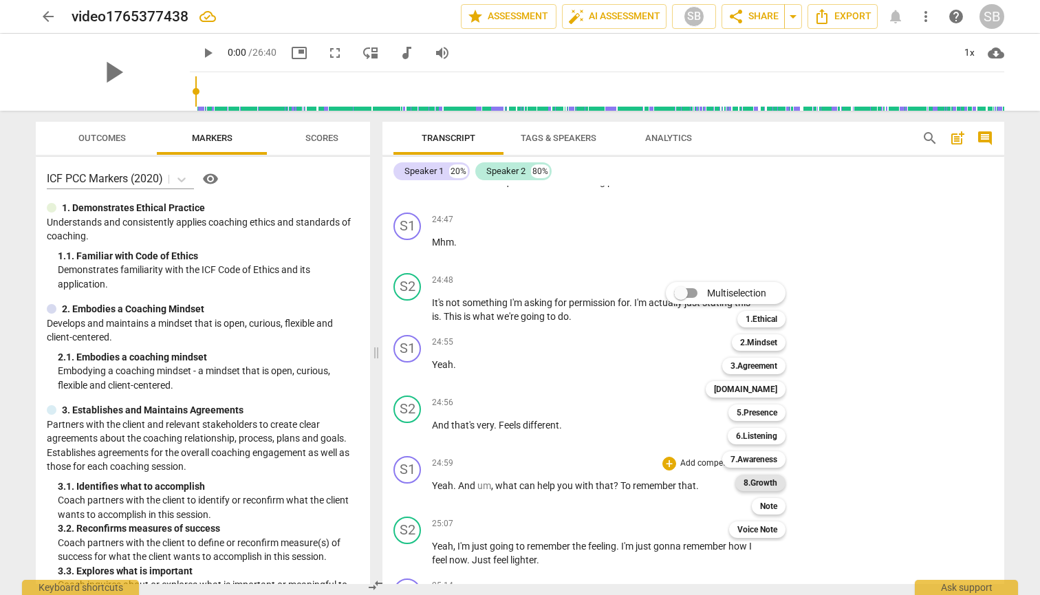
click at [751, 482] on b "8.Growth" at bounding box center [760, 482] width 34 height 17
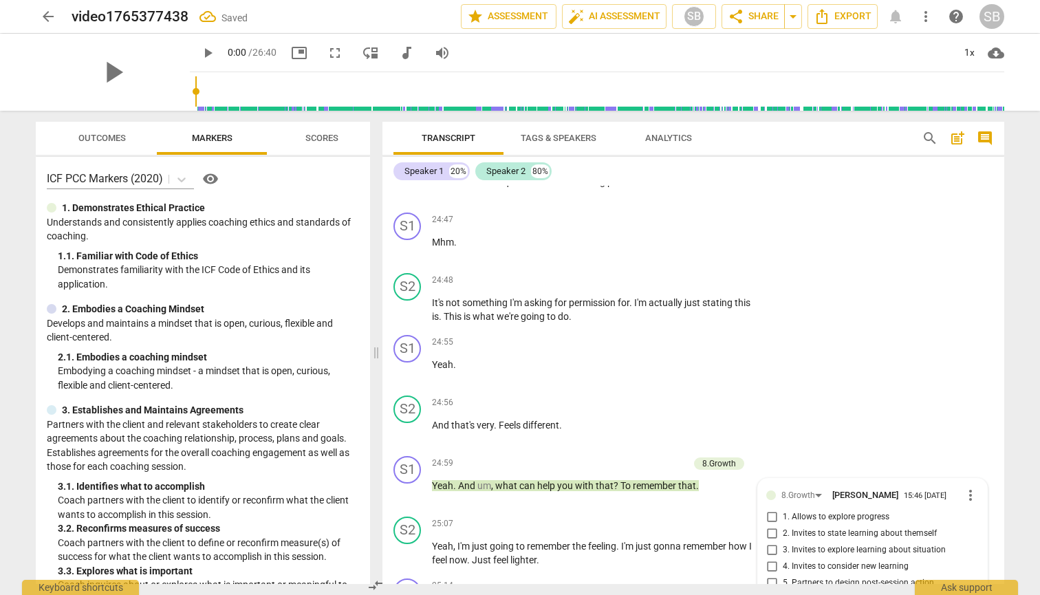
scroll to position [11635, 0]
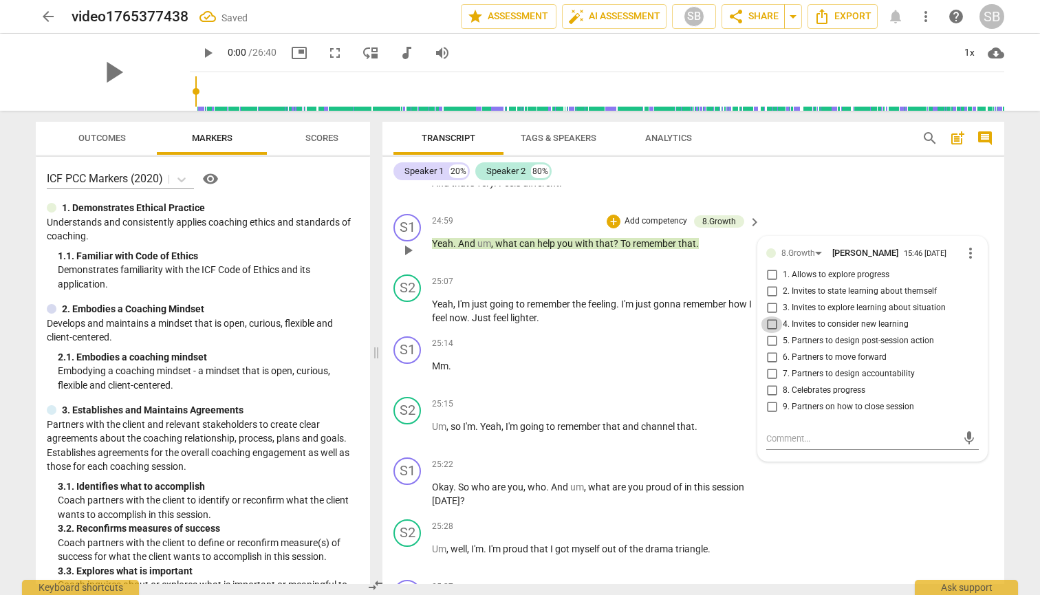
click at [765, 316] on input "4. Invites to consider new learning" at bounding box center [771, 324] width 22 height 17
checkbox input "true"
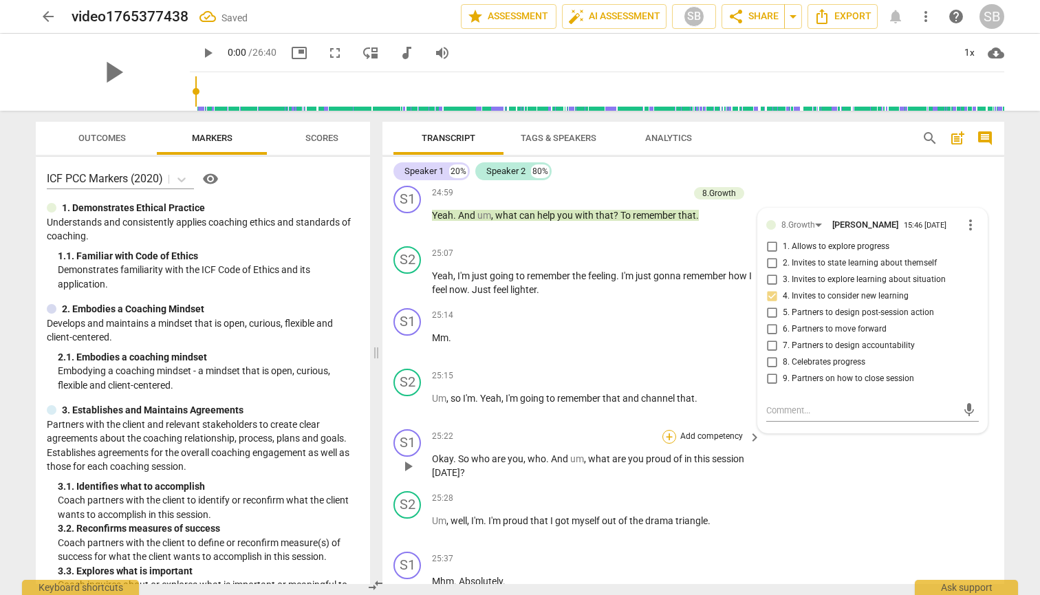
click at [667, 430] on div "+" at bounding box center [669, 437] width 14 height 14
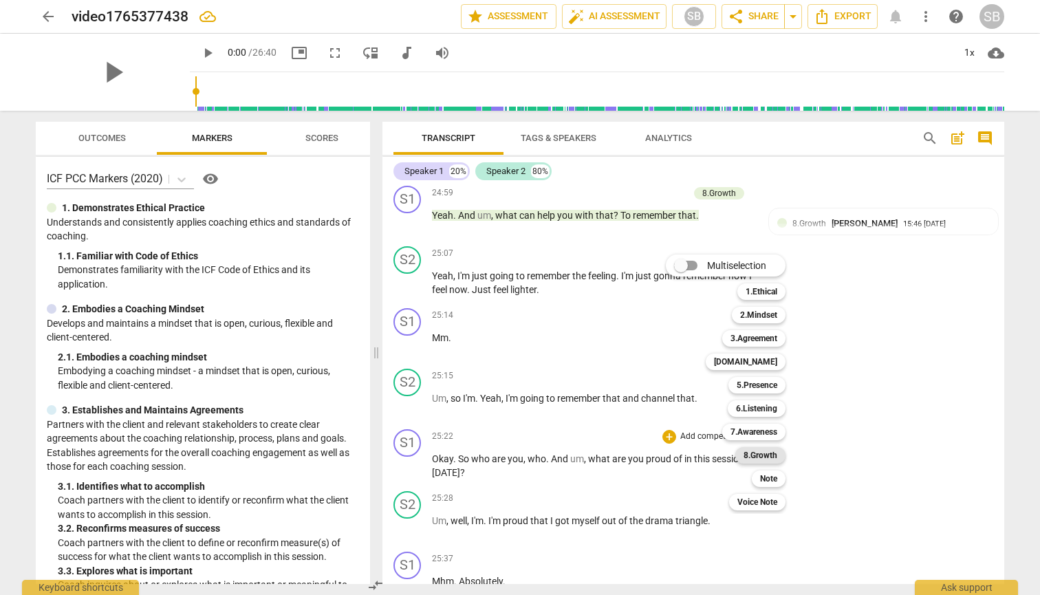
click at [760, 452] on b "8.Growth" at bounding box center [760, 455] width 34 height 17
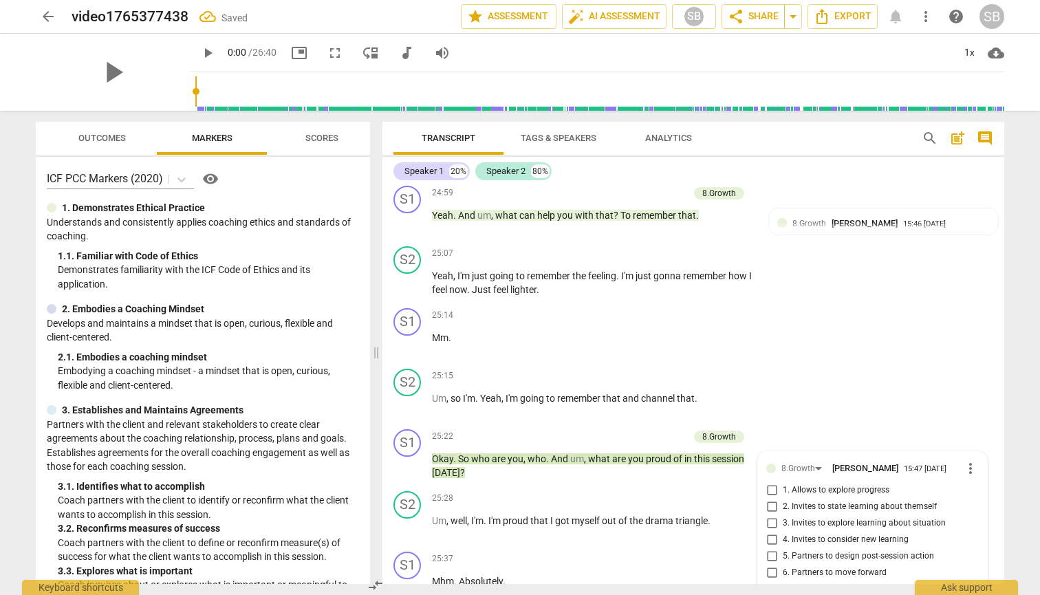
scroll to position [11878, 0]
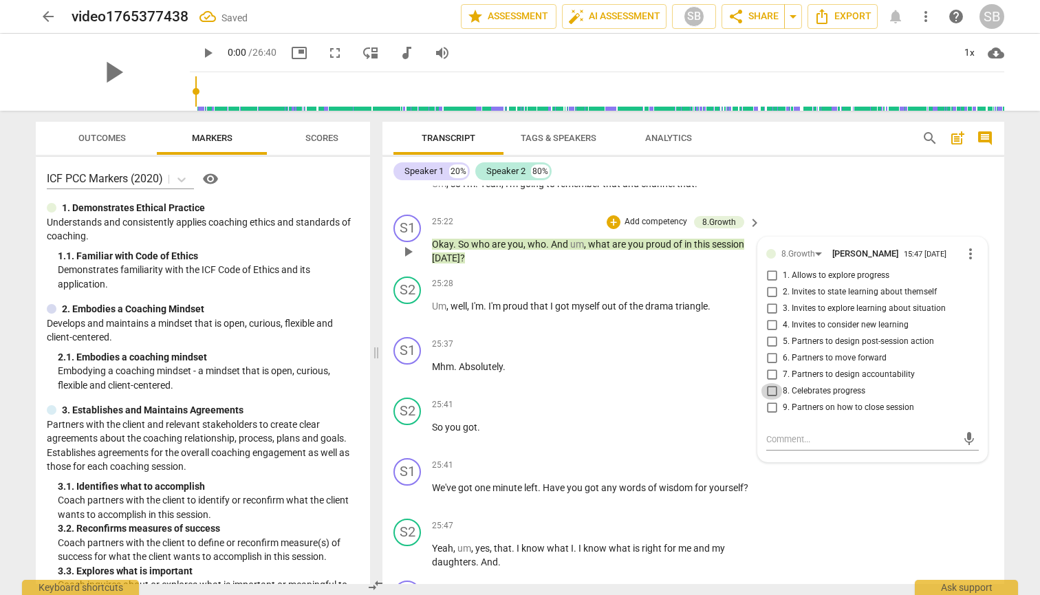
click at [770, 383] on input "8. Celebrates progress" at bounding box center [771, 391] width 22 height 17
checkbox input "true"
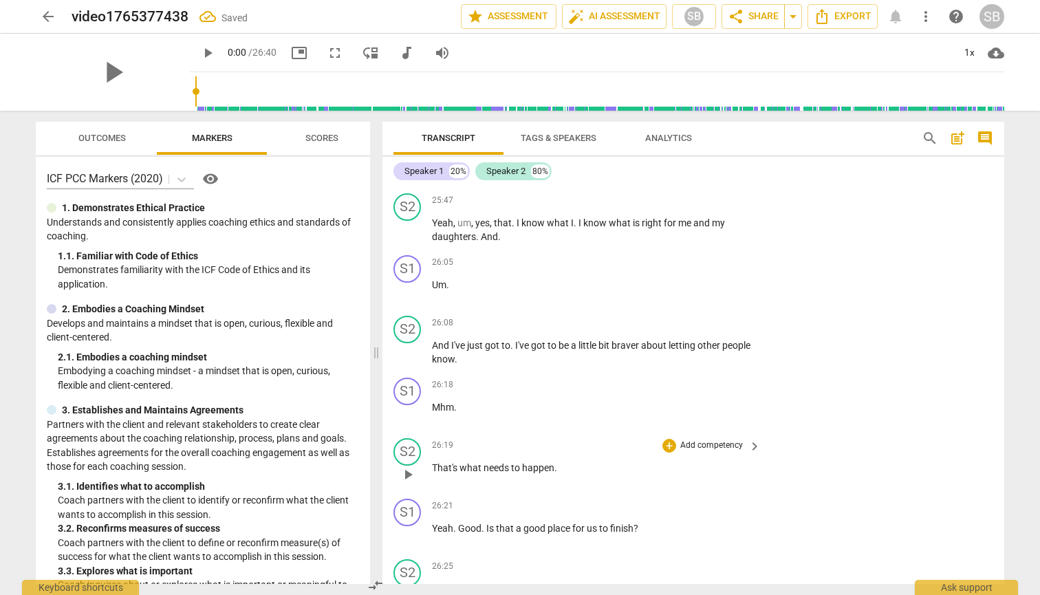
scroll to position [12245, 0]
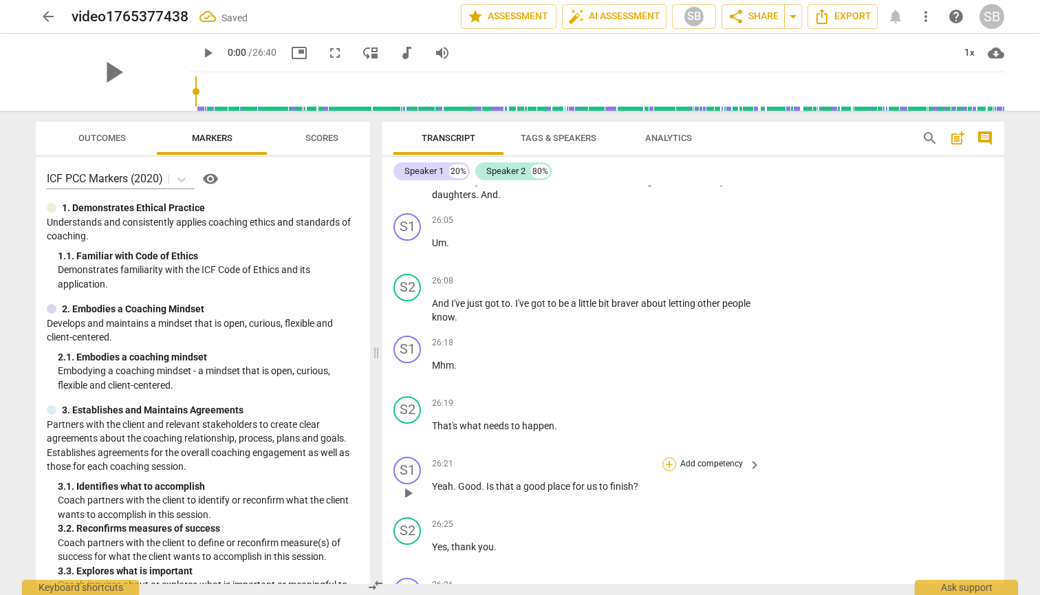
click at [670, 457] on div "+" at bounding box center [669, 464] width 14 height 14
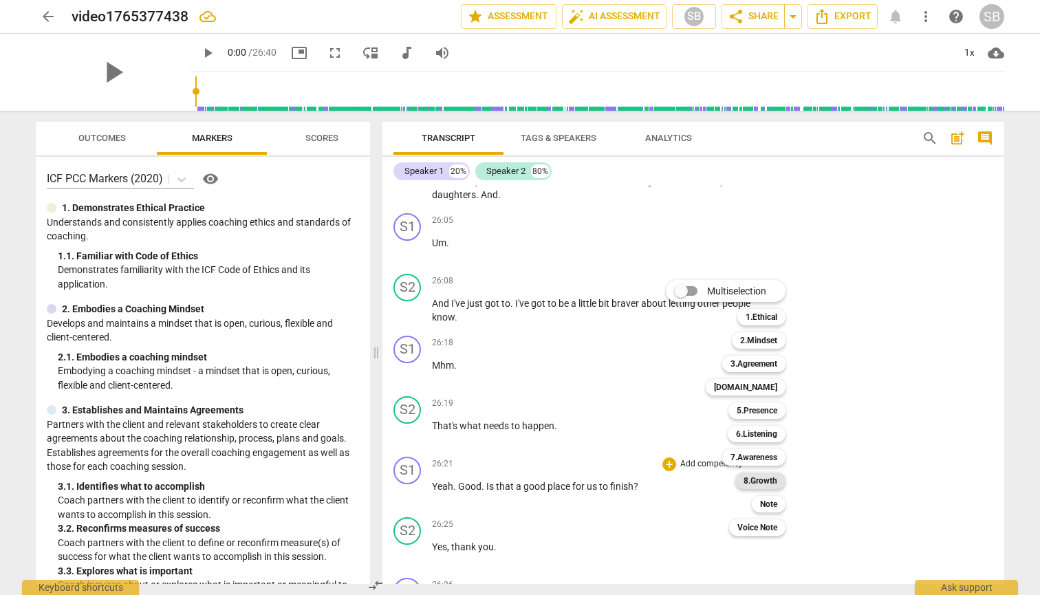
click at [753, 481] on b "8.Growth" at bounding box center [760, 480] width 34 height 17
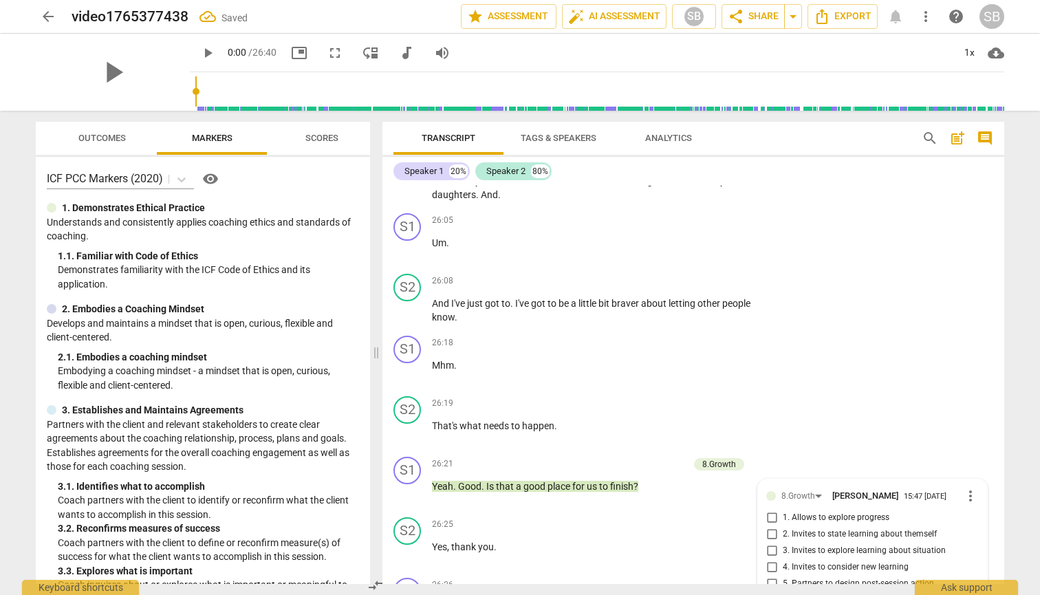
scroll to position [12484, 0]
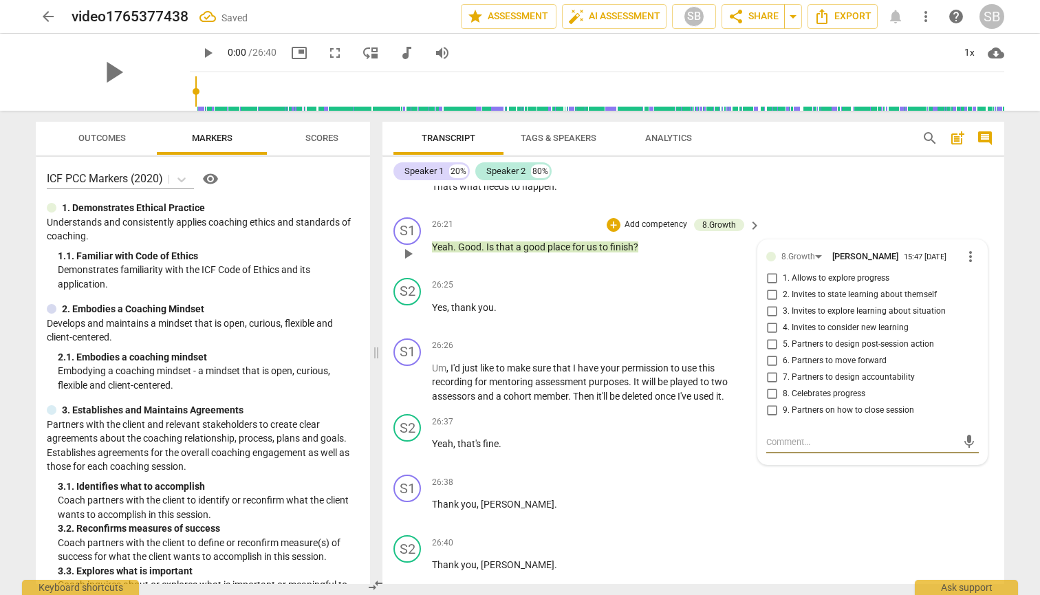
click at [771, 402] on input "9. Partners on how to close session" at bounding box center [771, 410] width 22 height 17
checkbox input "true"
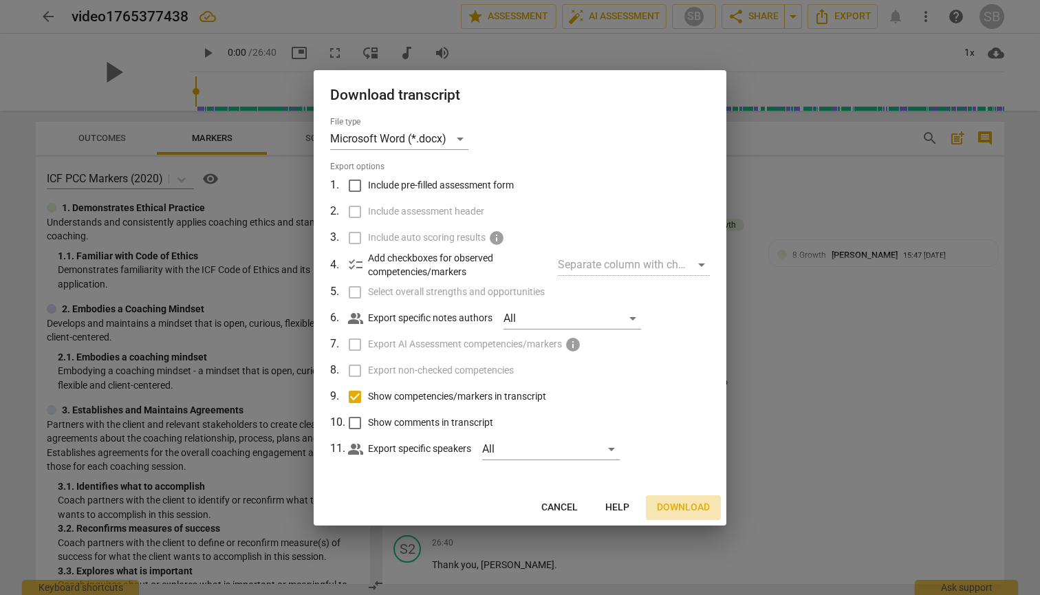
click at [693, 503] on span "Download" at bounding box center [683, 508] width 53 height 14
